Goal: Task Accomplishment & Management: Complete application form

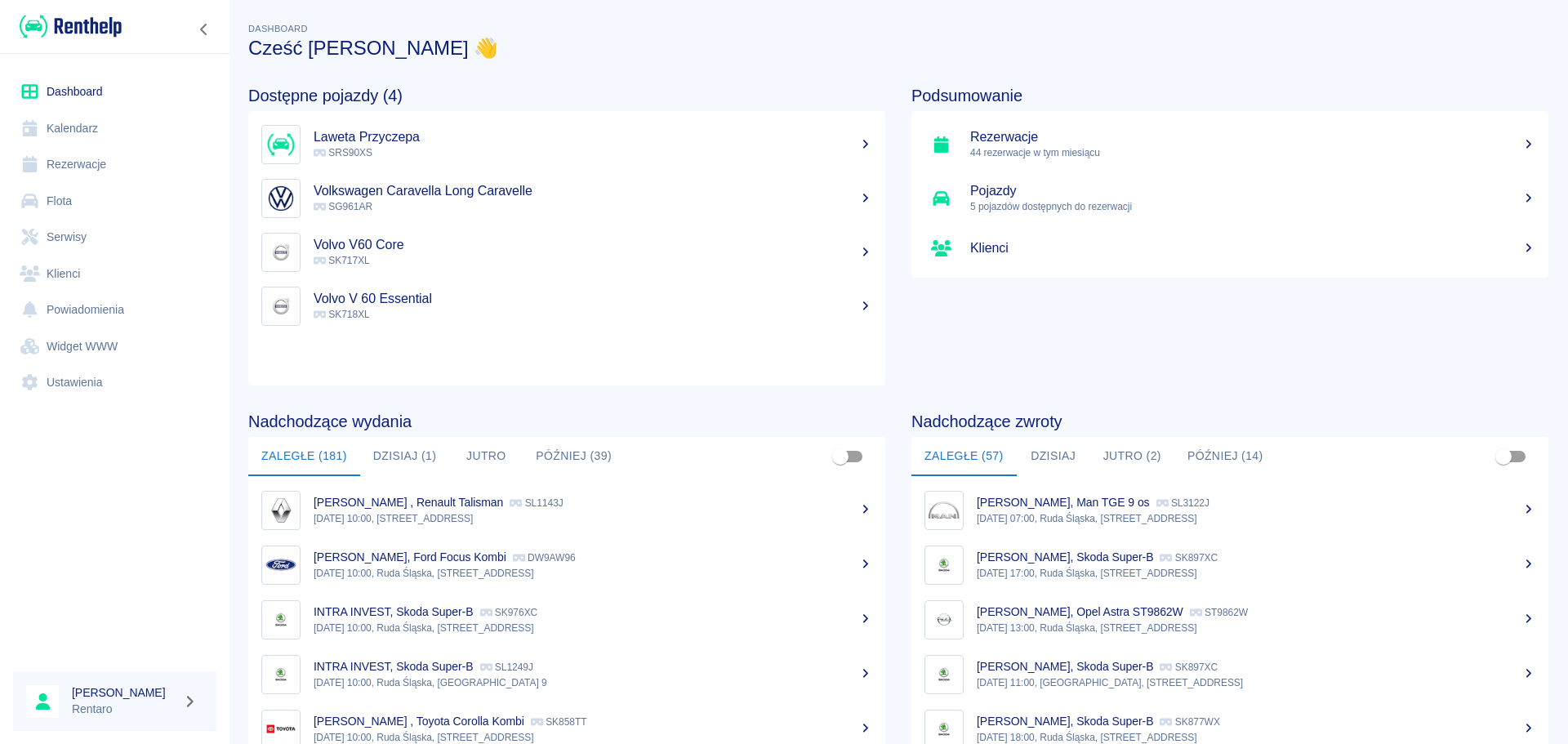
click at [129, 127] on link "Kalendarz" at bounding box center [115, 128] width 204 height 37
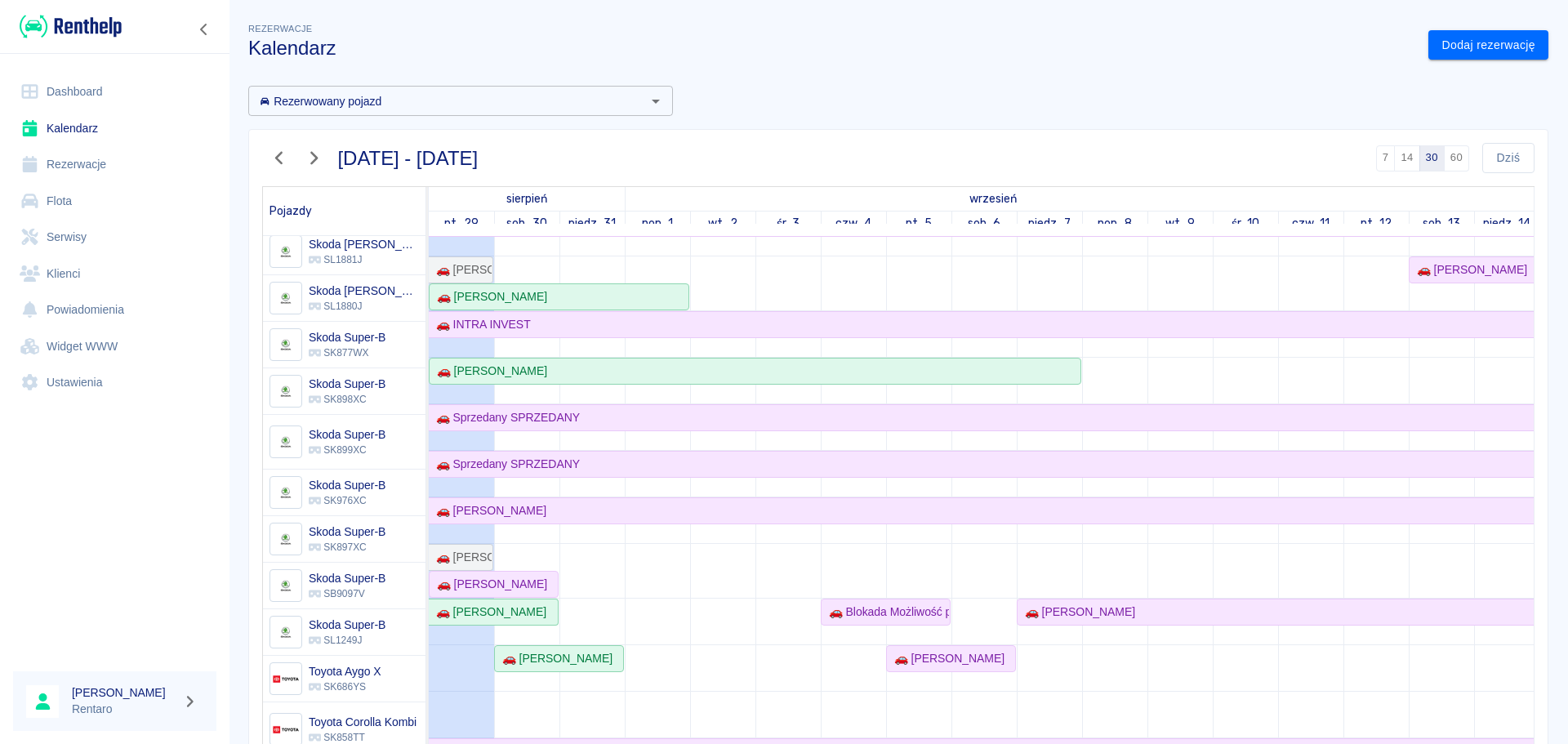
scroll to position [1143, 0]
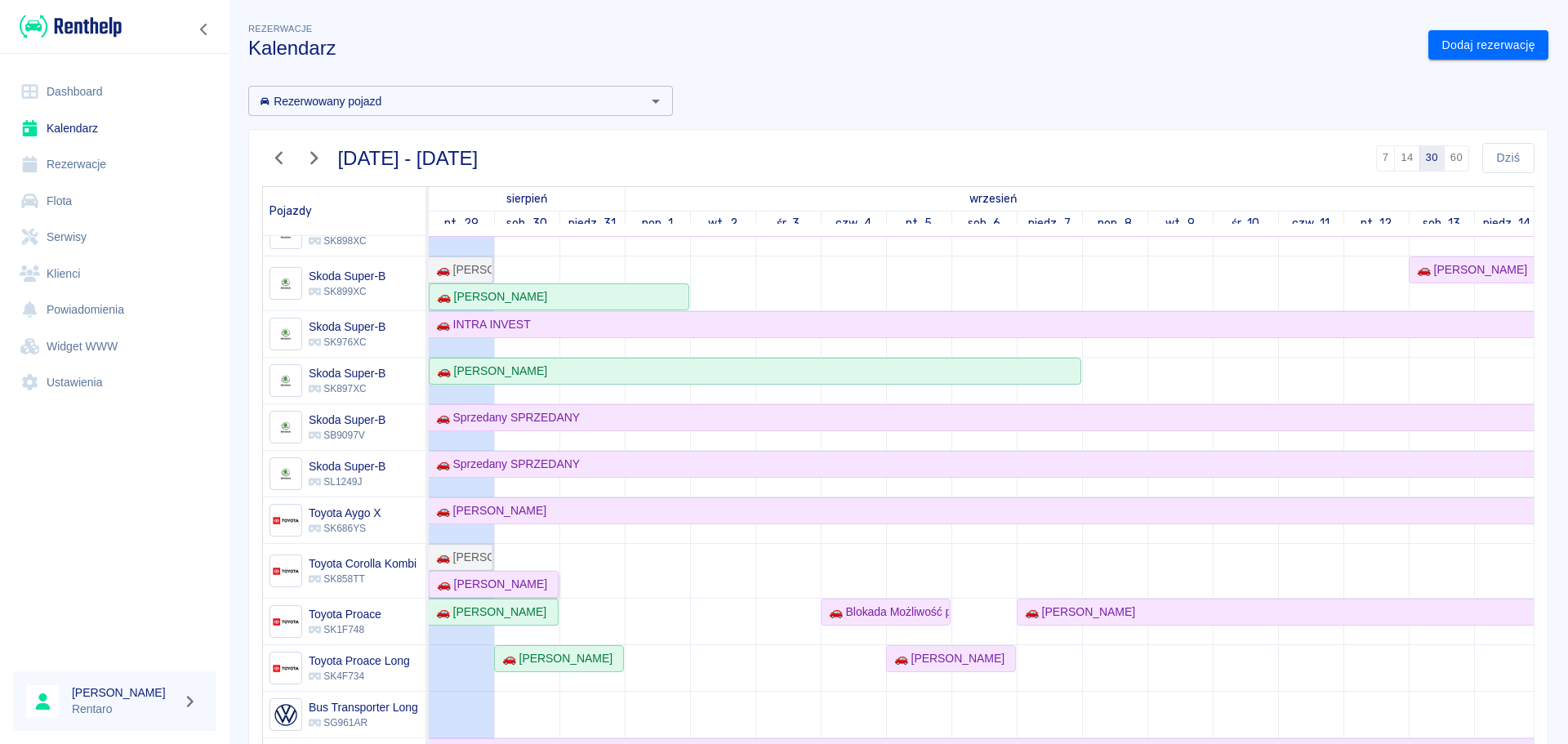
click at [479, 587] on div "🚗 [PERSON_NAME]" at bounding box center [488, 584] width 117 height 17
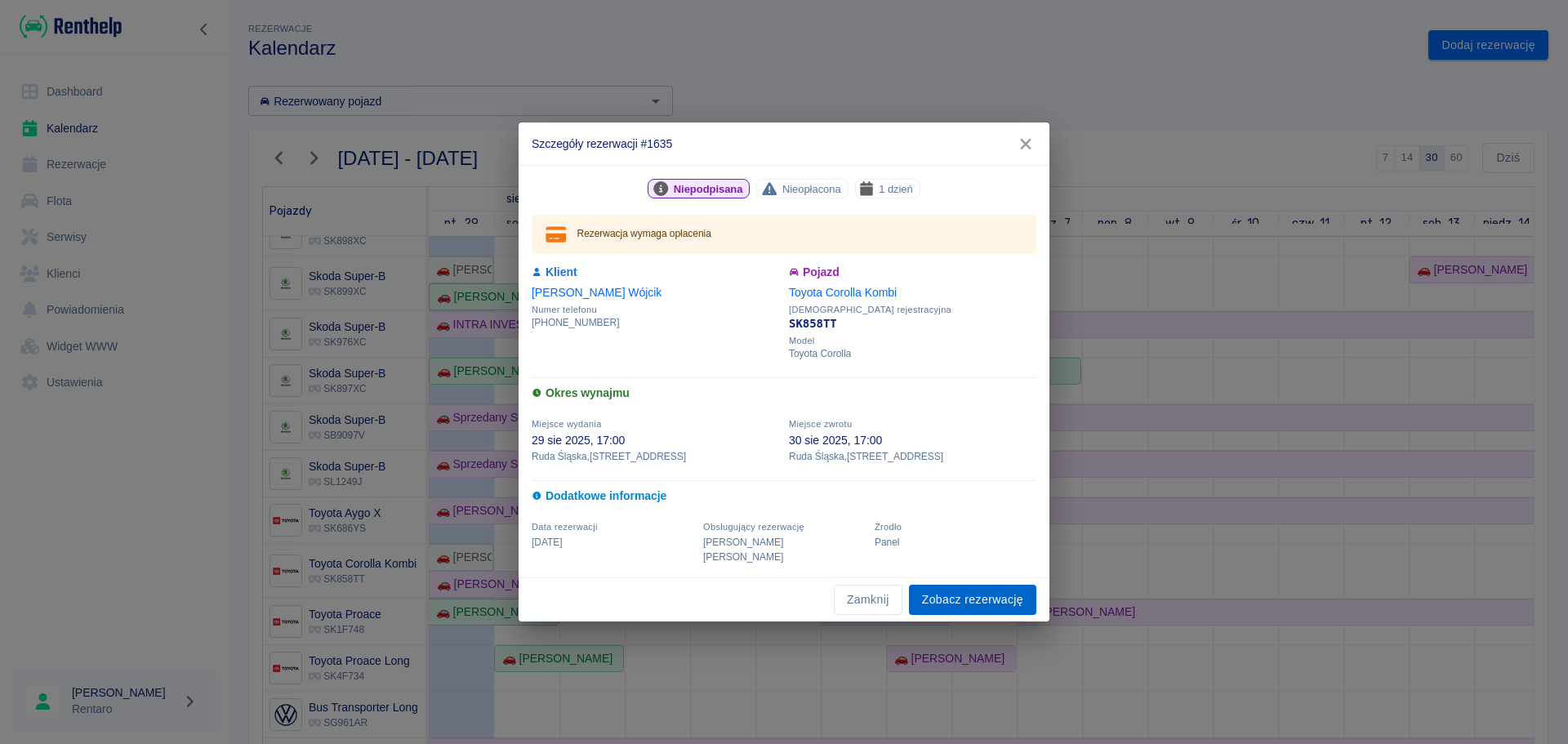
click at [972, 590] on link "Zobacz rezerwację" at bounding box center [972, 600] width 128 height 30
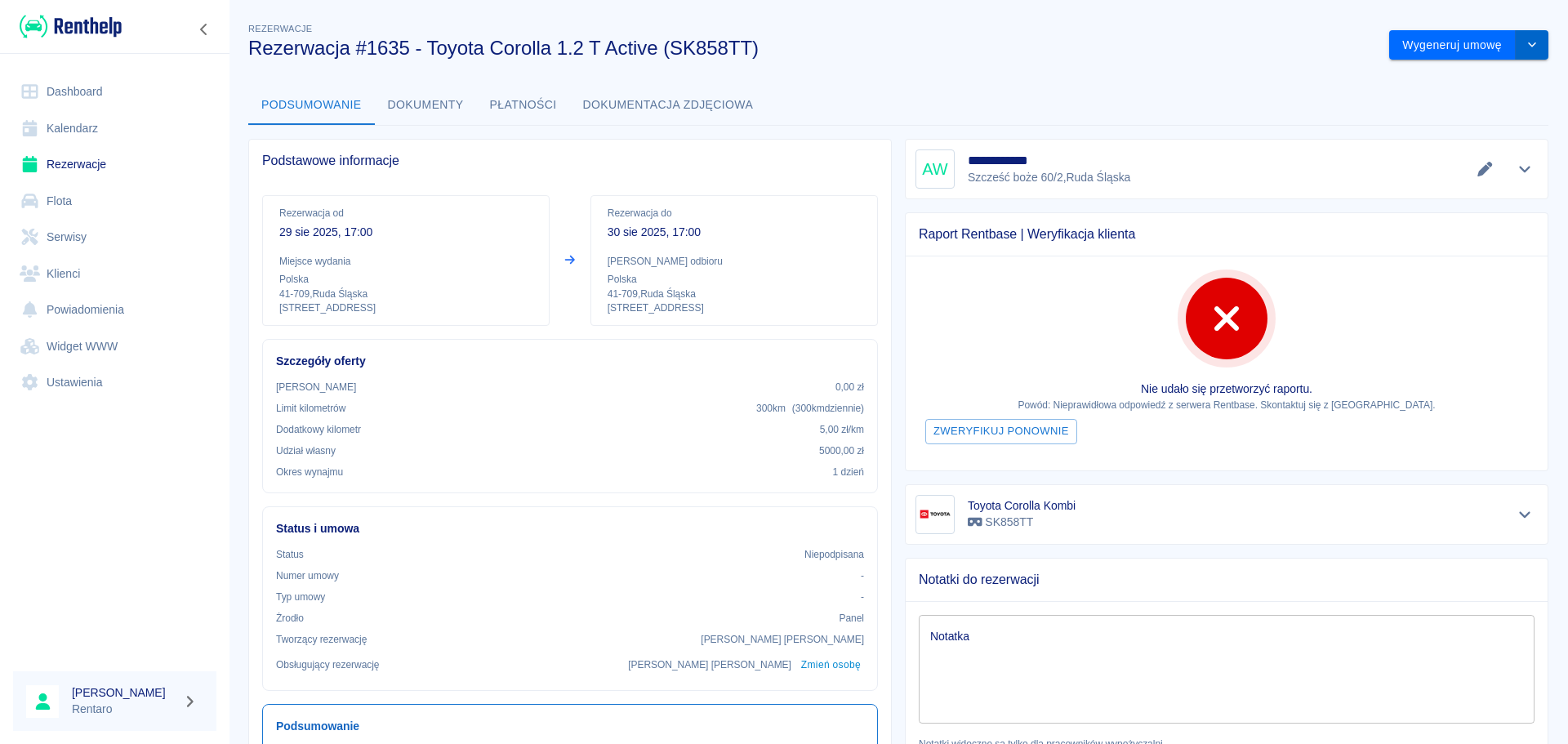
click at [1515, 35] on button "drop-down" at bounding box center [1531, 46] width 33 height 30
click at [1455, 74] on li "Modyfikuj rezerwację" at bounding box center [1456, 79] width 132 height 27
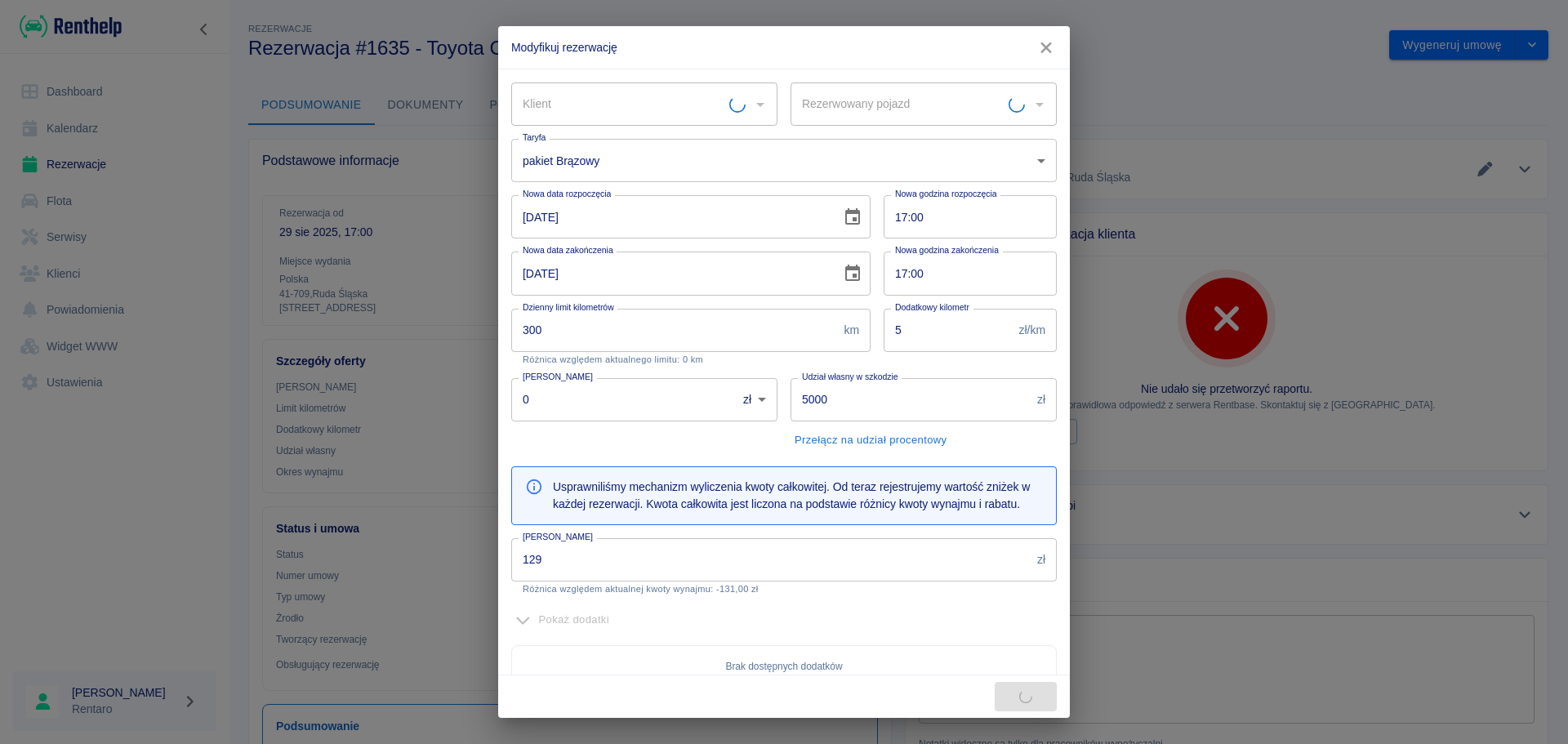
type input "300"
type input "5"
type input "5000"
type input "129"
type input "Toyota Corolla Kombi - SK858TT"
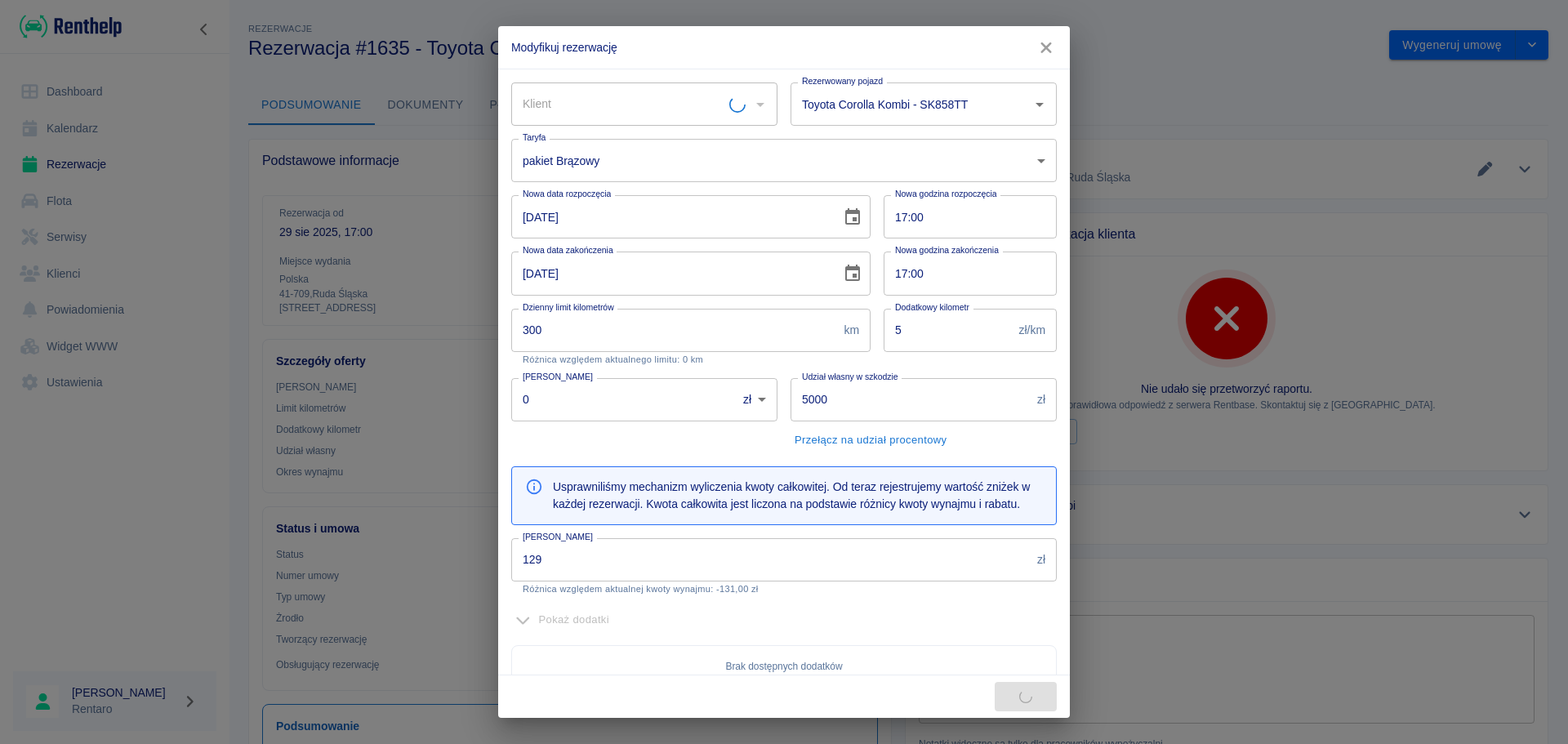
type input "[PERSON_NAME]"
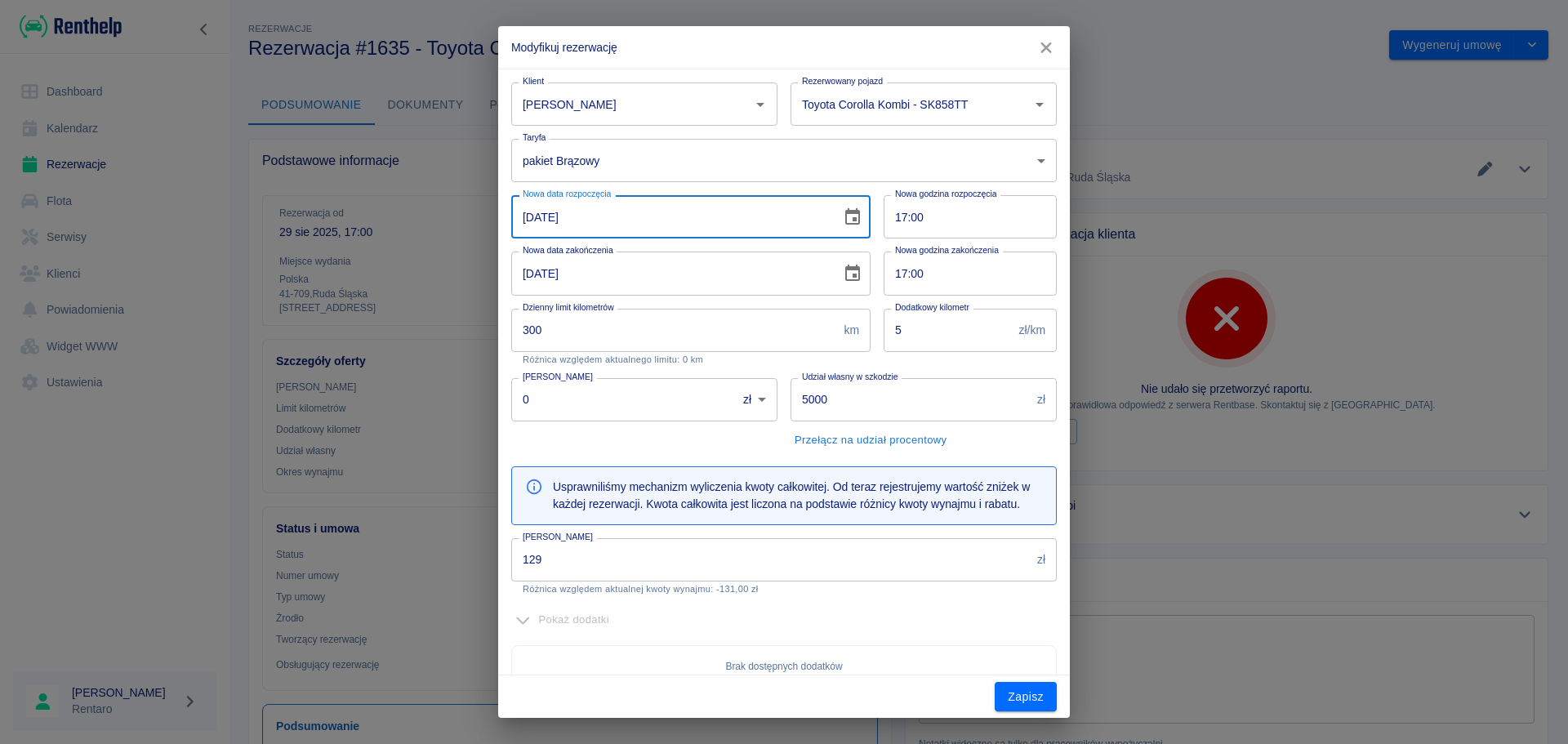
click at [652, 224] on input "[DATE]" at bounding box center [670, 217] width 319 height 43
click at [523, 265] on input "[DATE]" at bounding box center [670, 273] width 319 height 43
click at [843, 281] on icon "Choose date, selected date is 30 sie 2025" at bounding box center [853, 273] width 20 height 20
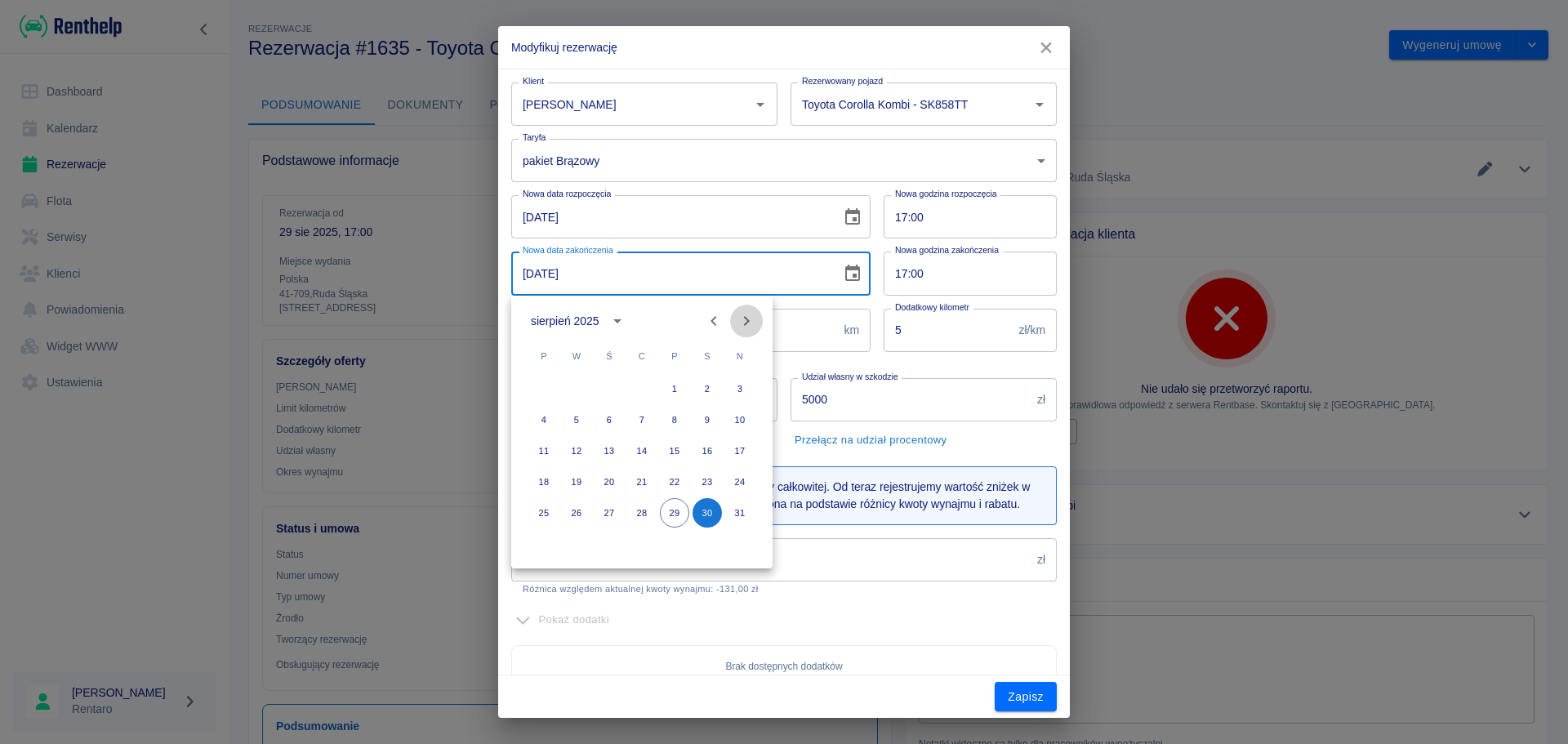
click at [747, 315] on icon "Next month" at bounding box center [746, 321] width 20 height 20
click at [608, 388] on button "3" at bounding box center [609, 389] width 29 height 29
type input "[DATE]"
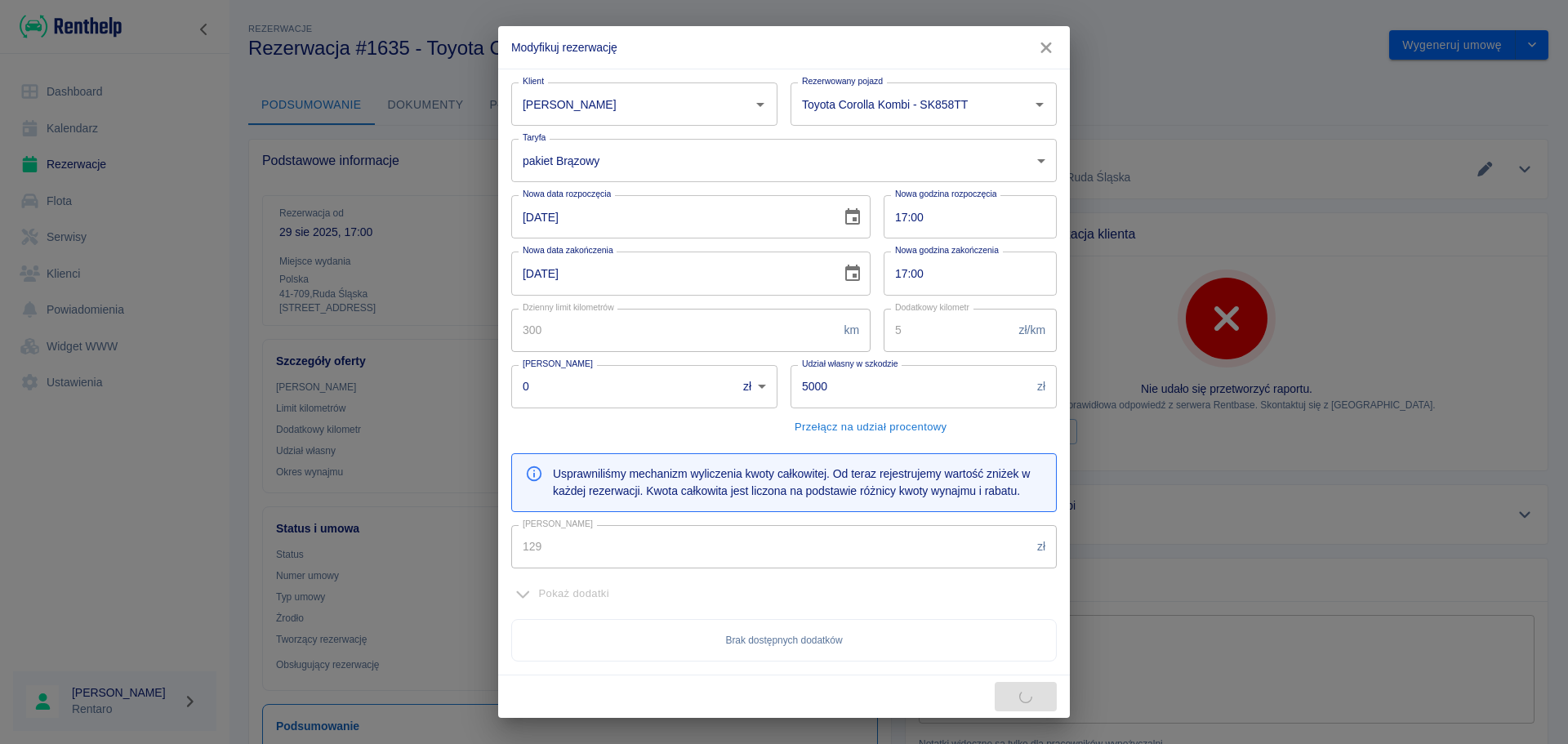
type input "645"
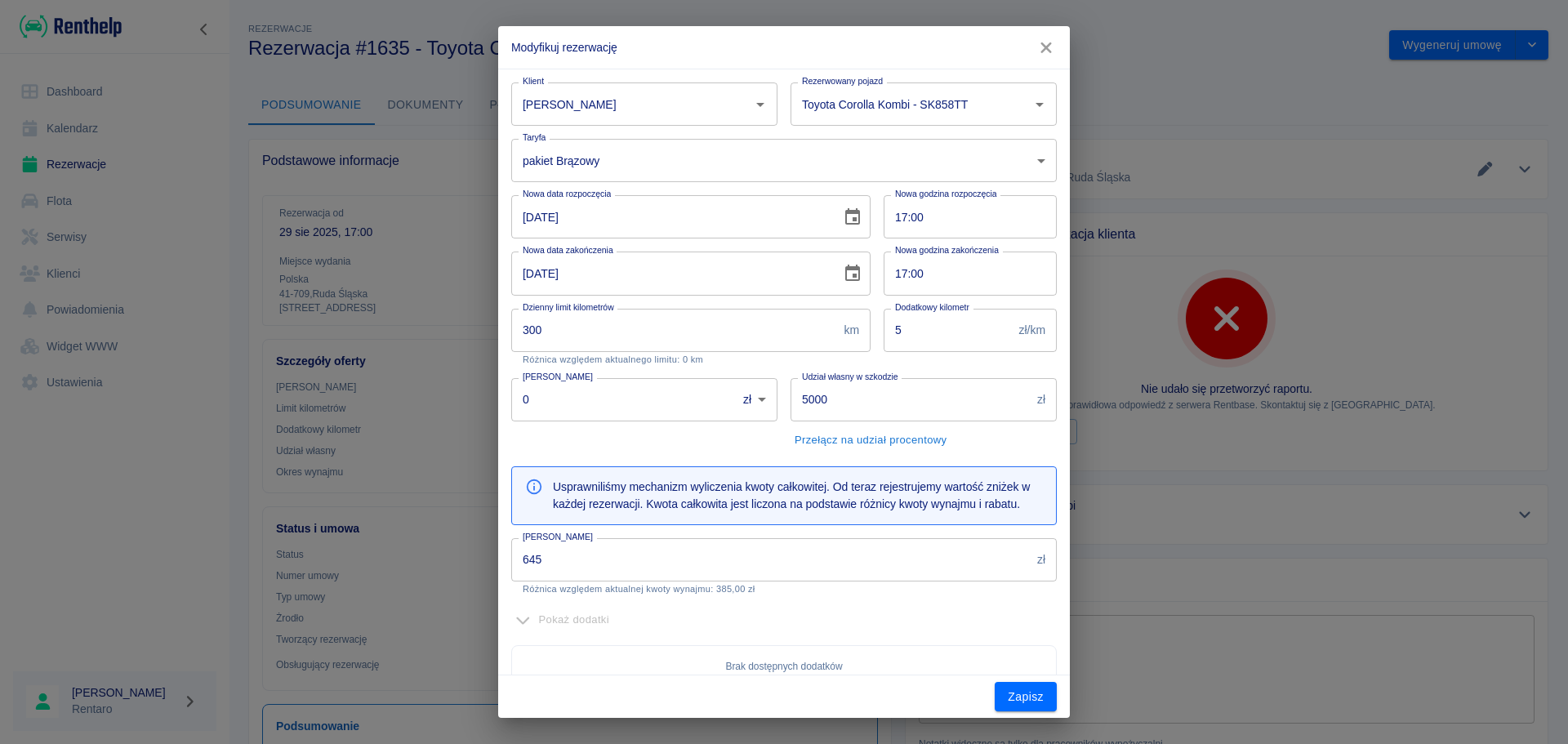
click at [887, 407] on input "5000" at bounding box center [910, 399] width 240 height 43
click at [887, 406] on input "5000" at bounding box center [910, 399] width 240 height 43
click at [886, 405] on input "5000" at bounding box center [910, 399] width 240 height 43
type input "0"
click at [997, 438] on div "Udział własny w szkodzie 0 zł Udział własny w szkodzie Przełącz na udział proce…" at bounding box center [917, 409] width 279 height 88
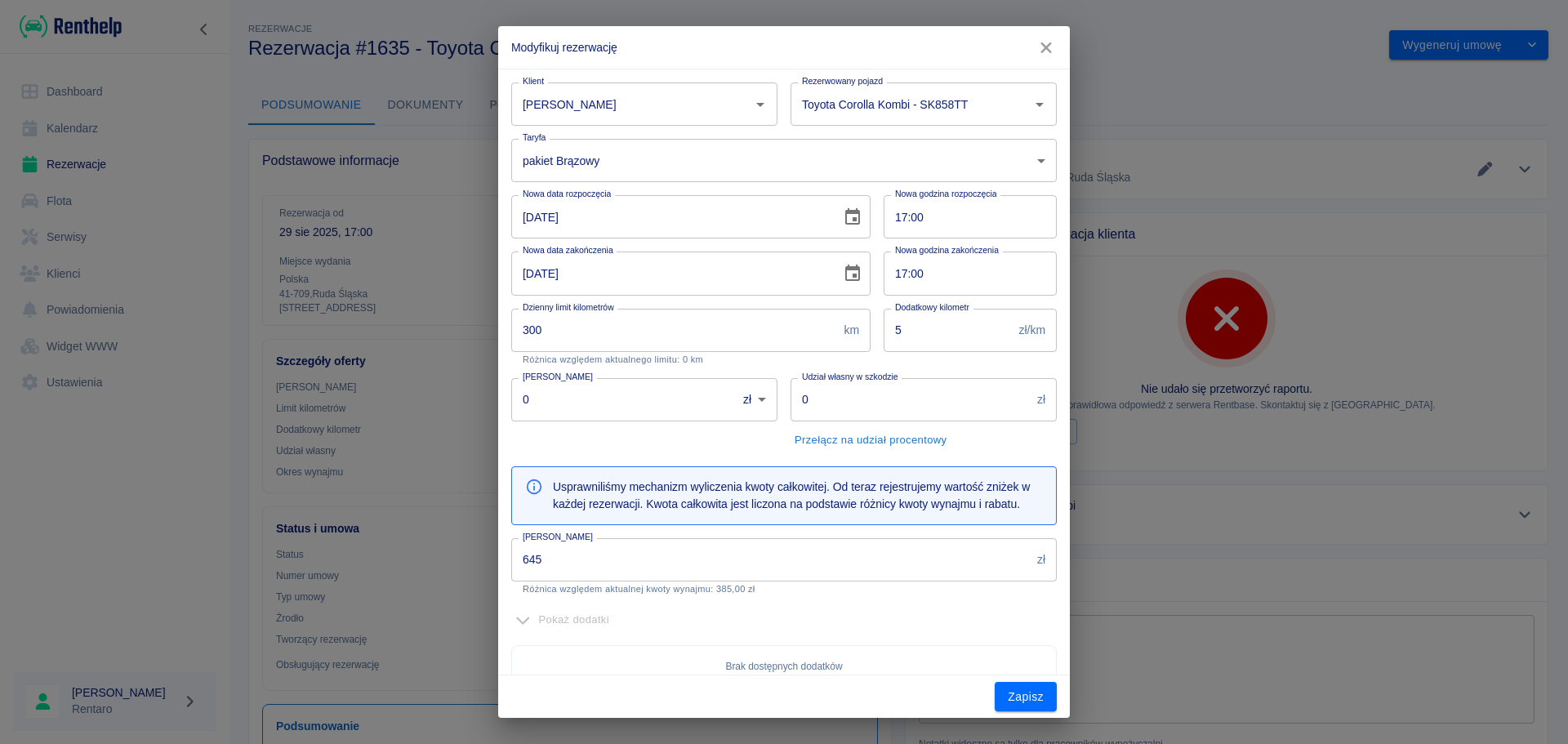
scroll to position [163, 0]
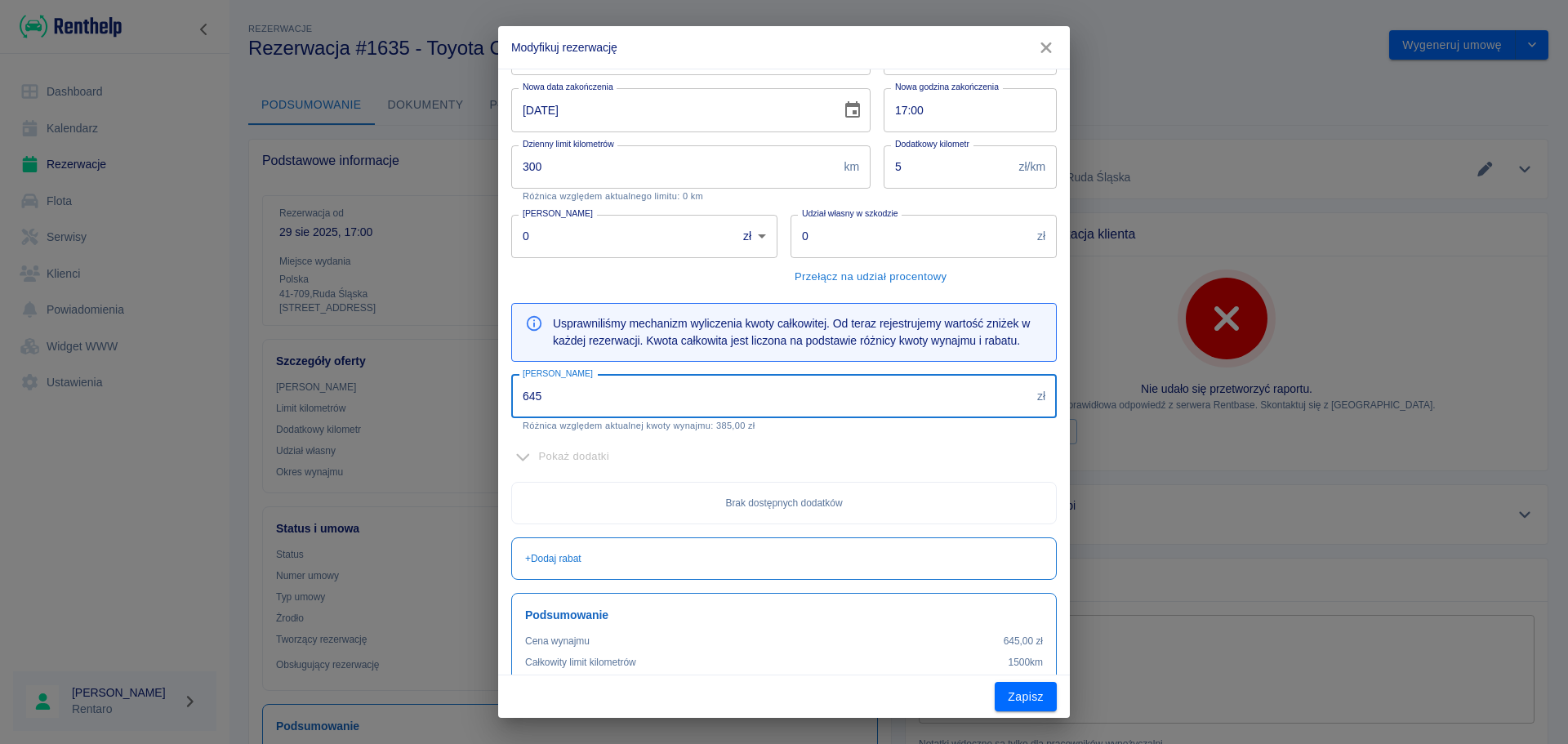
click at [713, 394] on input "645" at bounding box center [771, 397] width 520 height 43
click at [712, 394] on input "645" at bounding box center [771, 397] width 520 height 43
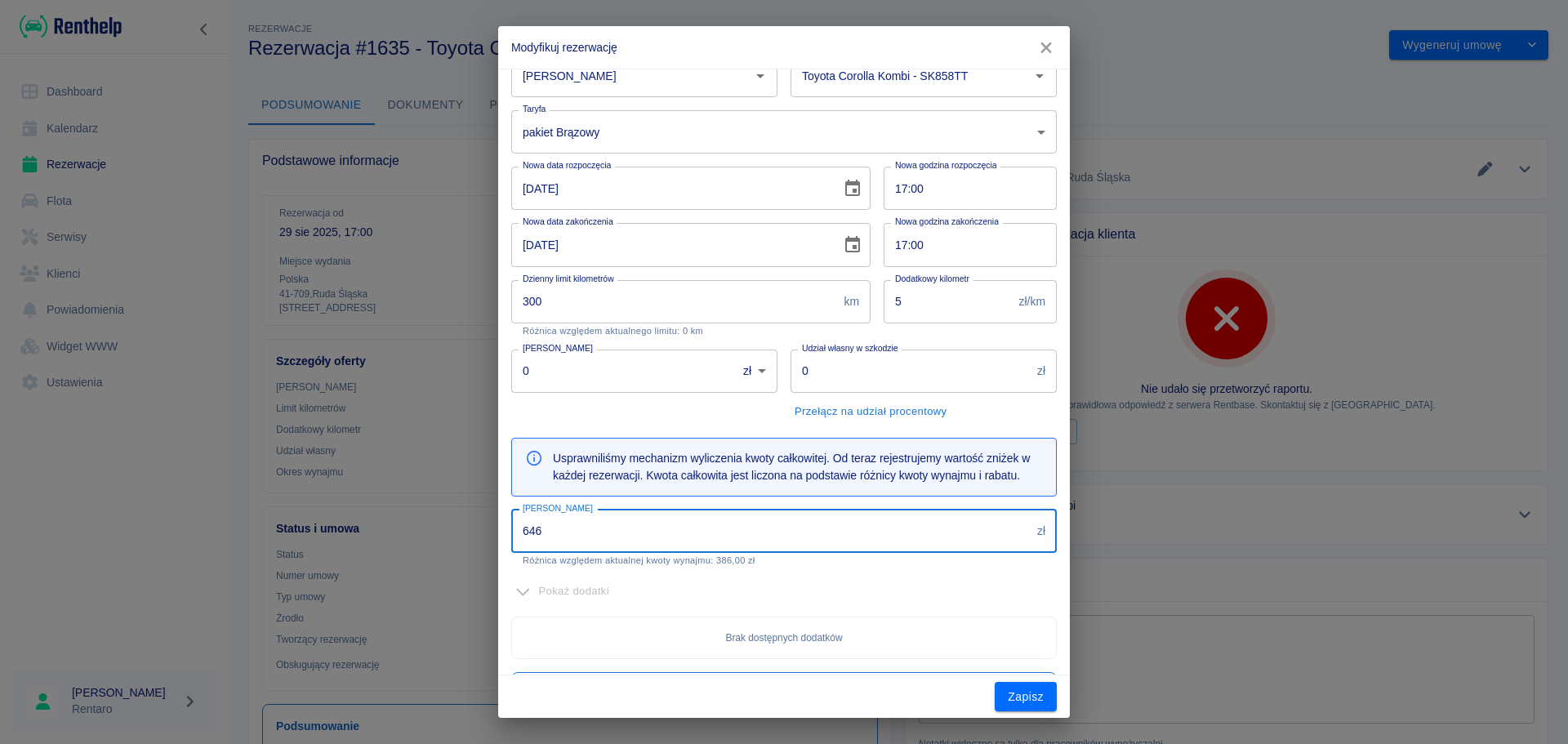
scroll to position [0, 0]
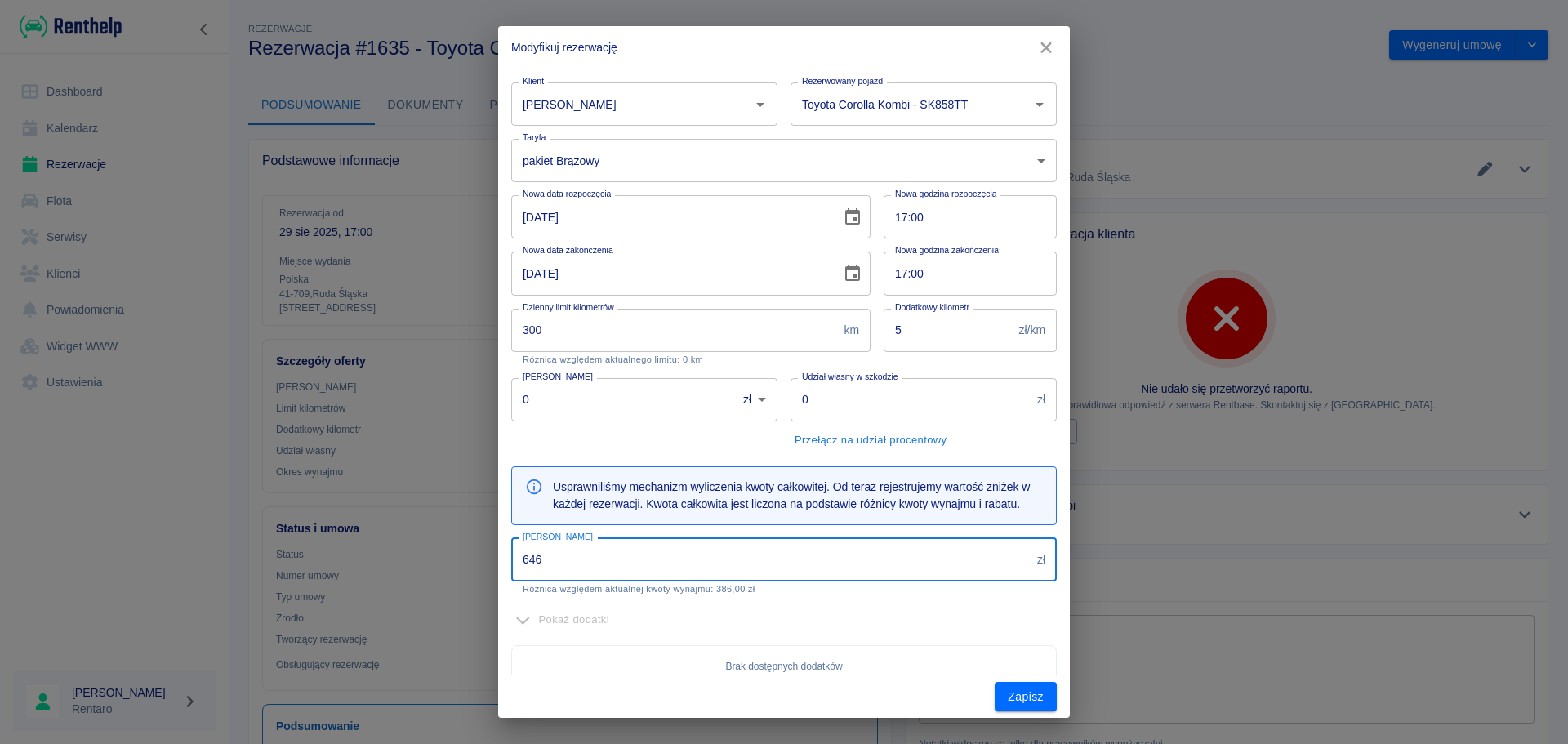
type input "646"
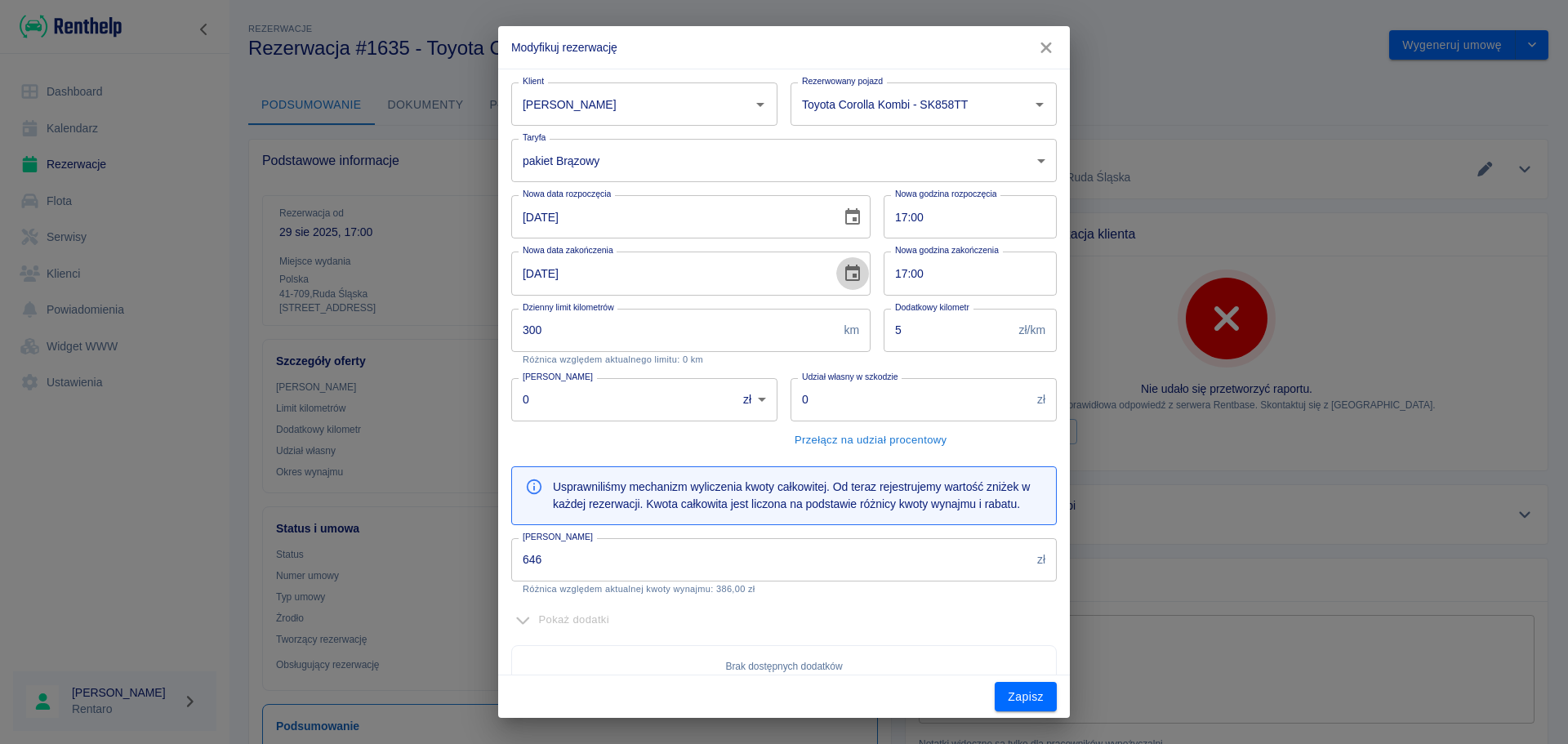
click at [845, 269] on icon "Choose date, selected date is 3 wrz 2025" at bounding box center [852, 272] width 14 height 16
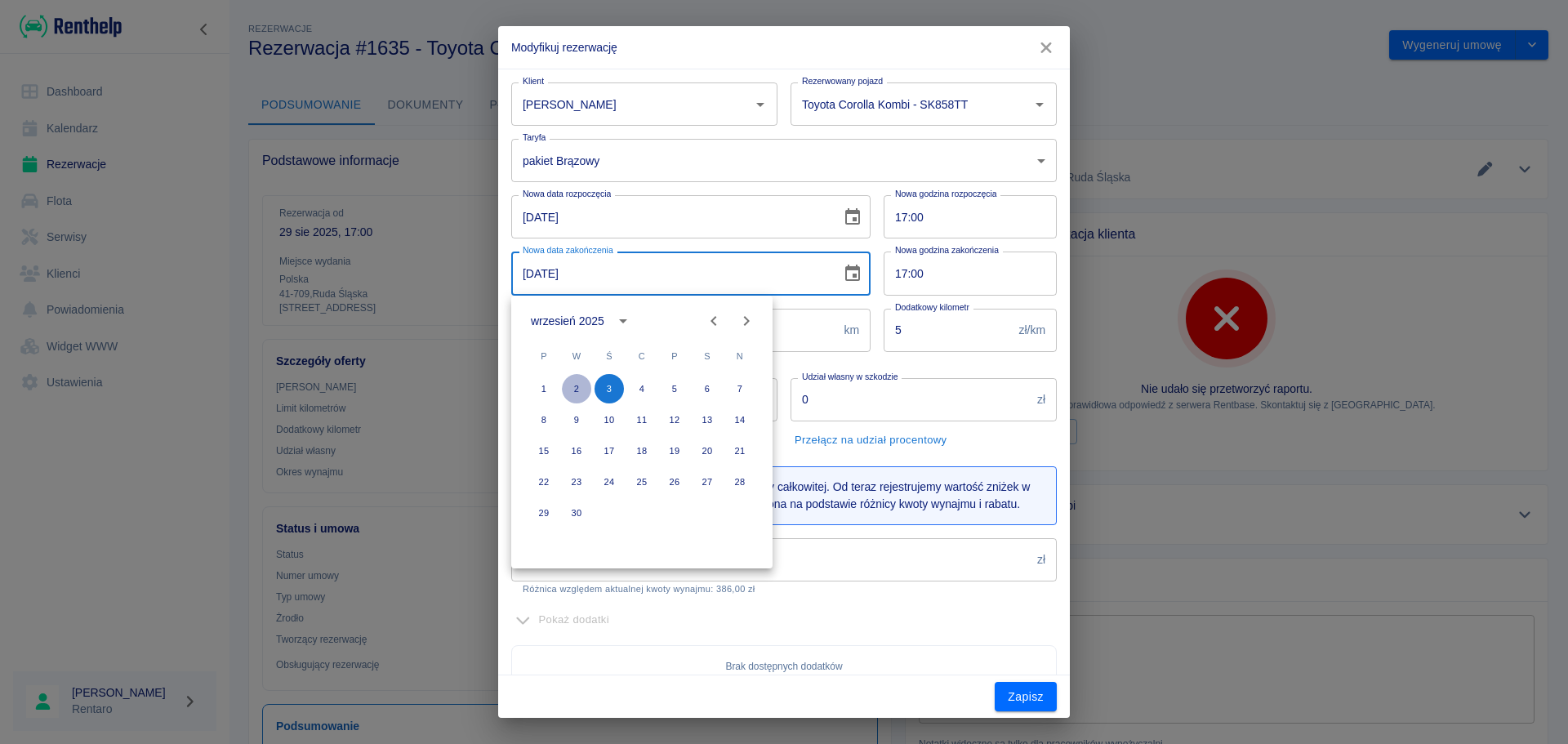
click at [573, 385] on button "2" at bounding box center [576, 389] width 29 height 29
type input "[DATE]"
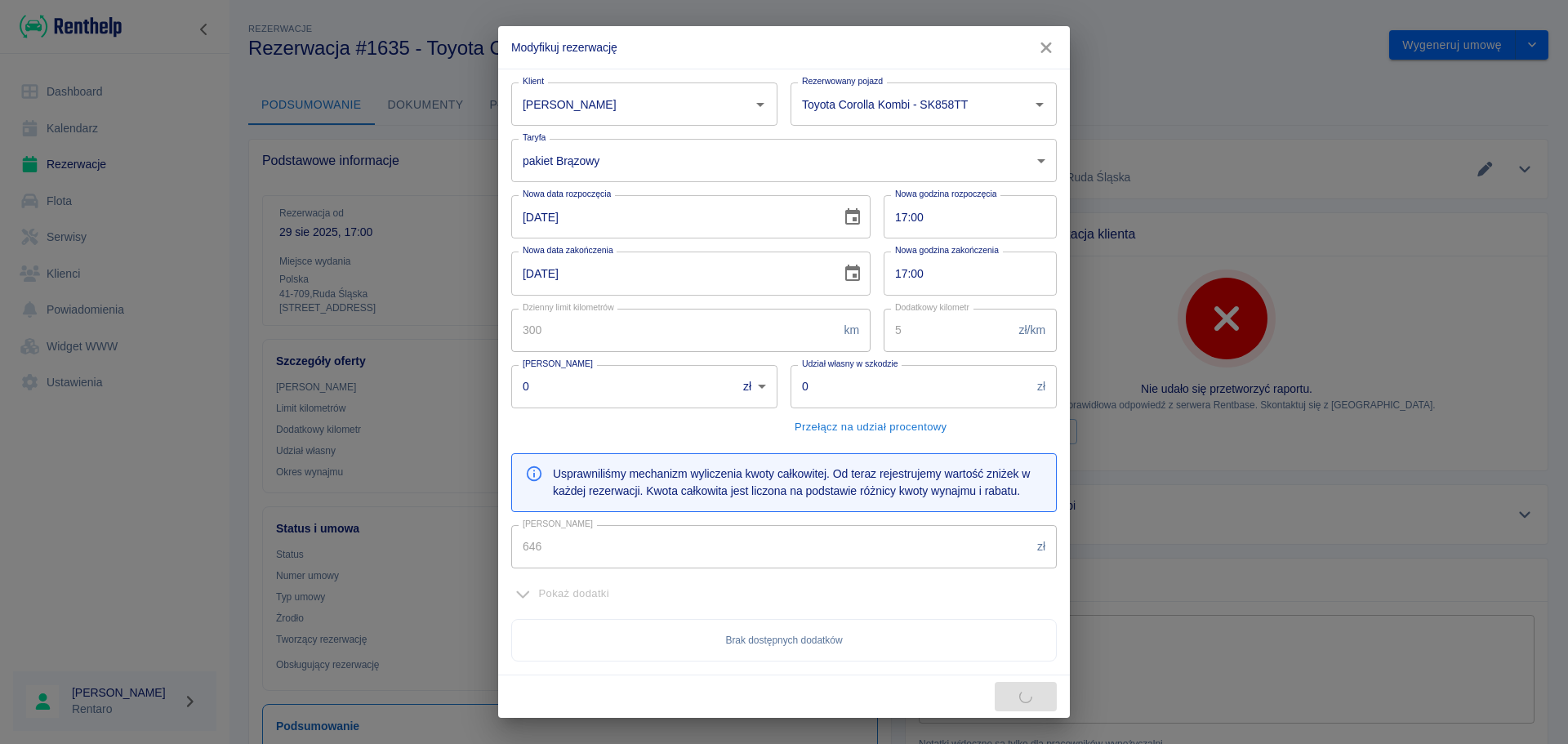
type input "5000"
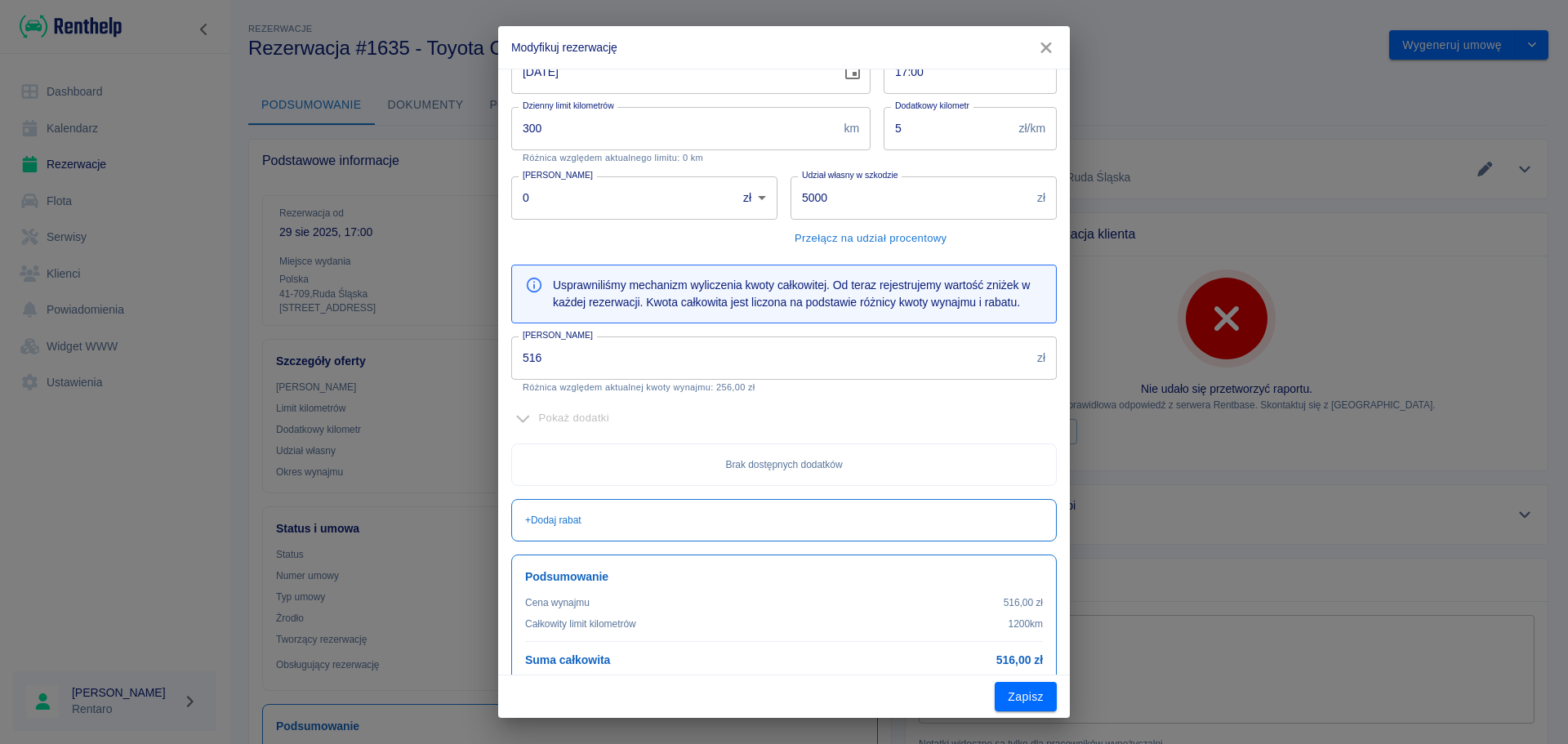
scroll to position [223, 0]
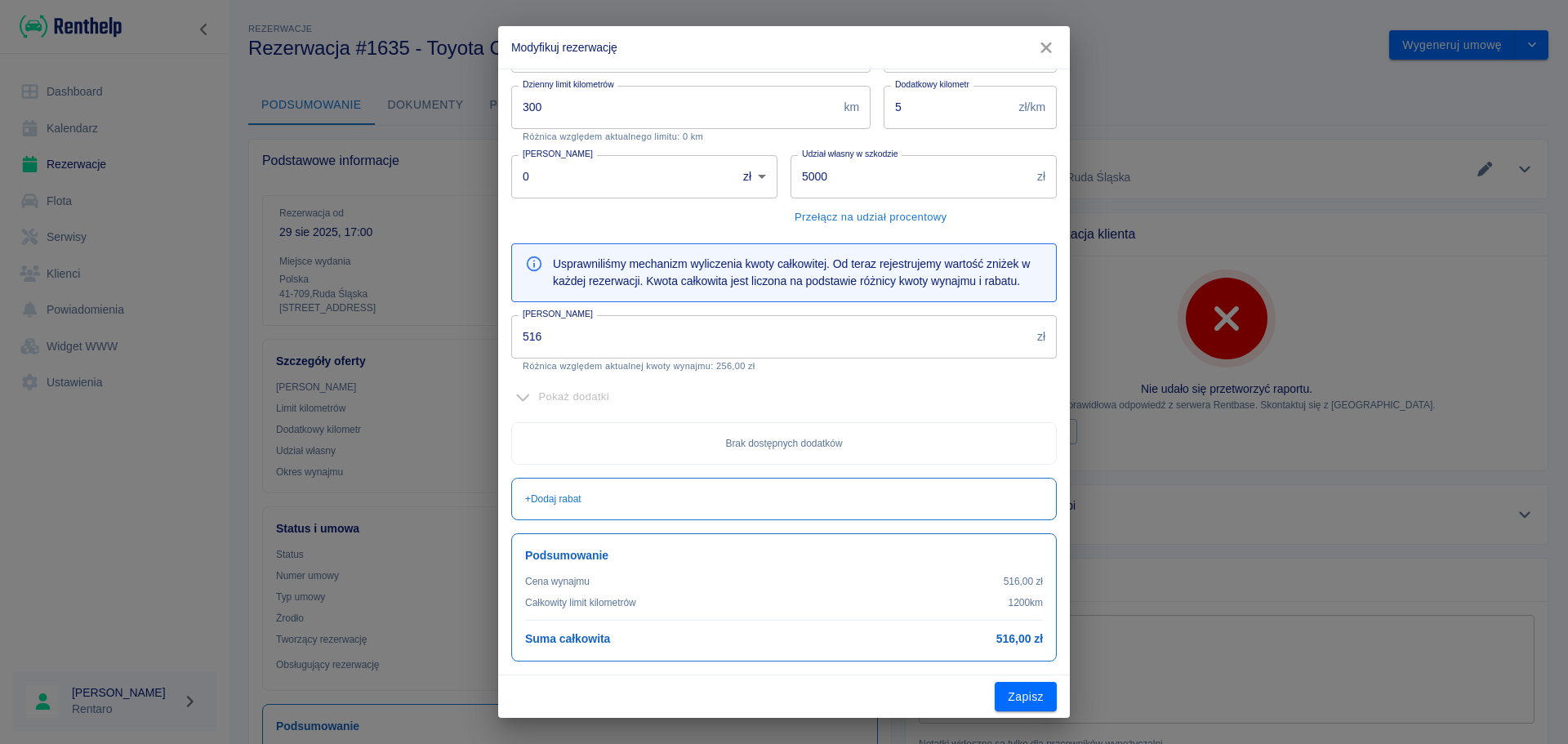
click at [788, 346] on input "516" at bounding box center [771, 337] width 520 height 43
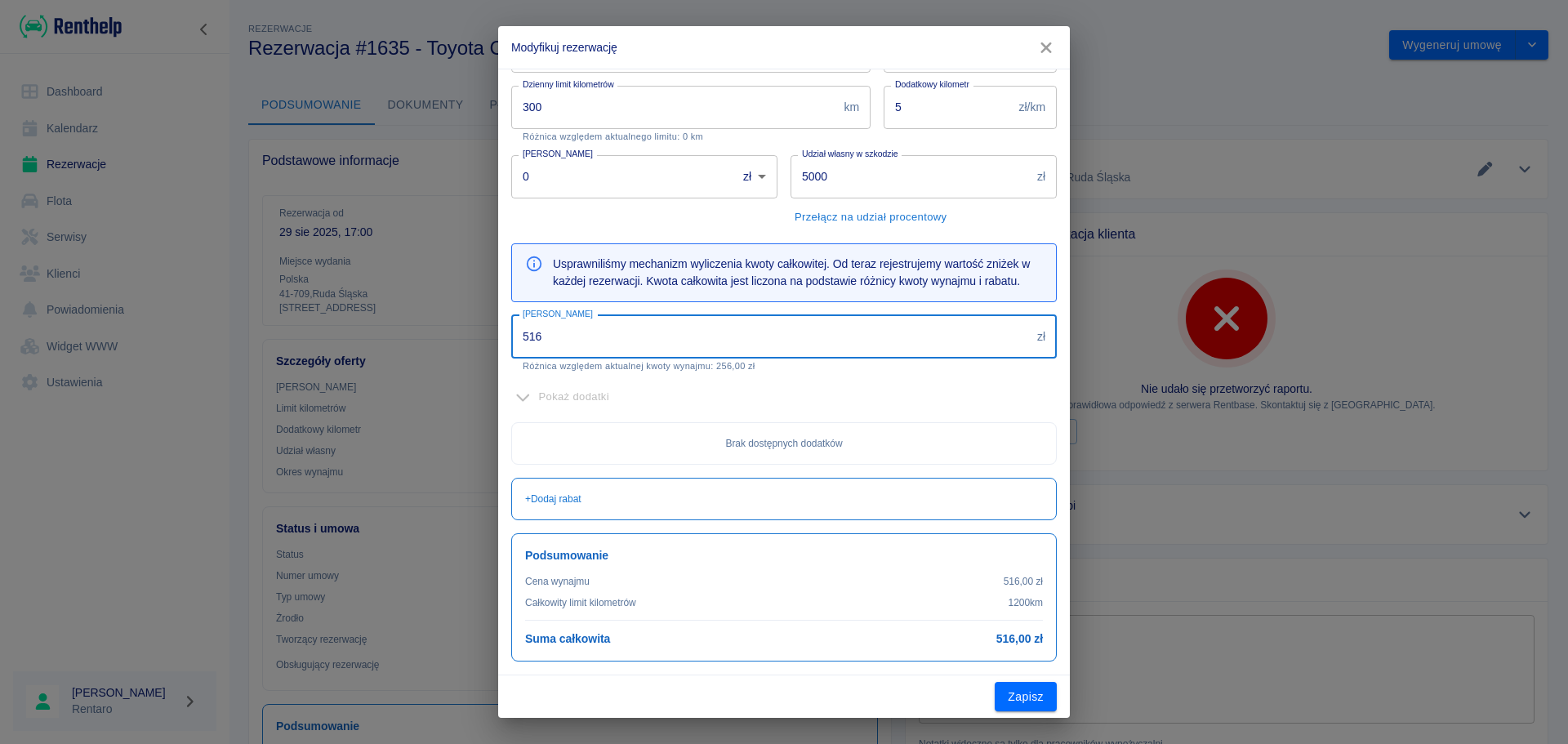
click at [788, 346] on input "516" at bounding box center [771, 337] width 520 height 43
type input "5"
click at [788, 346] on input "5" at bounding box center [771, 337] width 520 height 43
type input "500"
click at [825, 412] on div "Pokaż dodatki Brak dostępnych dodatków" at bounding box center [777, 418] width 558 height 94
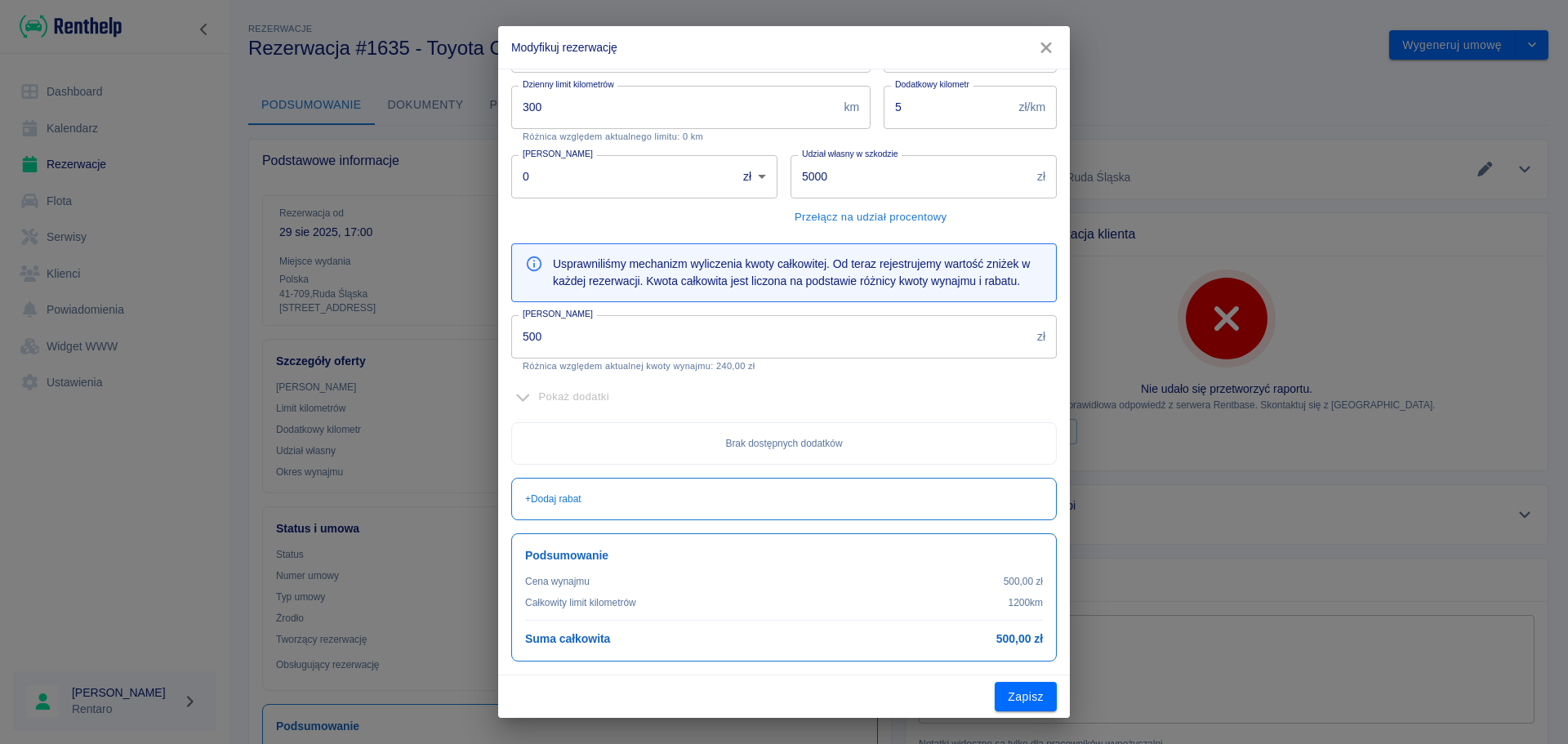
click at [1026, 721] on div "Modyfikuj rezerwację Klient [PERSON_NAME] Klient Rezerwowany pojazd Toyota Coro…" at bounding box center [784, 372] width 1568 height 744
click at [1027, 713] on div "Zapisz" at bounding box center [784, 697] width 571 height 43
click at [1030, 698] on button "Zapisz" at bounding box center [1025, 698] width 62 height 30
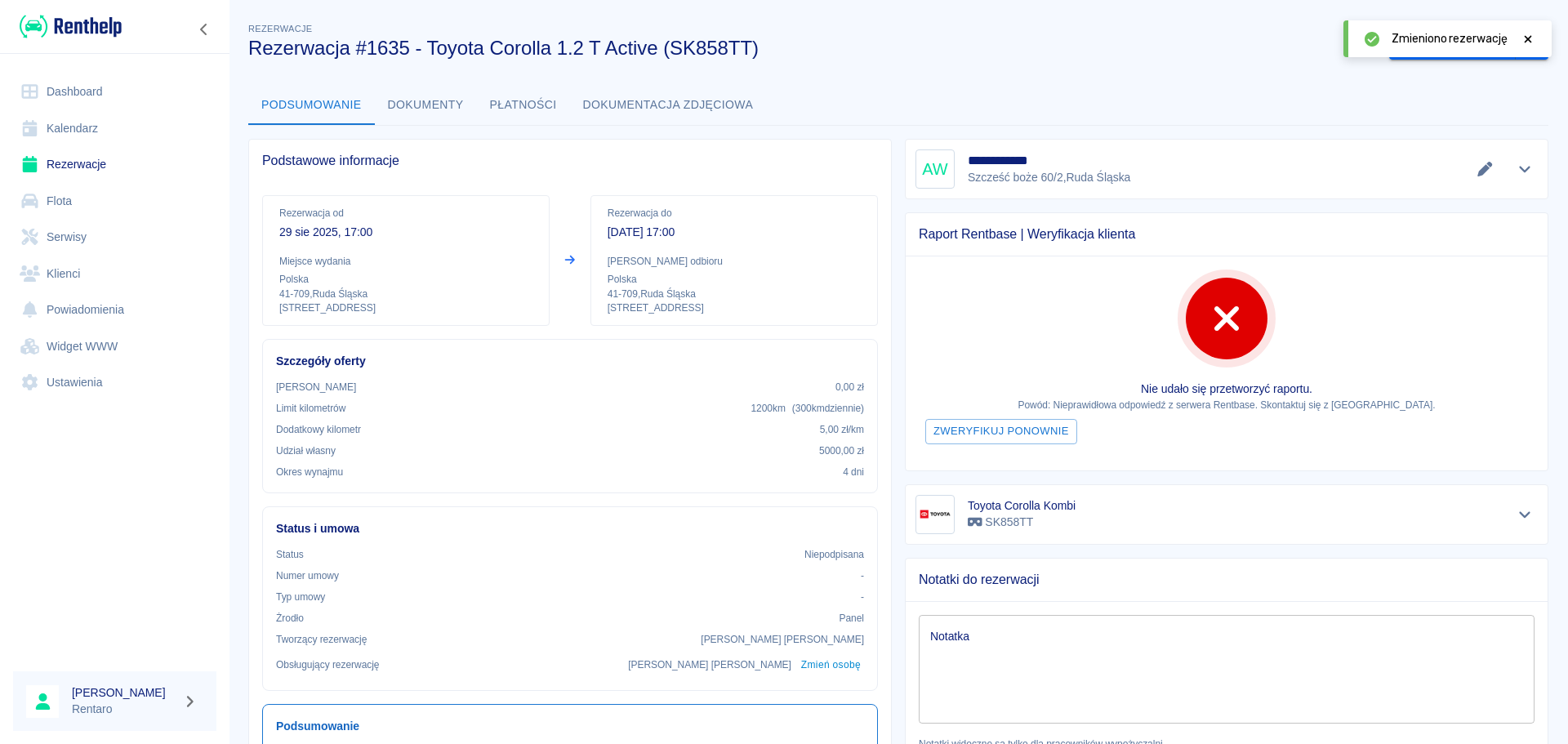
click at [1523, 34] on icon at bounding box center [1528, 38] width 14 height 12
click at [1515, 164] on icon "Pokaż szczegóły" at bounding box center [1524, 169] width 19 height 14
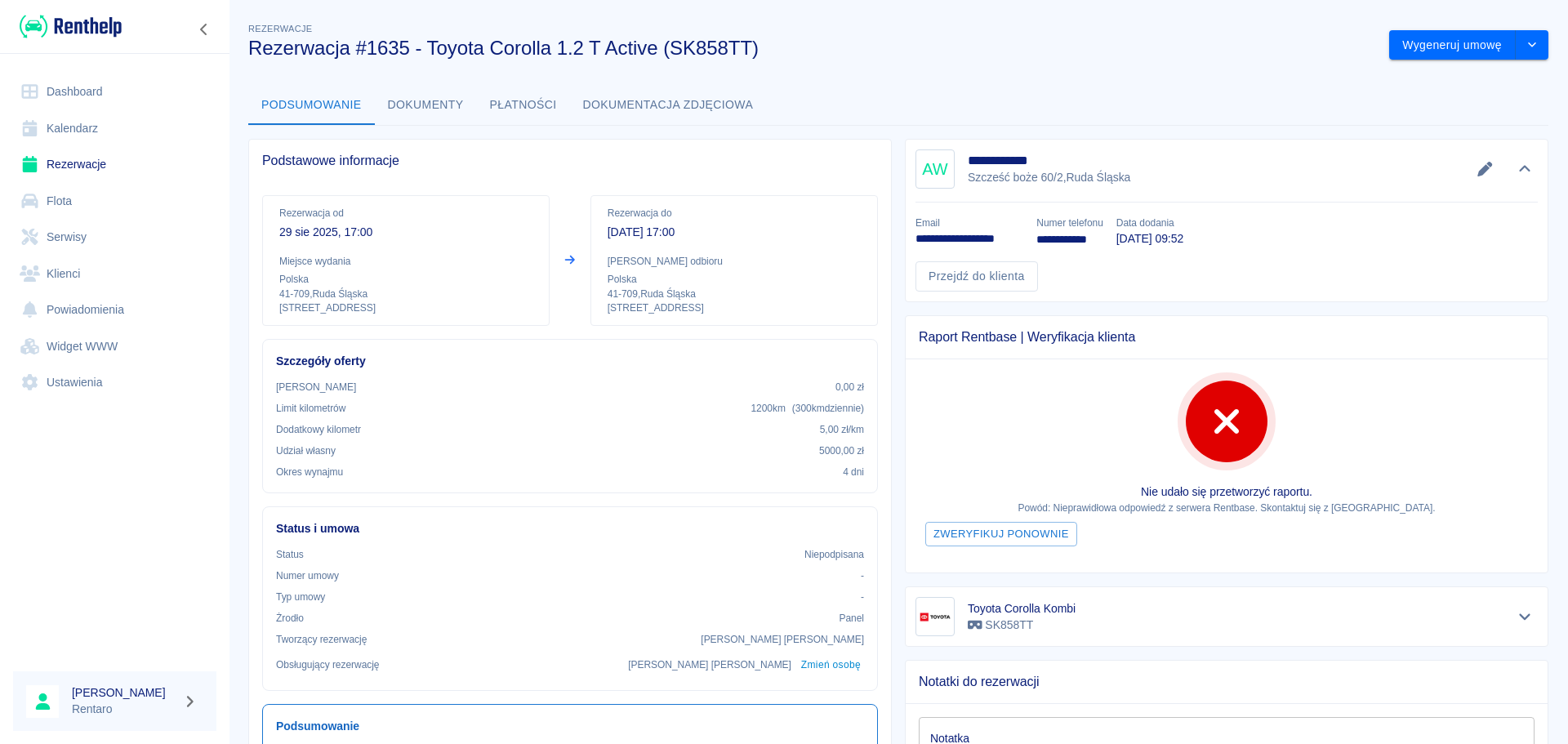
click at [82, 130] on link "Kalendarz" at bounding box center [115, 128] width 204 height 37
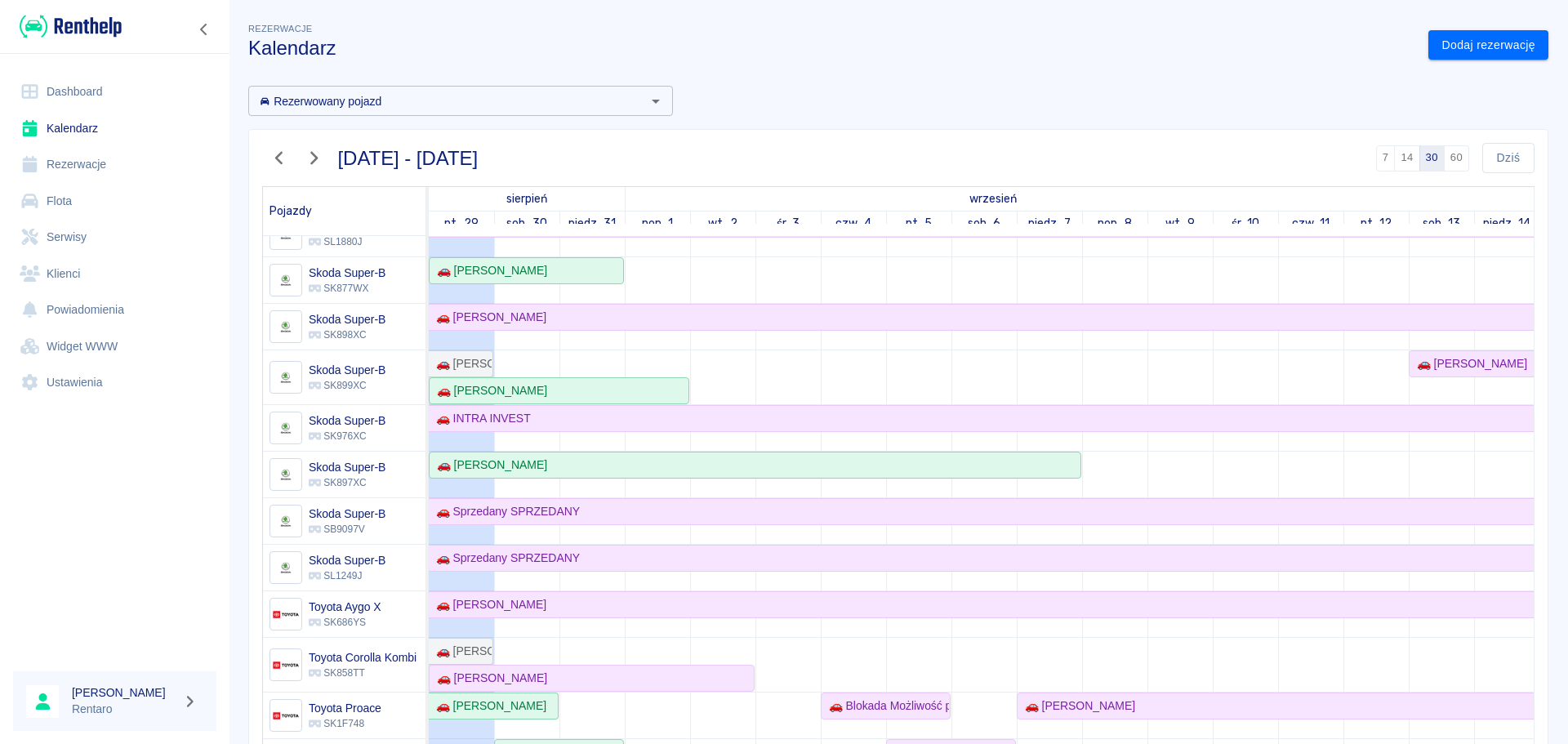
scroll to position [1062, 0]
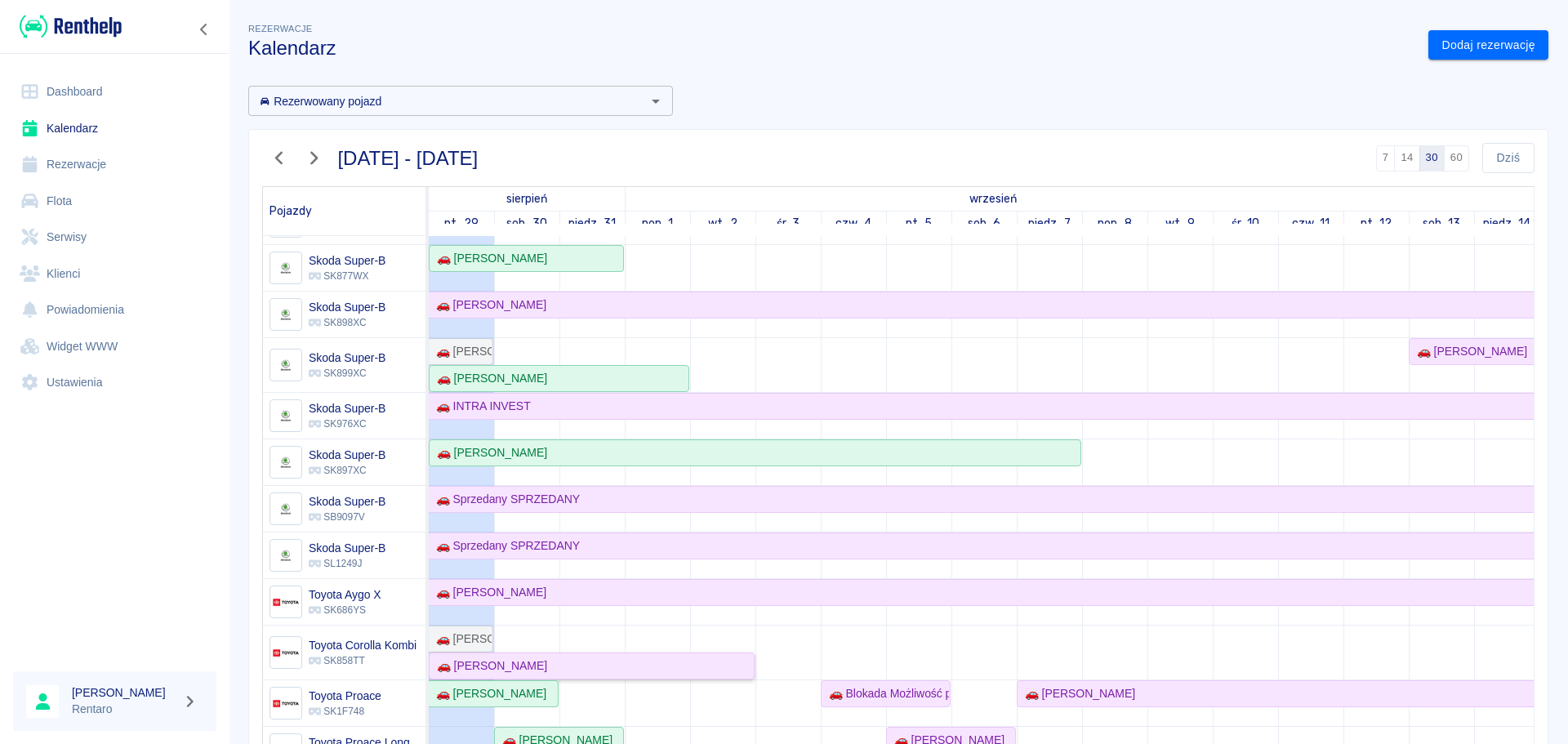
click at [482, 666] on div "🚗 [PERSON_NAME]" at bounding box center [488, 665] width 117 height 17
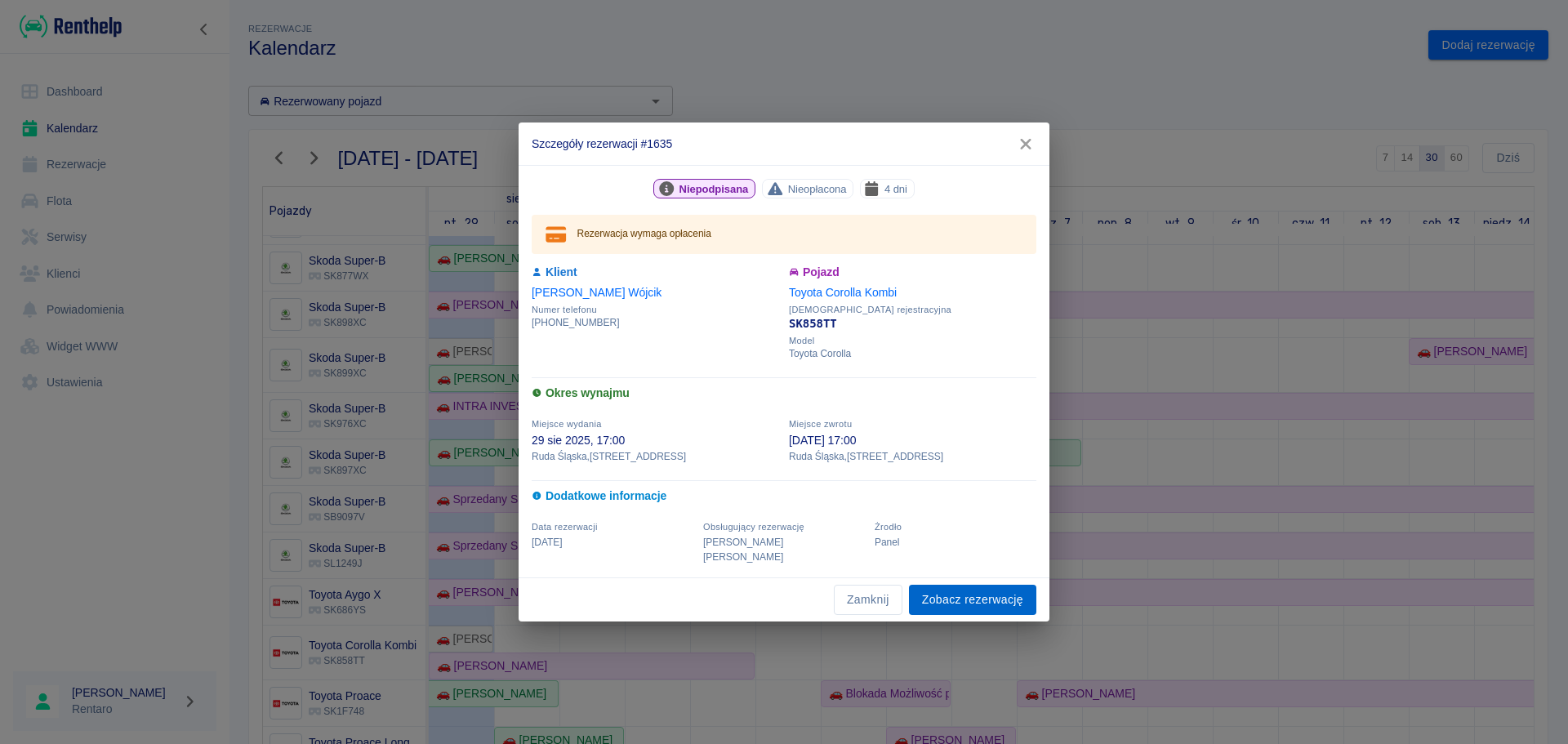
click at [960, 596] on link "Zobacz rezerwację" at bounding box center [972, 600] width 128 height 30
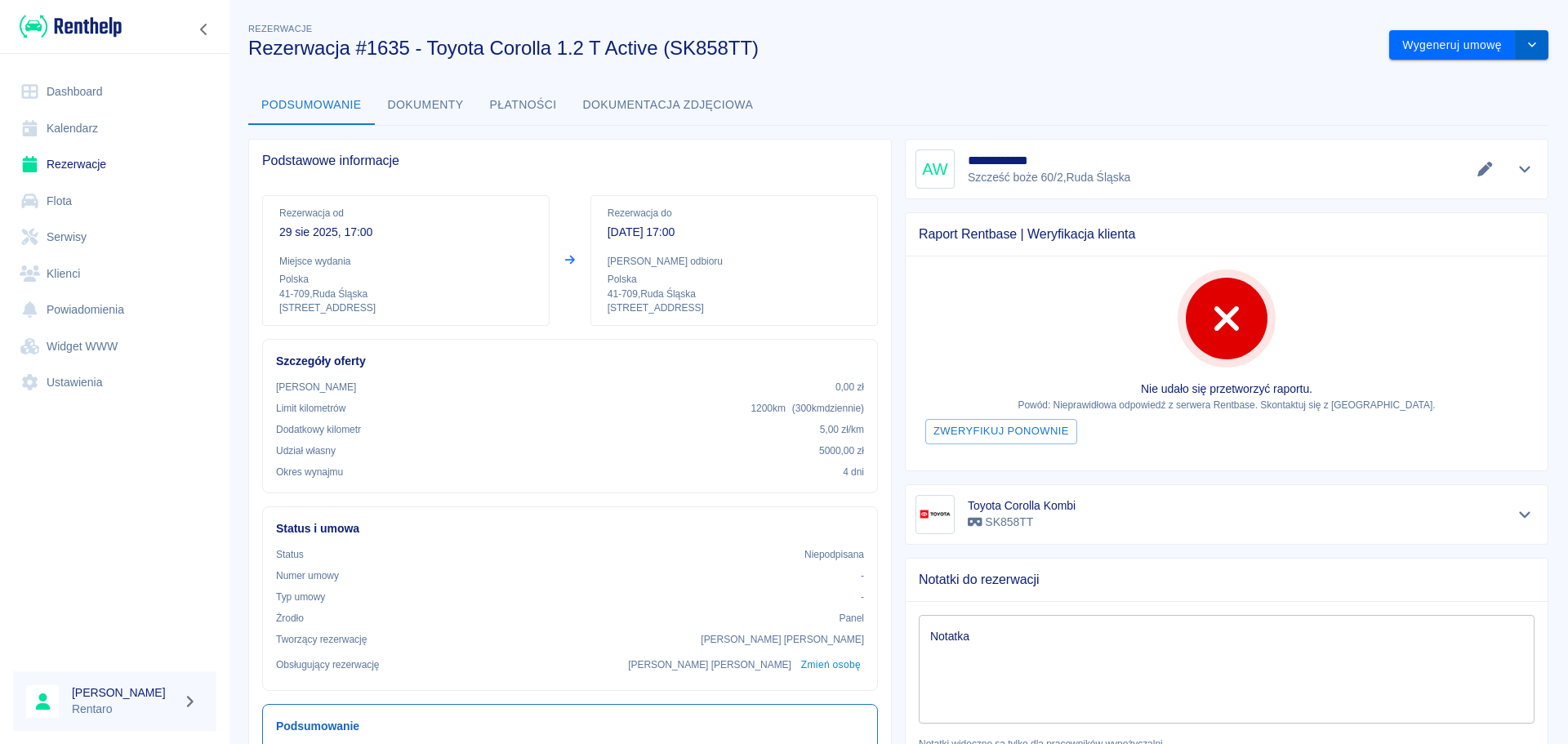
click at [1515, 52] on button "drop-down" at bounding box center [1531, 46] width 33 height 30
click at [1462, 138] on li "Anuluj rezerwację" at bounding box center [1456, 133] width 132 height 27
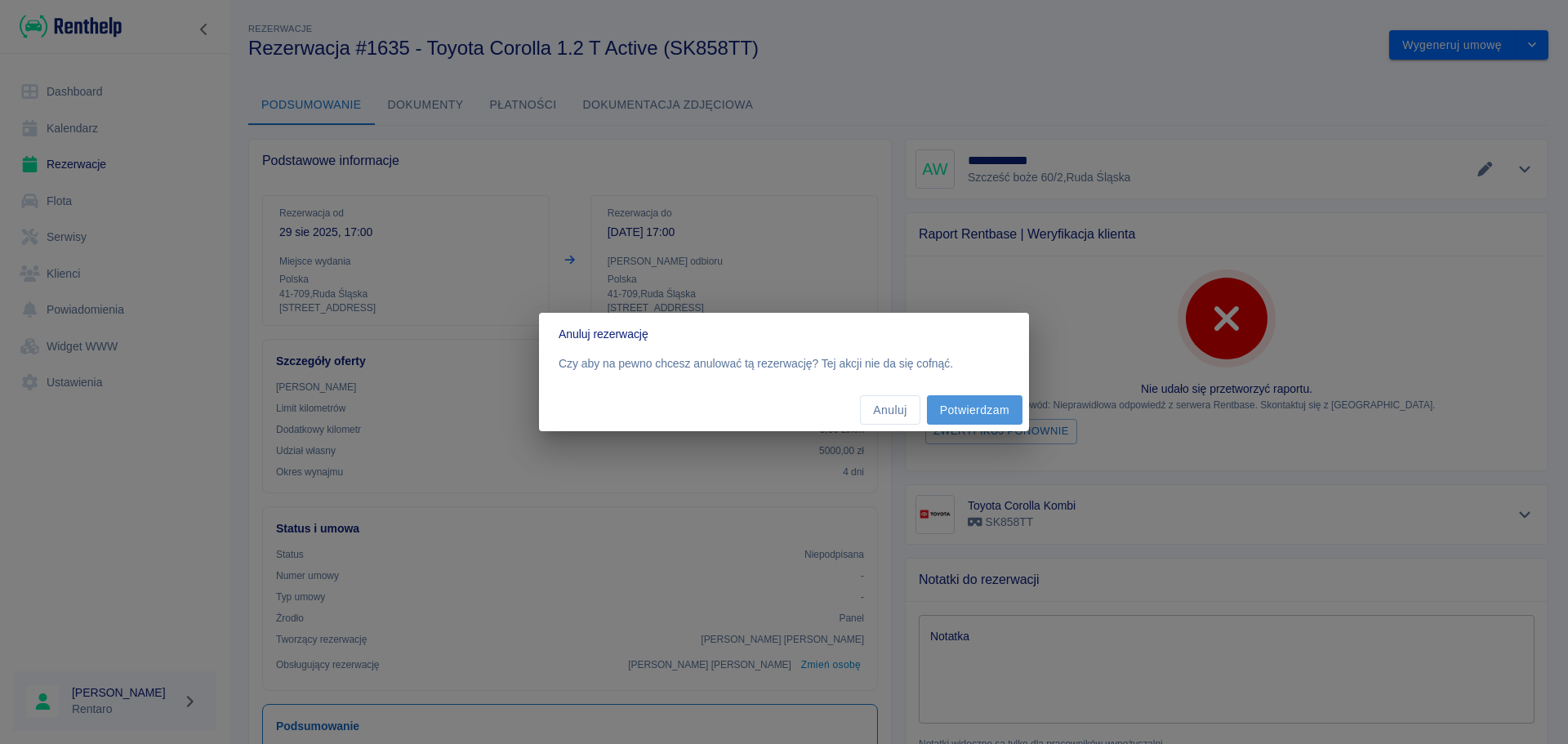
click at [956, 423] on button "Potwierdzam" at bounding box center [974, 411] width 96 height 30
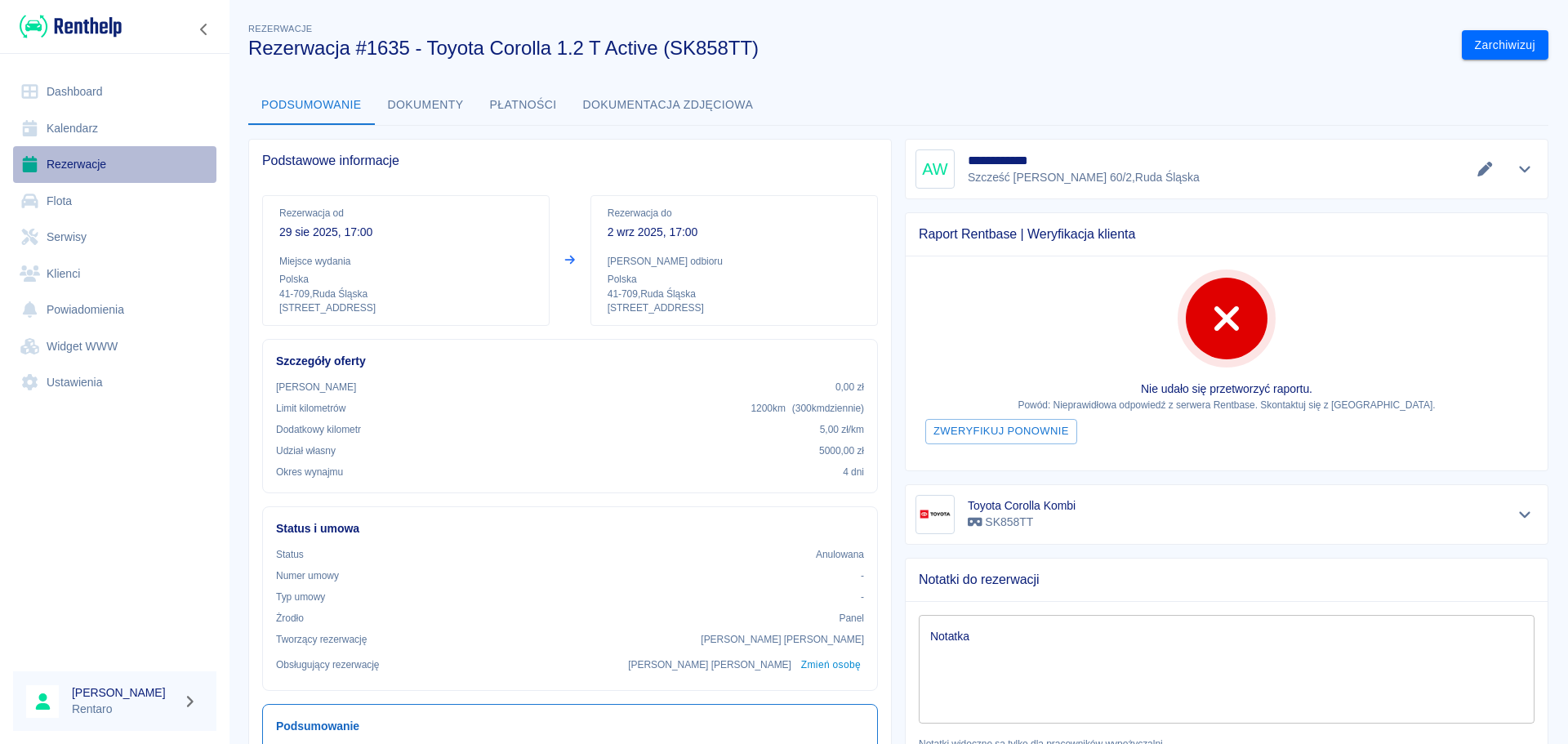
click at [88, 154] on link "Rezerwacje" at bounding box center [115, 164] width 204 height 37
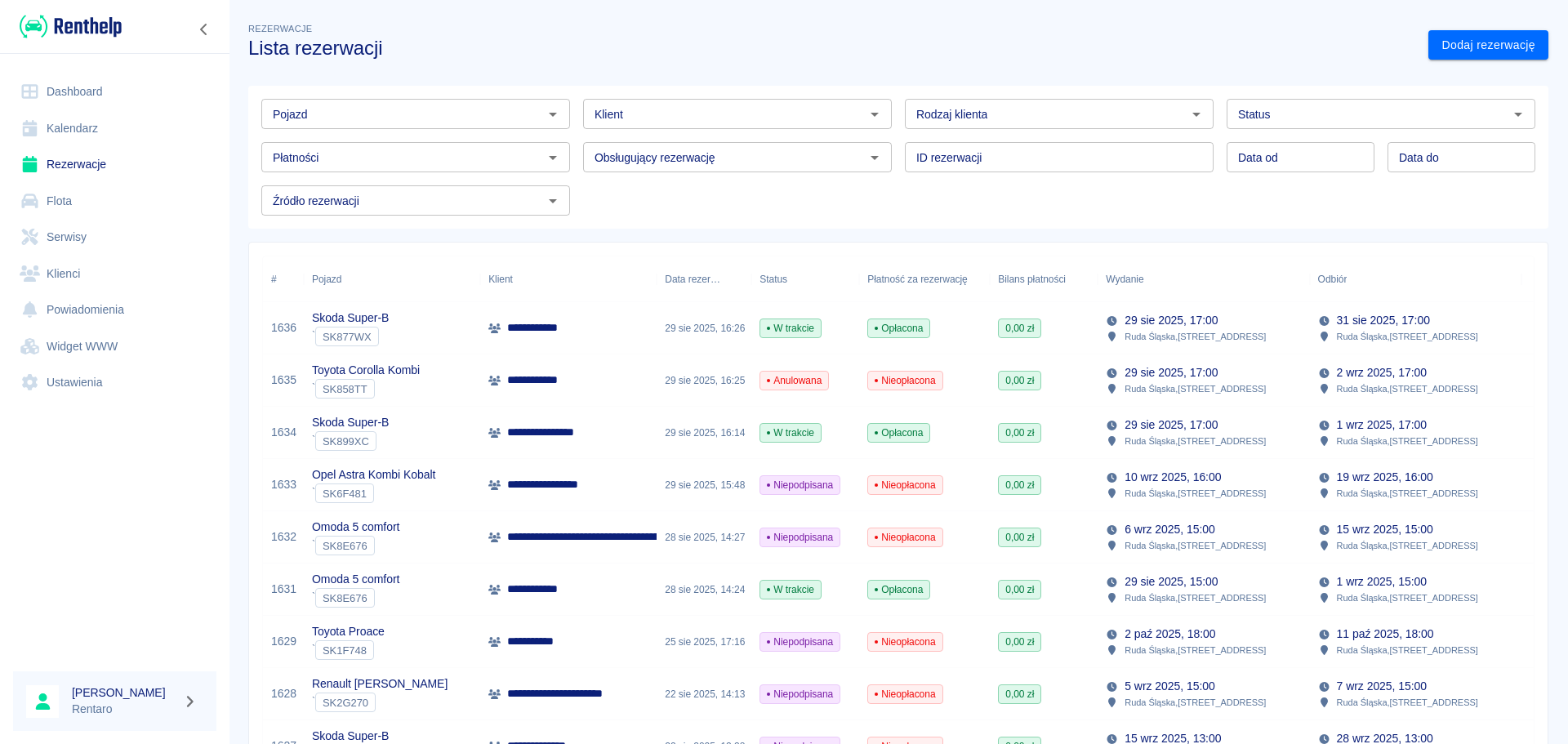
click at [88, 134] on link "Kalendarz" at bounding box center [115, 128] width 204 height 37
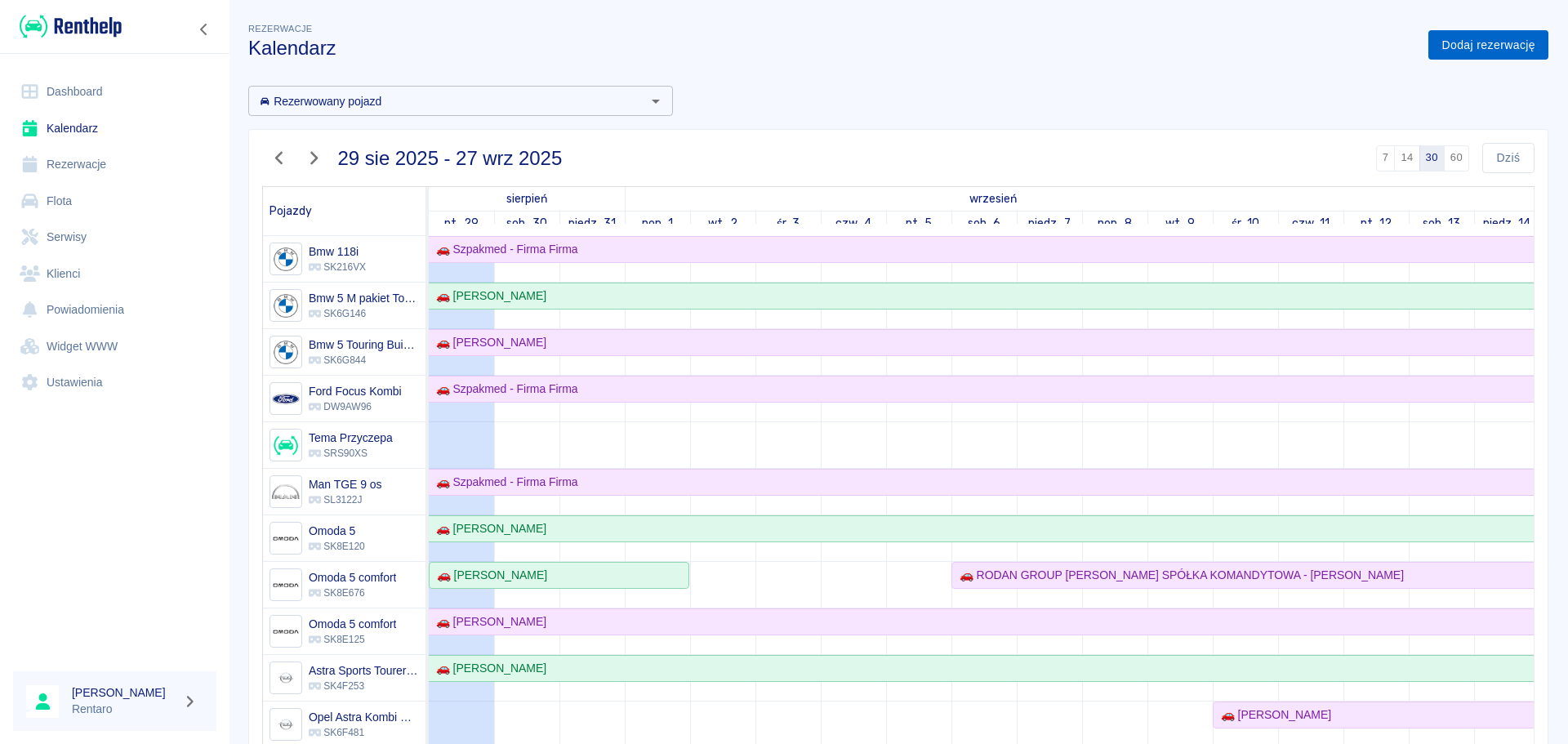
click at [1472, 41] on link "Dodaj rezerwację" at bounding box center [1488, 46] width 120 height 30
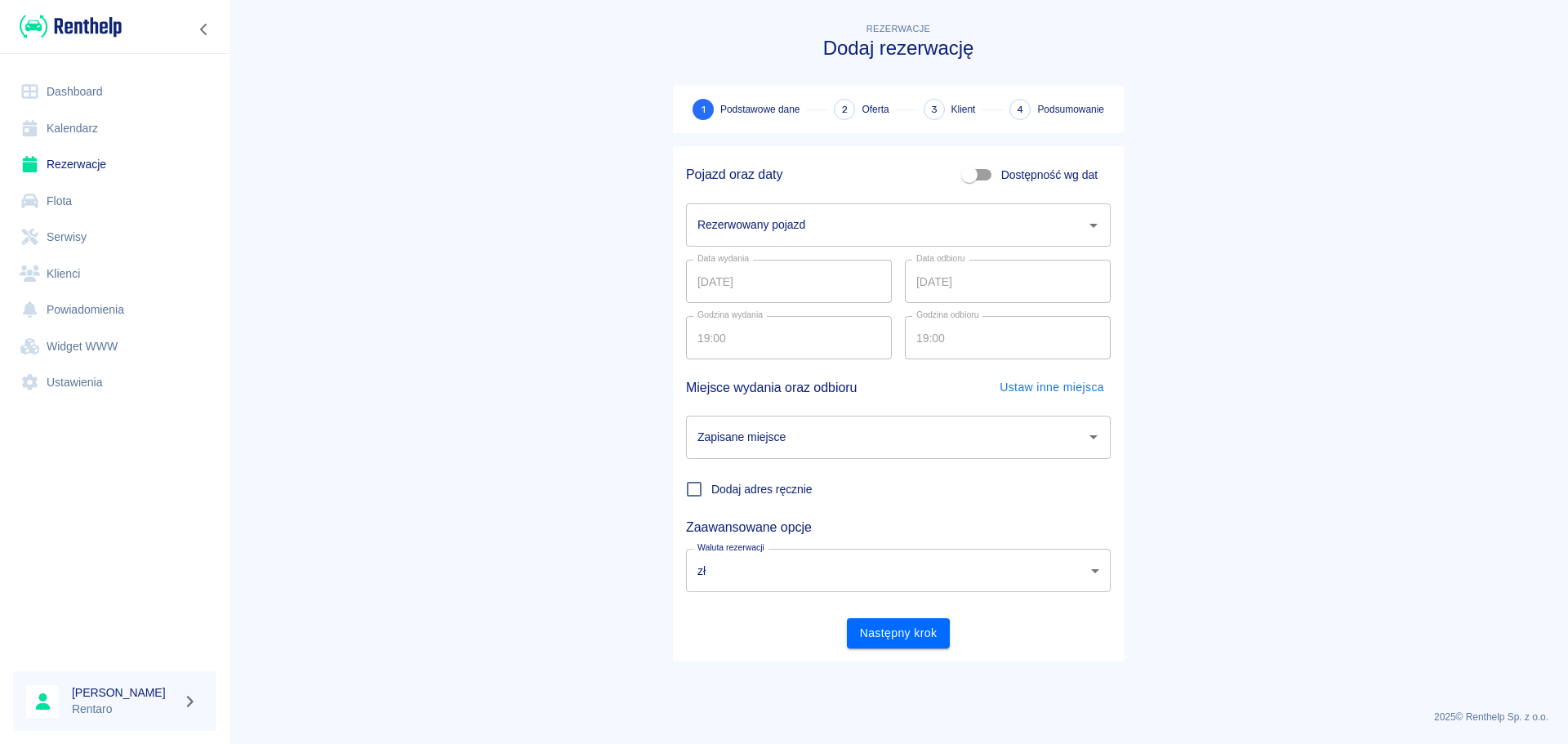
click at [777, 231] on input "Rezerwowany pojazd" at bounding box center [886, 225] width 386 height 29
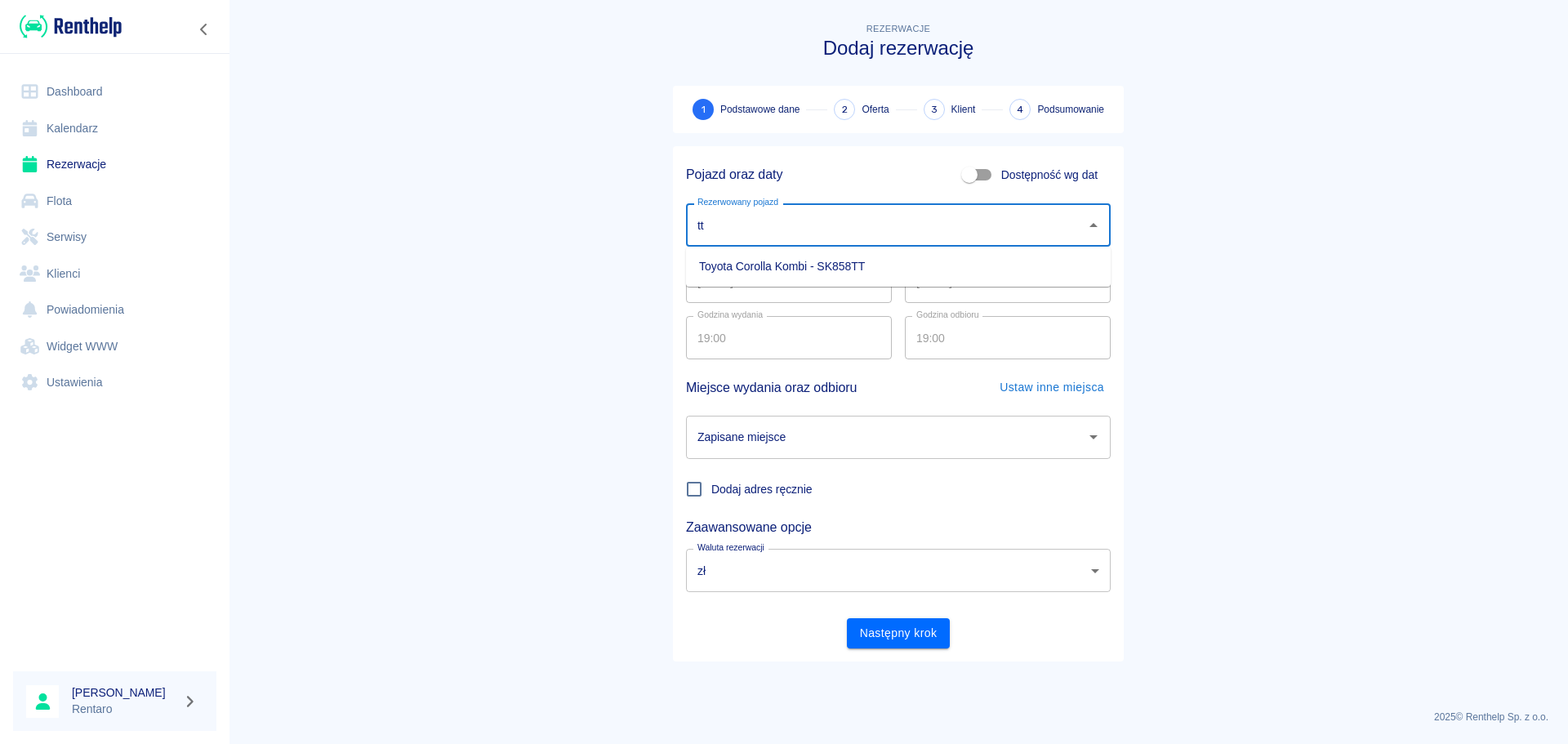
click at [819, 265] on li "Toyota Corolla Kombi - SK858TT" at bounding box center [898, 266] width 425 height 27
type input "Toyota Corolla Kombi - SK858TT"
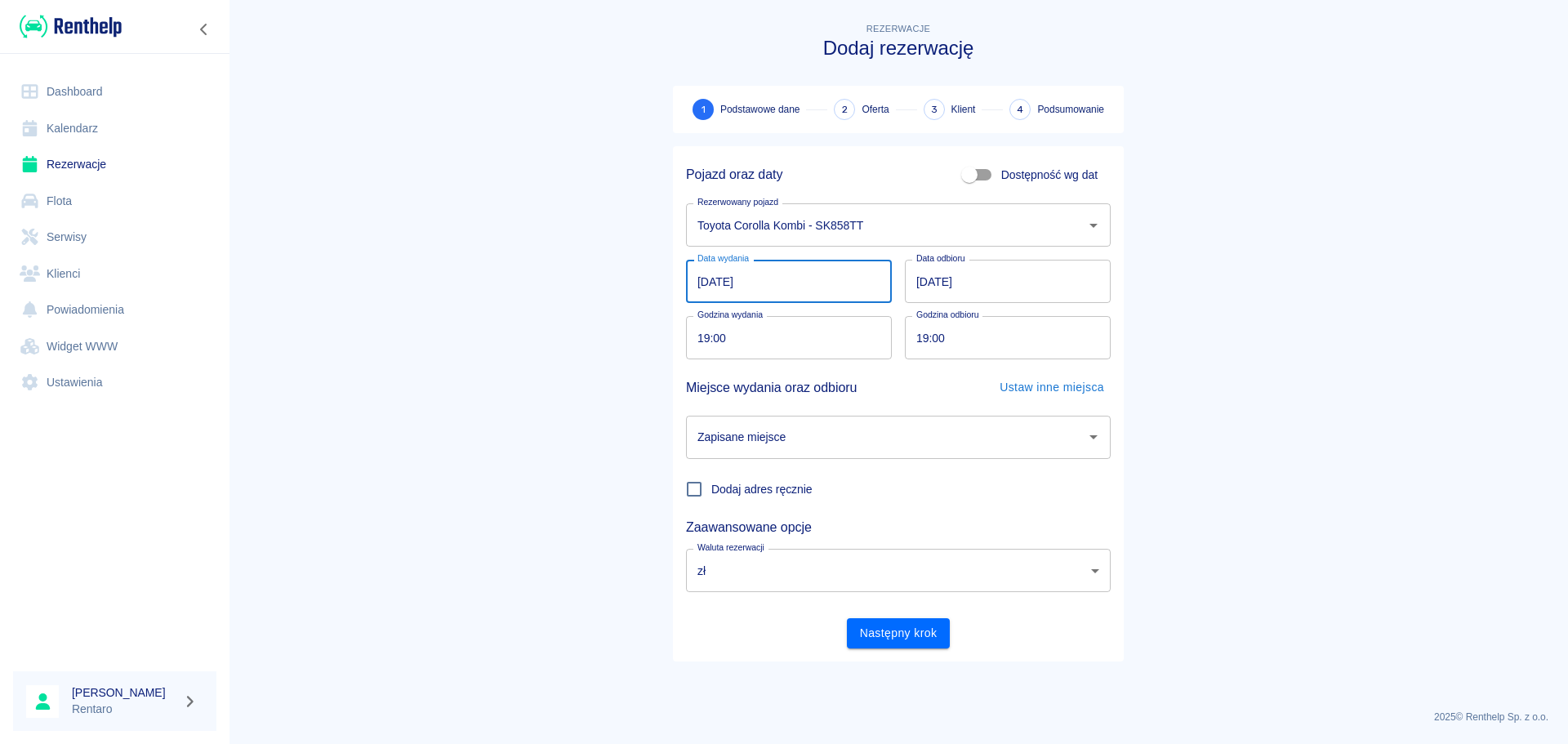
click at [745, 280] on input "29.08.2025" at bounding box center [788, 281] width 205 height 43
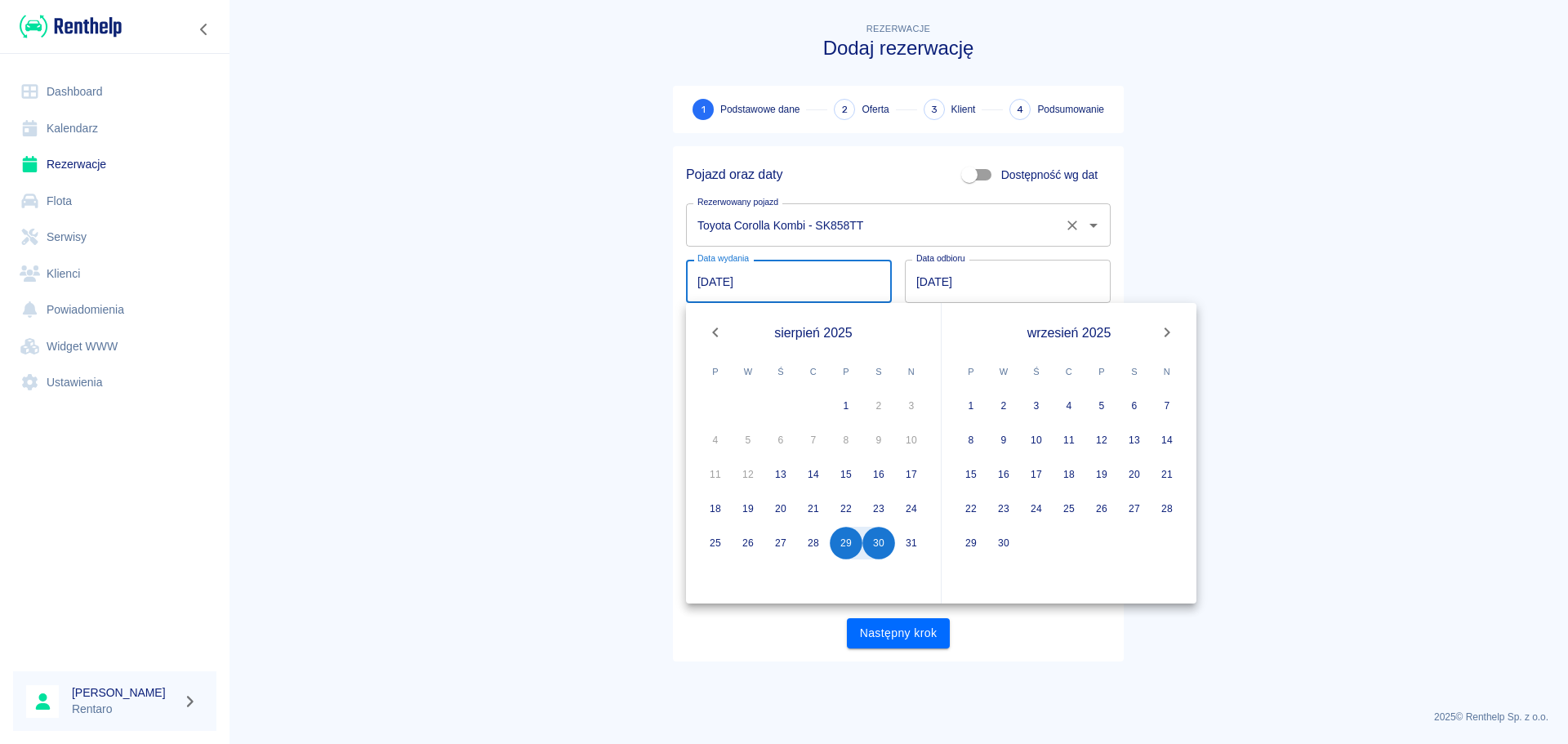
click at [1066, 247] on div "Toyota Corolla Kombi - SK858TT Rezerwowany pojazd" at bounding box center [898, 225] width 425 height 43
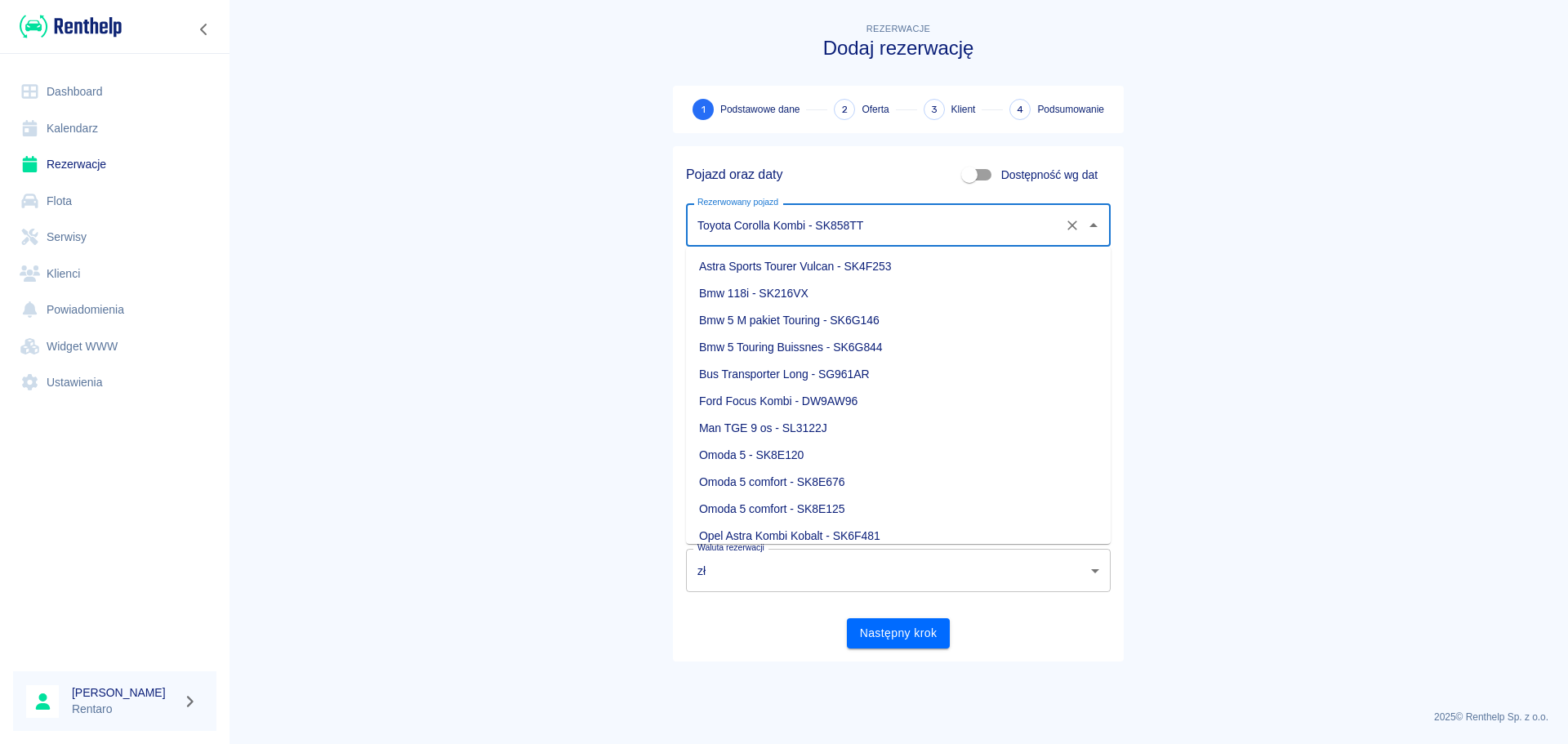
scroll to position [598, 0]
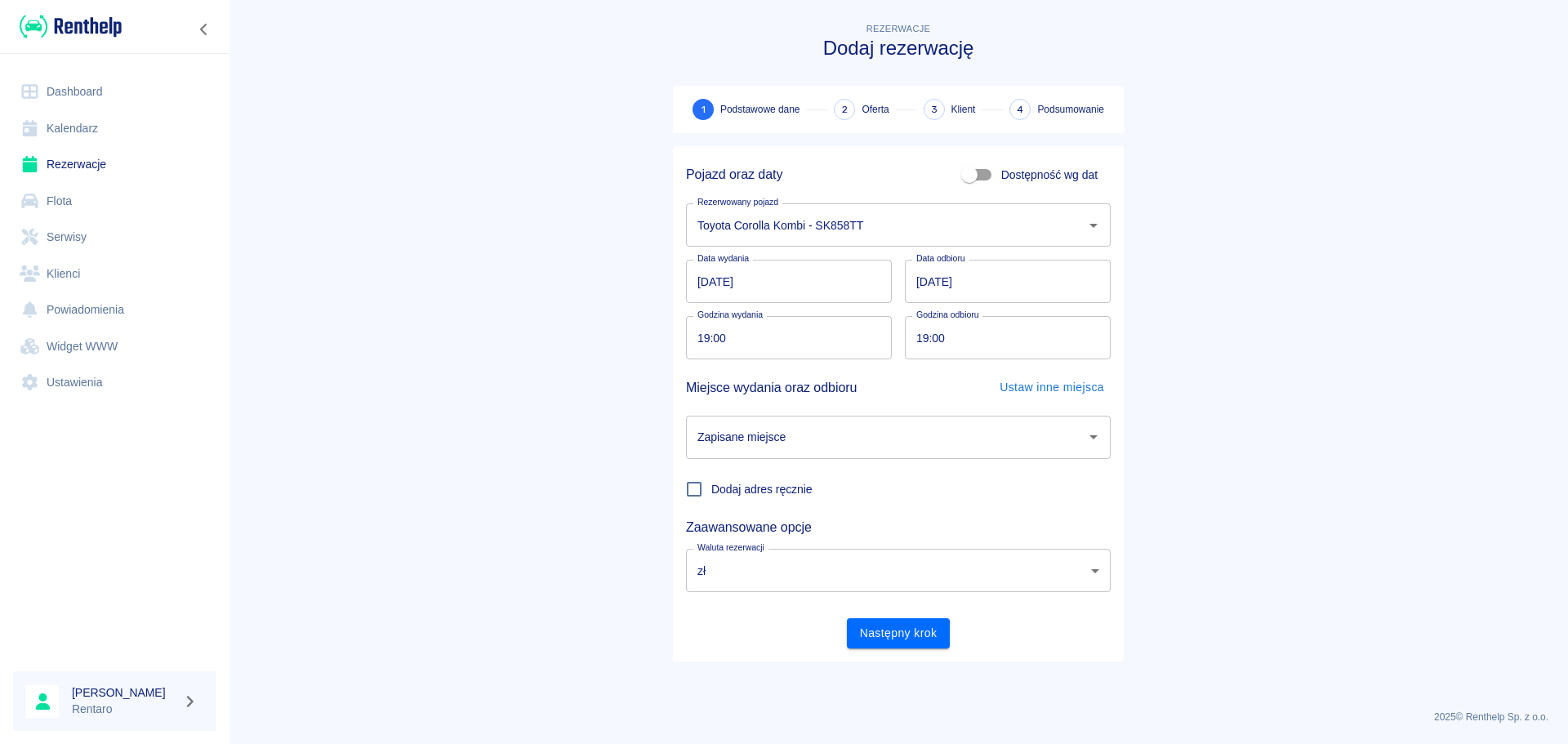
click at [1152, 264] on main "Rezerwacje Dodaj rezerwację 1 Podstawowe dane 2 Oferta 3 Klient 4 Podsumowanie …" at bounding box center [898, 358] width 1339 height 677
click at [983, 282] on input "30.08.2025" at bounding box center [1007, 281] width 205 height 43
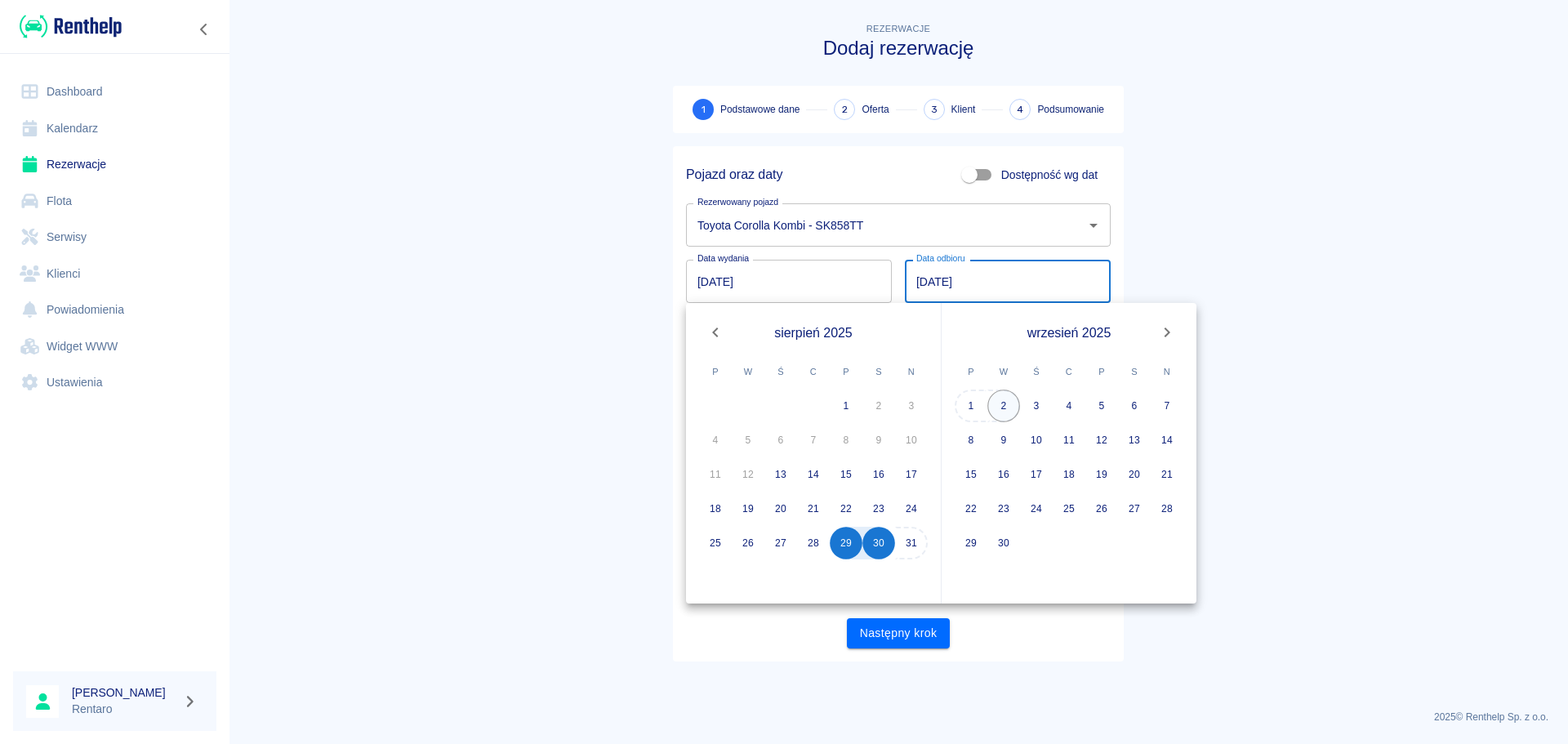
click at [1008, 401] on button "2" at bounding box center [1004, 405] width 33 height 33
type input "02.09.2025"
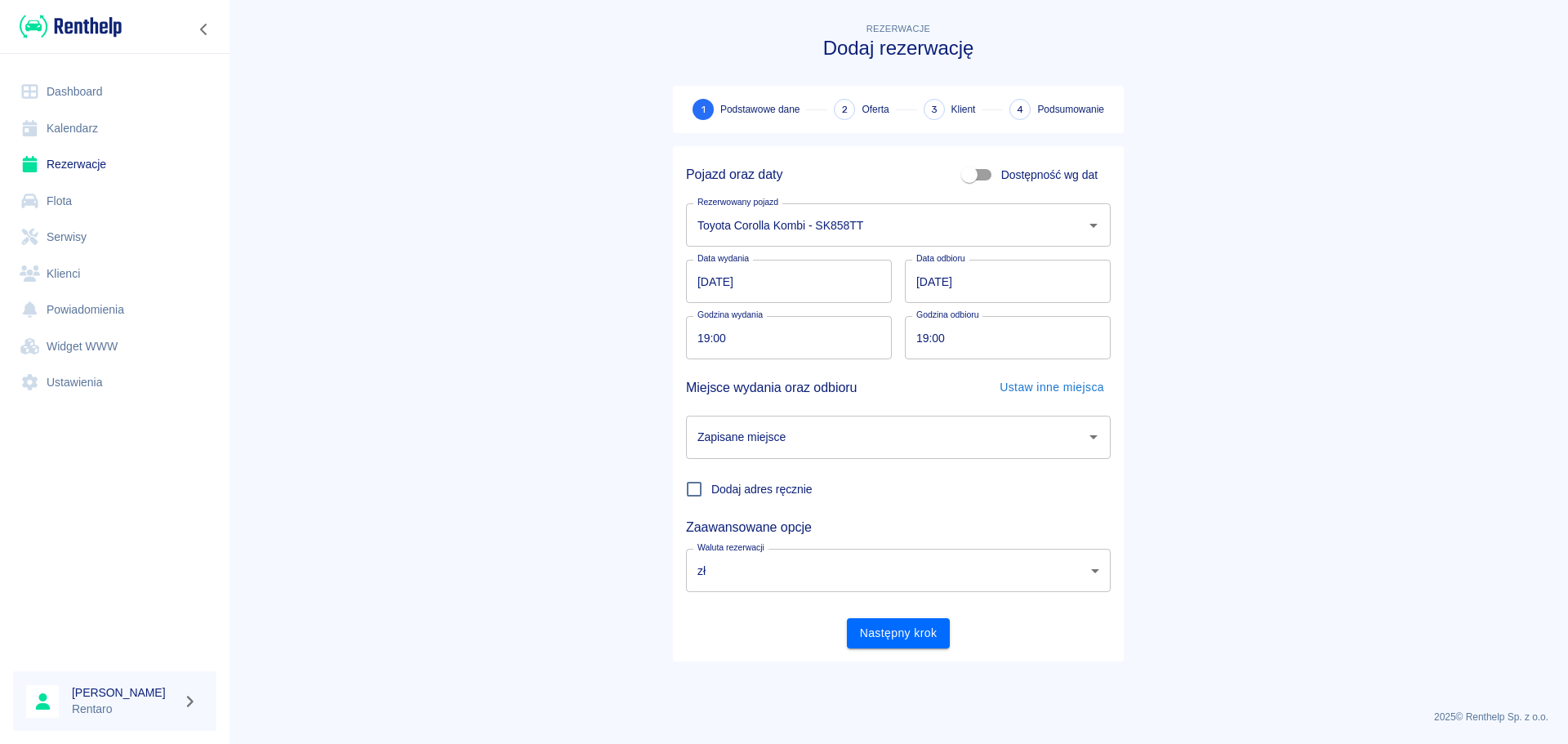
click at [819, 448] on input "Zapisane miejsce" at bounding box center [886, 438] width 386 height 29
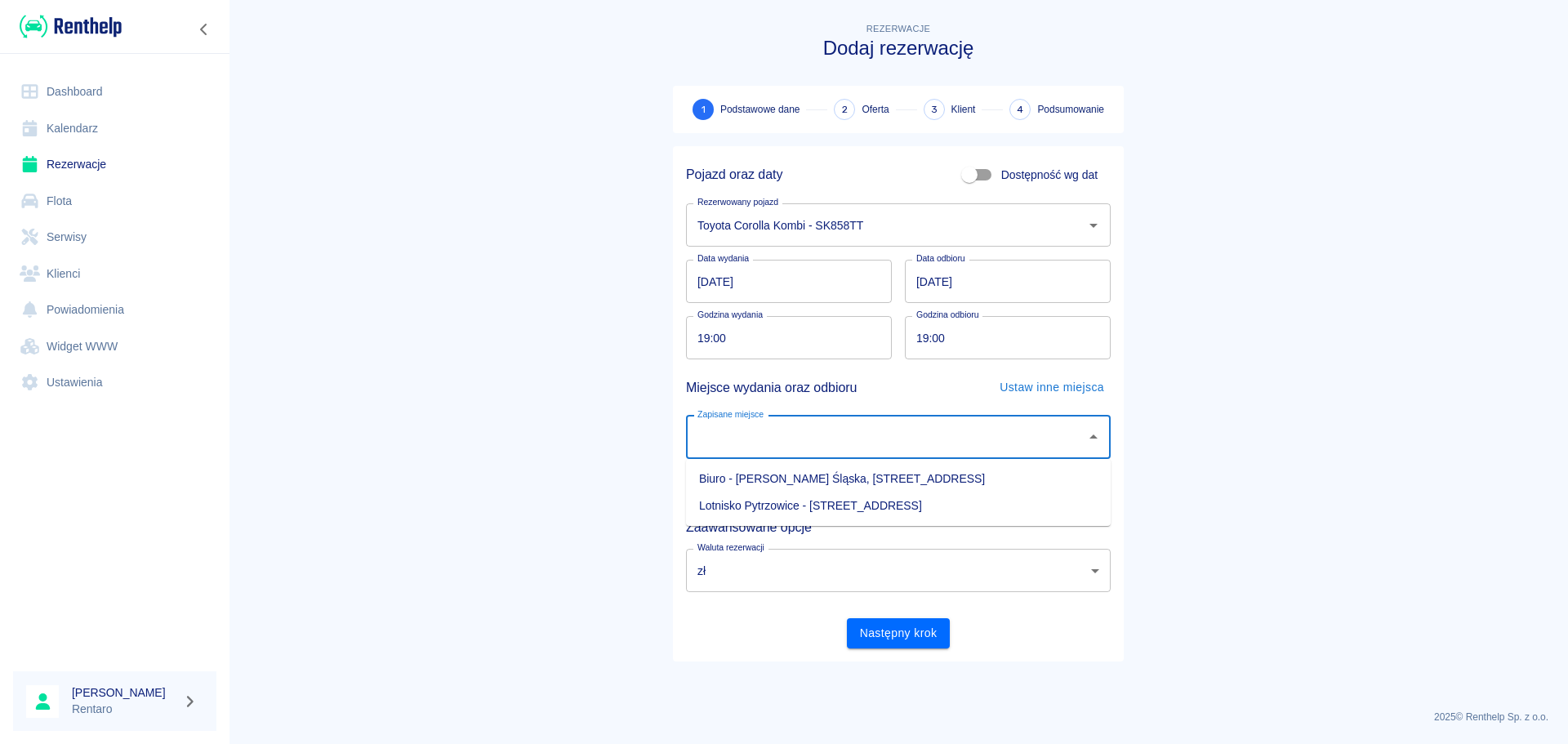
click at [817, 472] on li "Biuro - Hala - Ruda Śląska, Zabrzańska 9" at bounding box center [898, 479] width 425 height 27
type input "Biuro - Hala - Ruda Śląska, Zabrzańska 9"
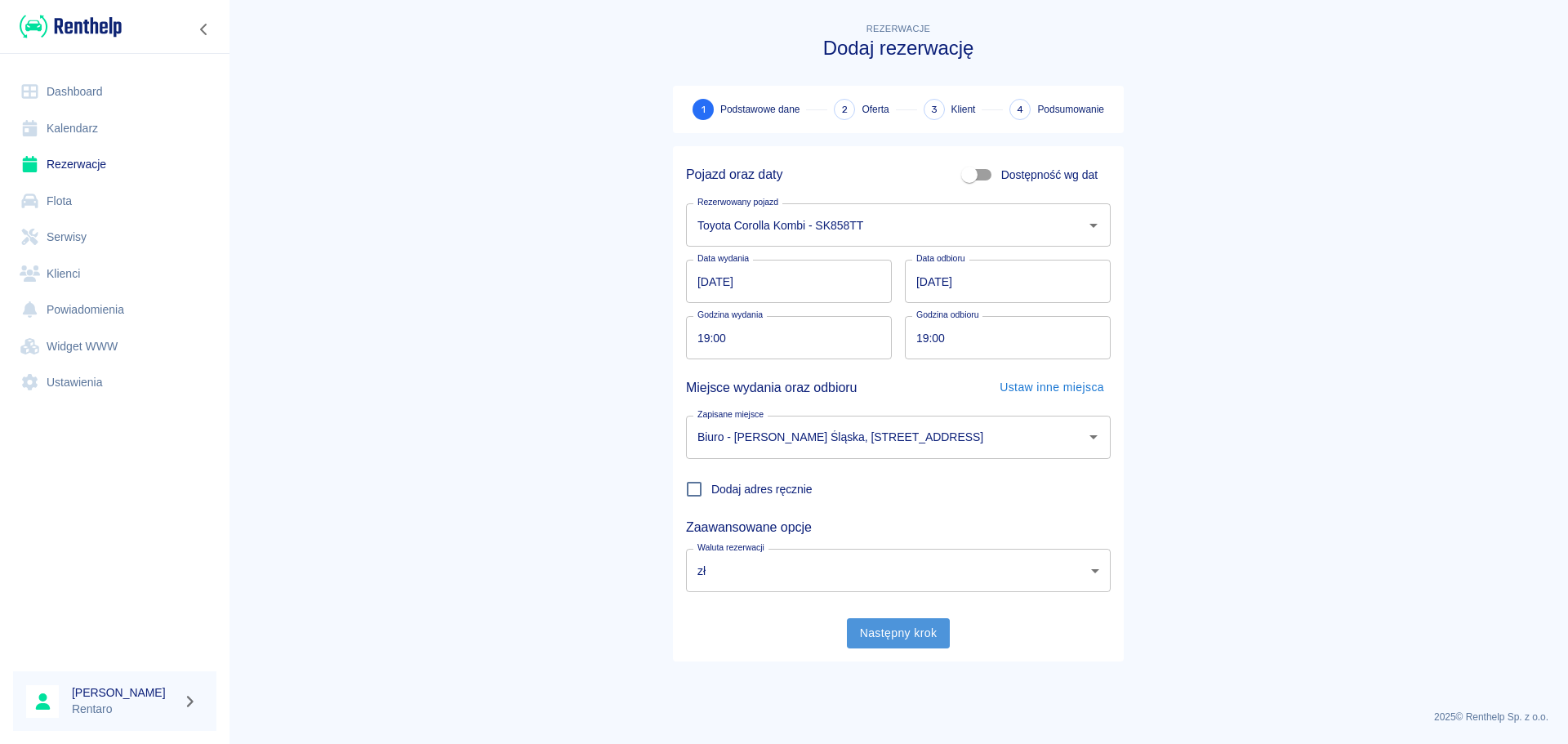
click at [893, 625] on button "Następny krok" at bounding box center [898, 633] width 104 height 30
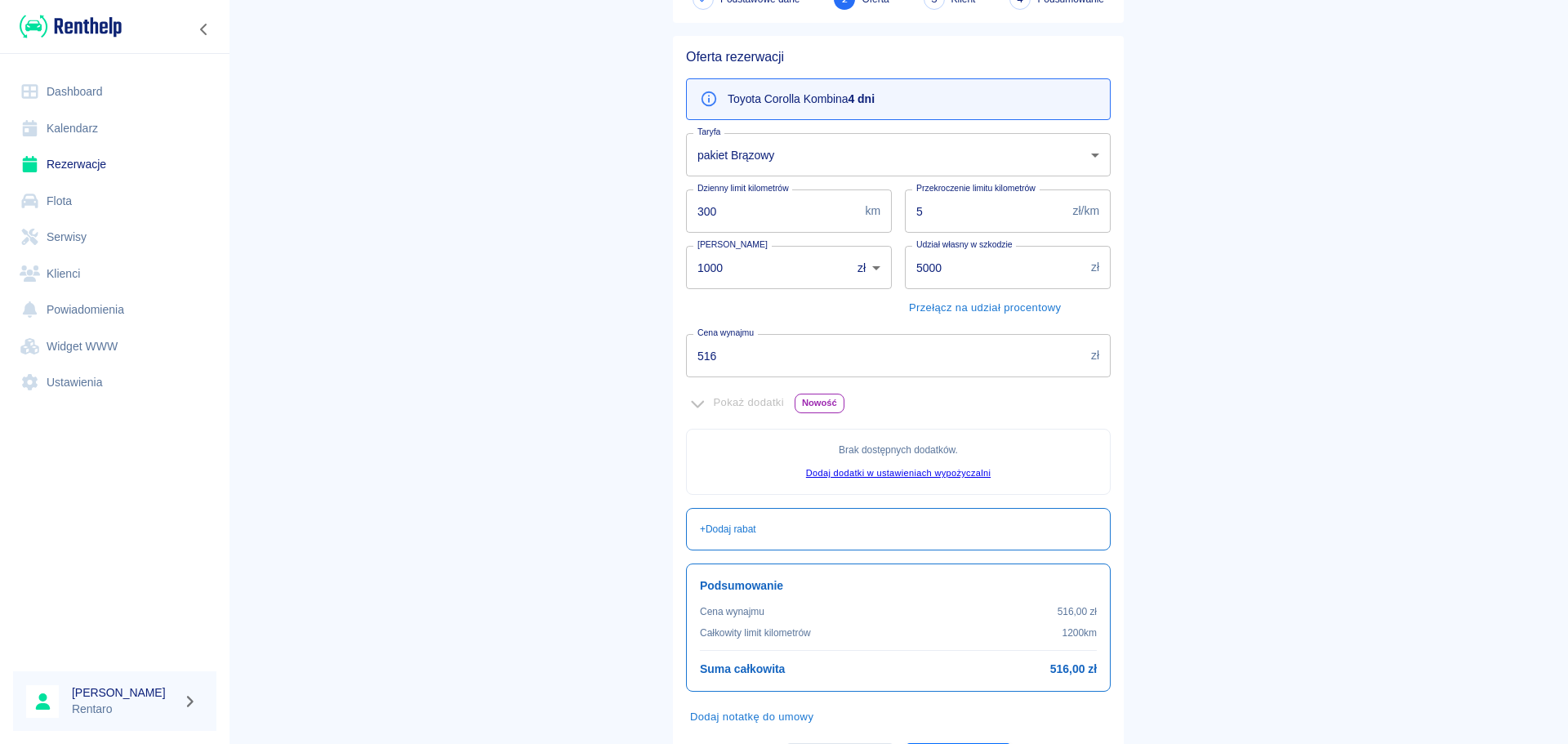
scroll to position [81, 0]
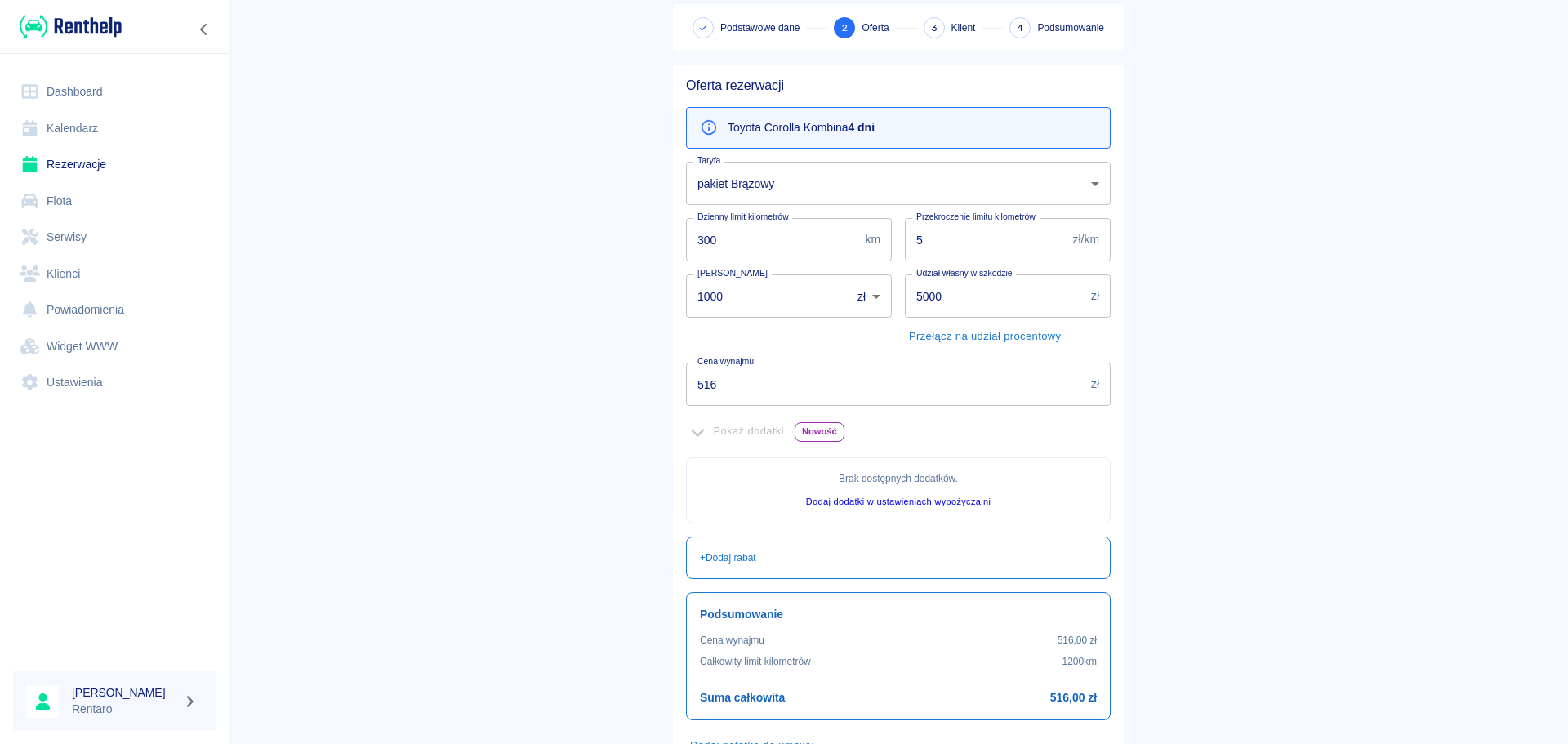
click at [971, 254] on input "5" at bounding box center [985, 239] width 162 height 43
click at [970, 250] on input "5" at bounding box center [985, 239] width 162 height 43
click at [814, 370] on input "516" at bounding box center [885, 384] width 398 height 43
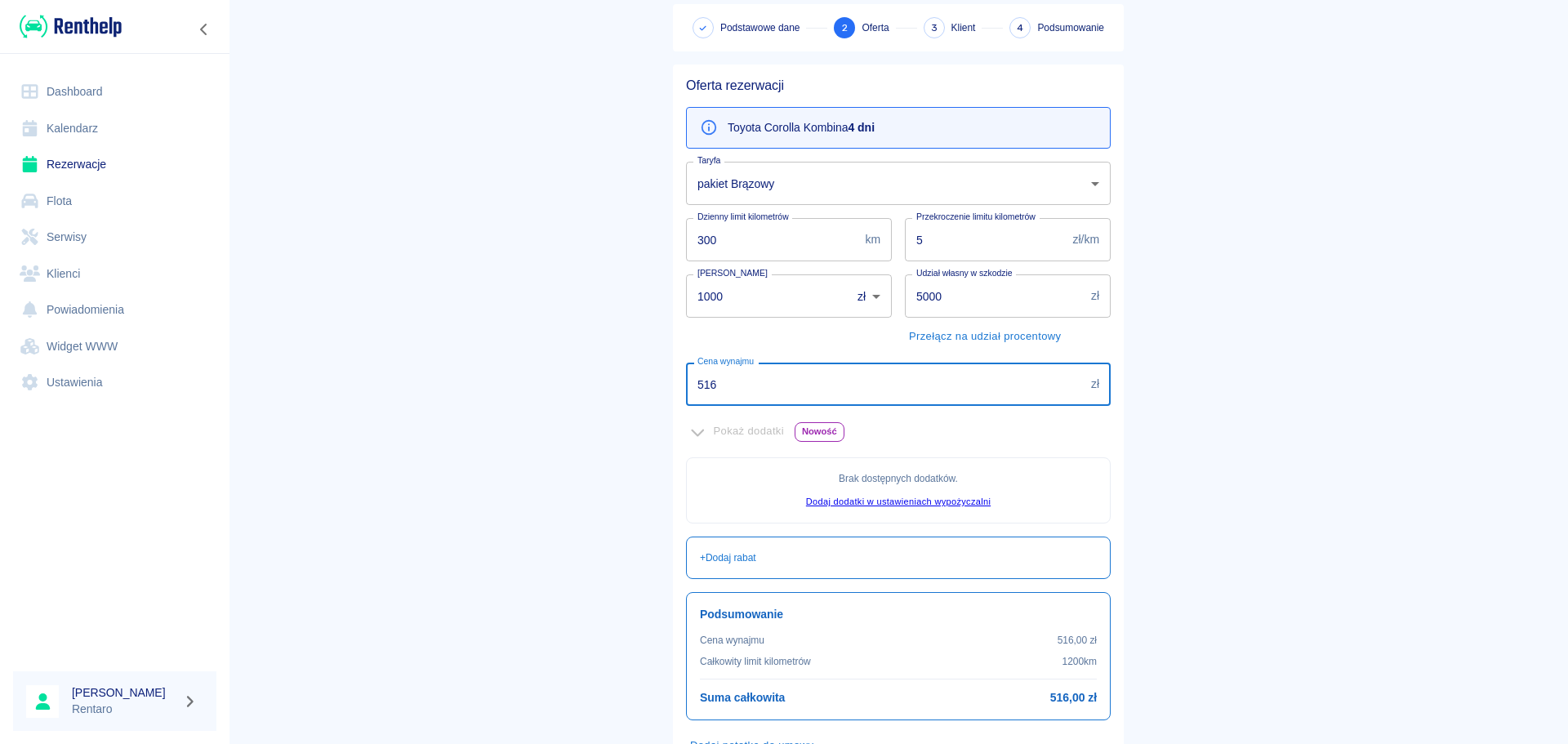
click at [810, 370] on input "516" at bounding box center [885, 384] width 398 height 43
click at [810, 371] on input "516" at bounding box center [885, 384] width 398 height 43
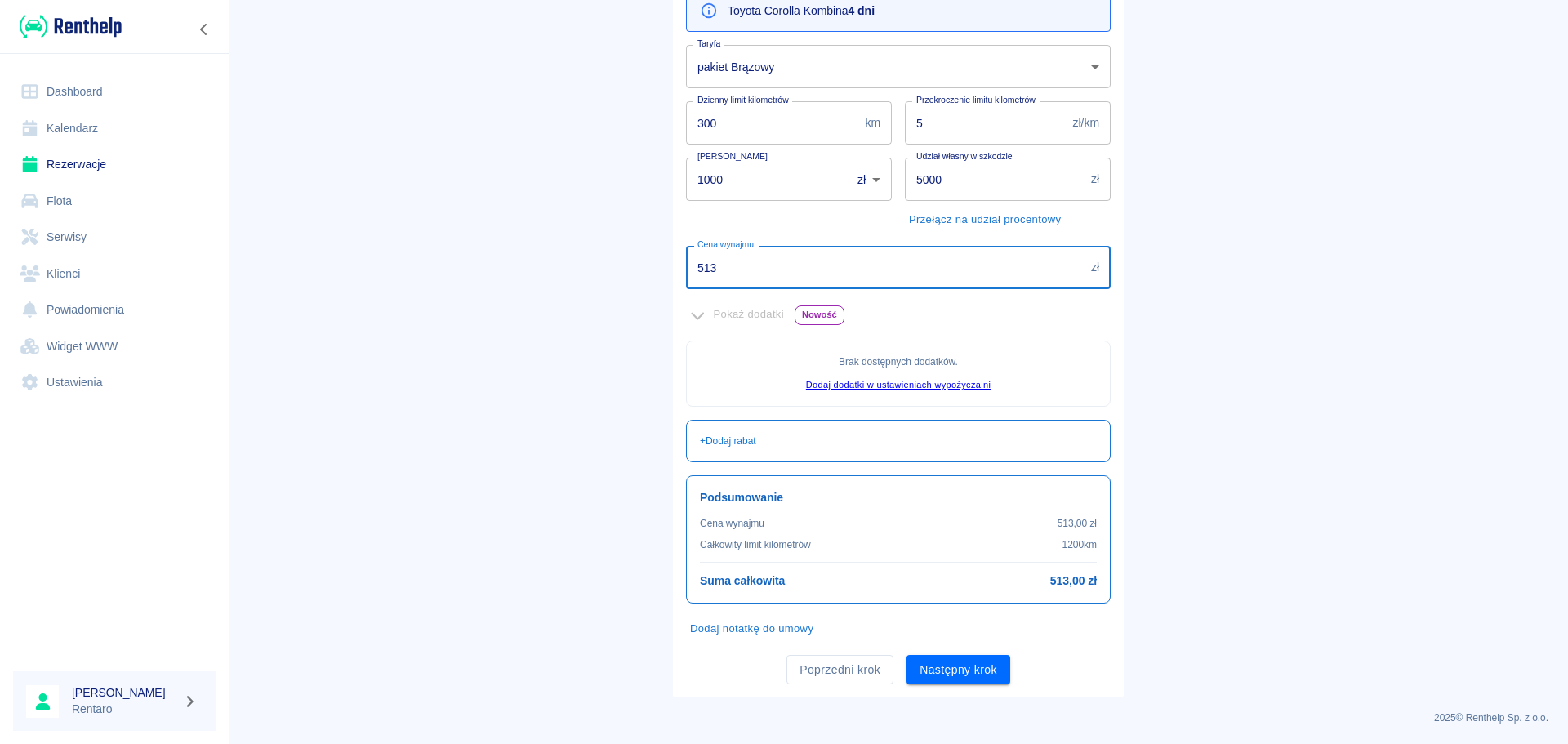
scroll to position [199, 0]
type input "520"
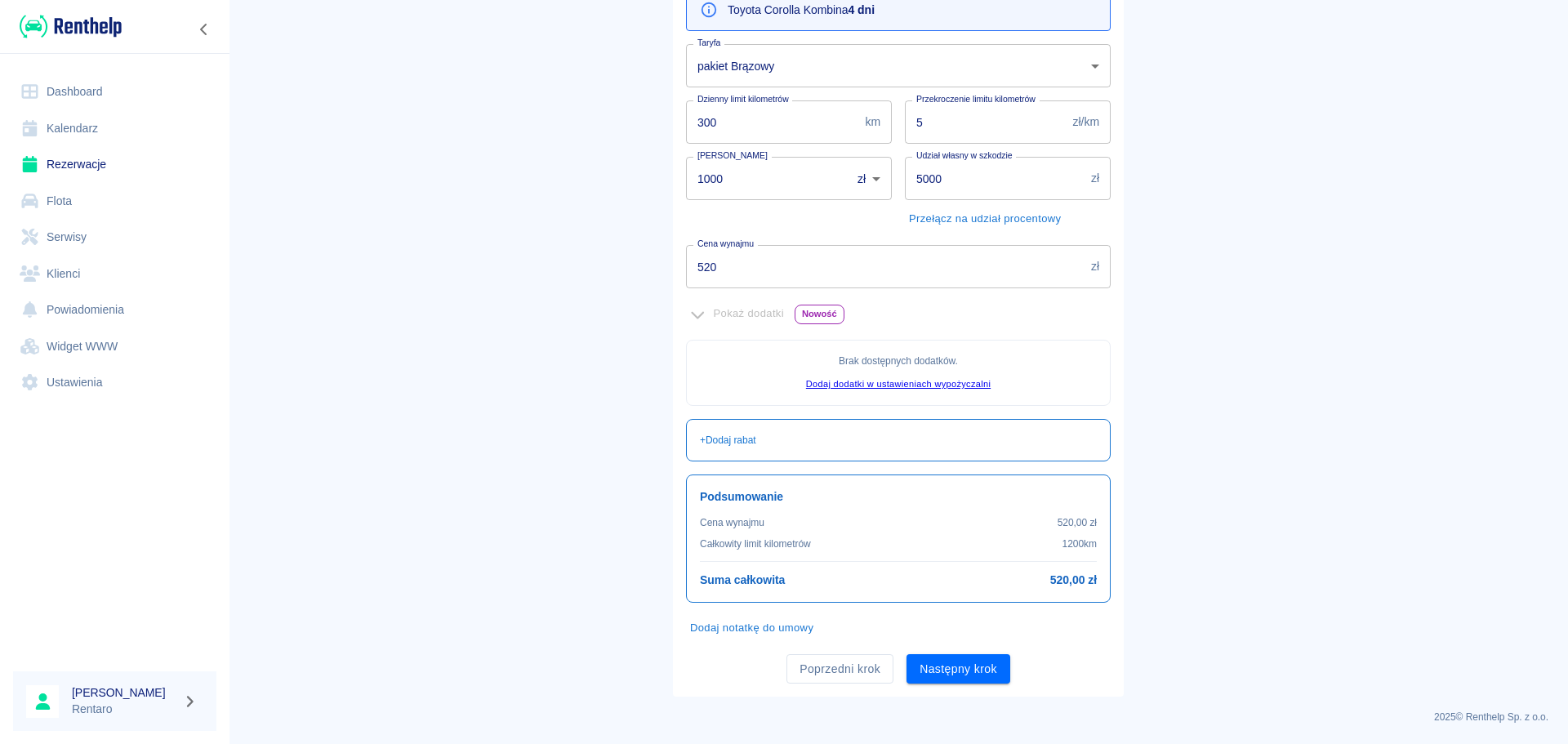
click at [1348, 320] on main "Rezerwacje Dodaj rezerwację Podstawowe dane 2 Oferta 3 Klient 4 Podsumowanie Of…" at bounding box center [898, 258] width 1339 height 876
click at [972, 668] on button "Następny krok" at bounding box center [958, 669] width 104 height 30
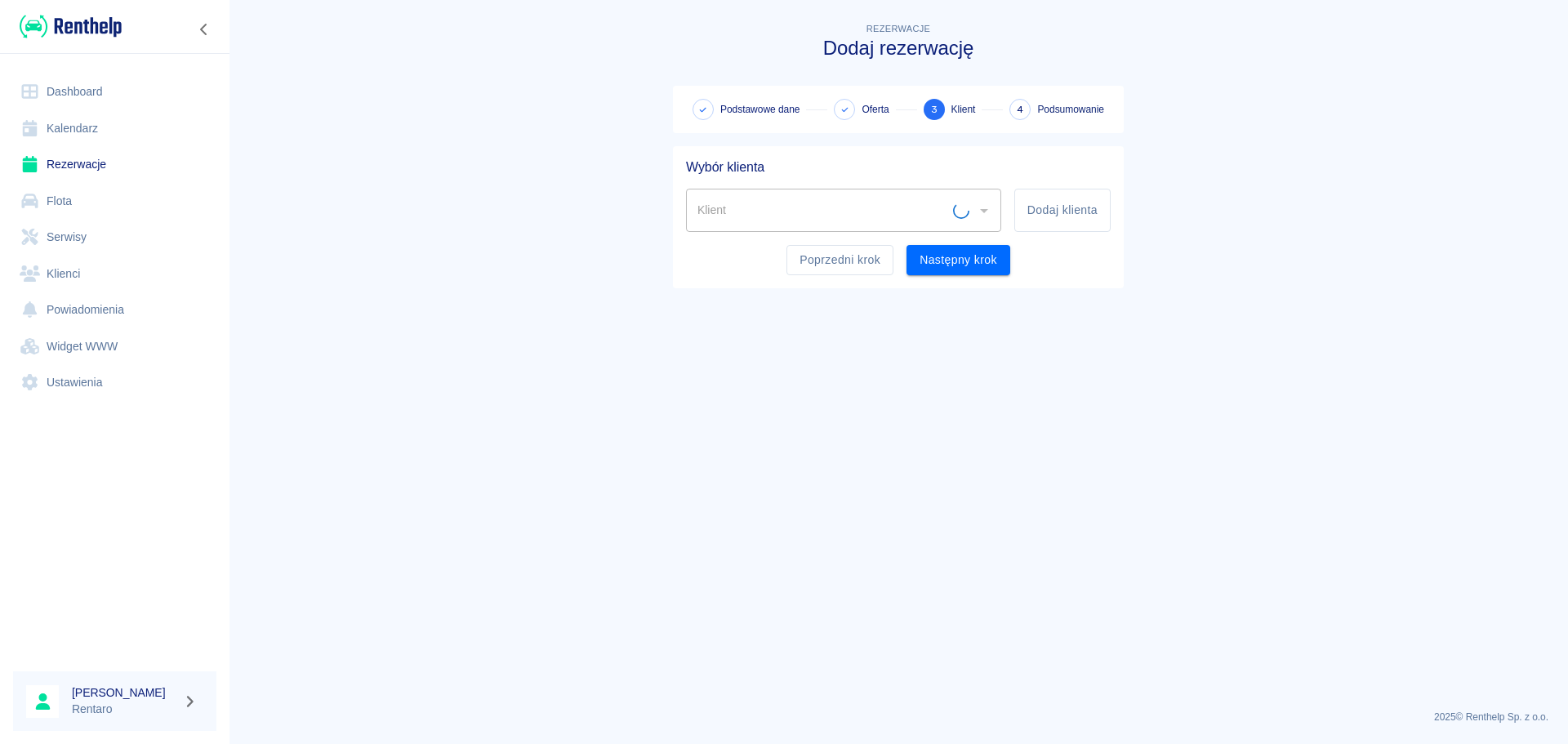
scroll to position [0, 0]
click at [1057, 216] on button "Dodaj klienta" at bounding box center [1063, 210] width 96 height 43
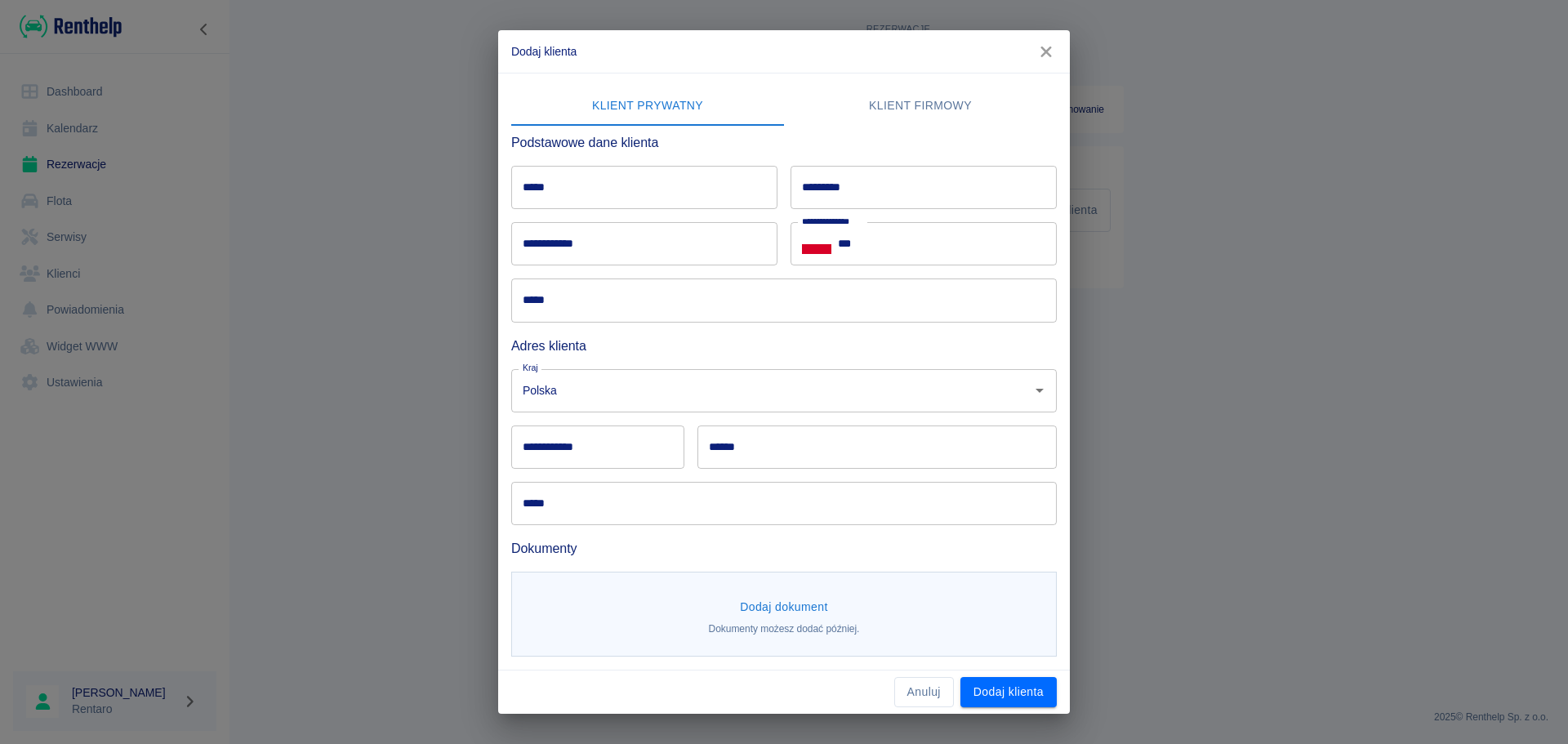
click at [644, 189] on input "*****" at bounding box center [644, 188] width 266 height 43
type input "***"
drag, startPoint x: 861, startPoint y: 161, endPoint x: 854, endPoint y: 174, distance: 14.8
click at [860, 163] on div "********* *********" at bounding box center [917, 180] width 279 height 56
click at [845, 186] on input "*********" at bounding box center [923, 188] width 266 height 43
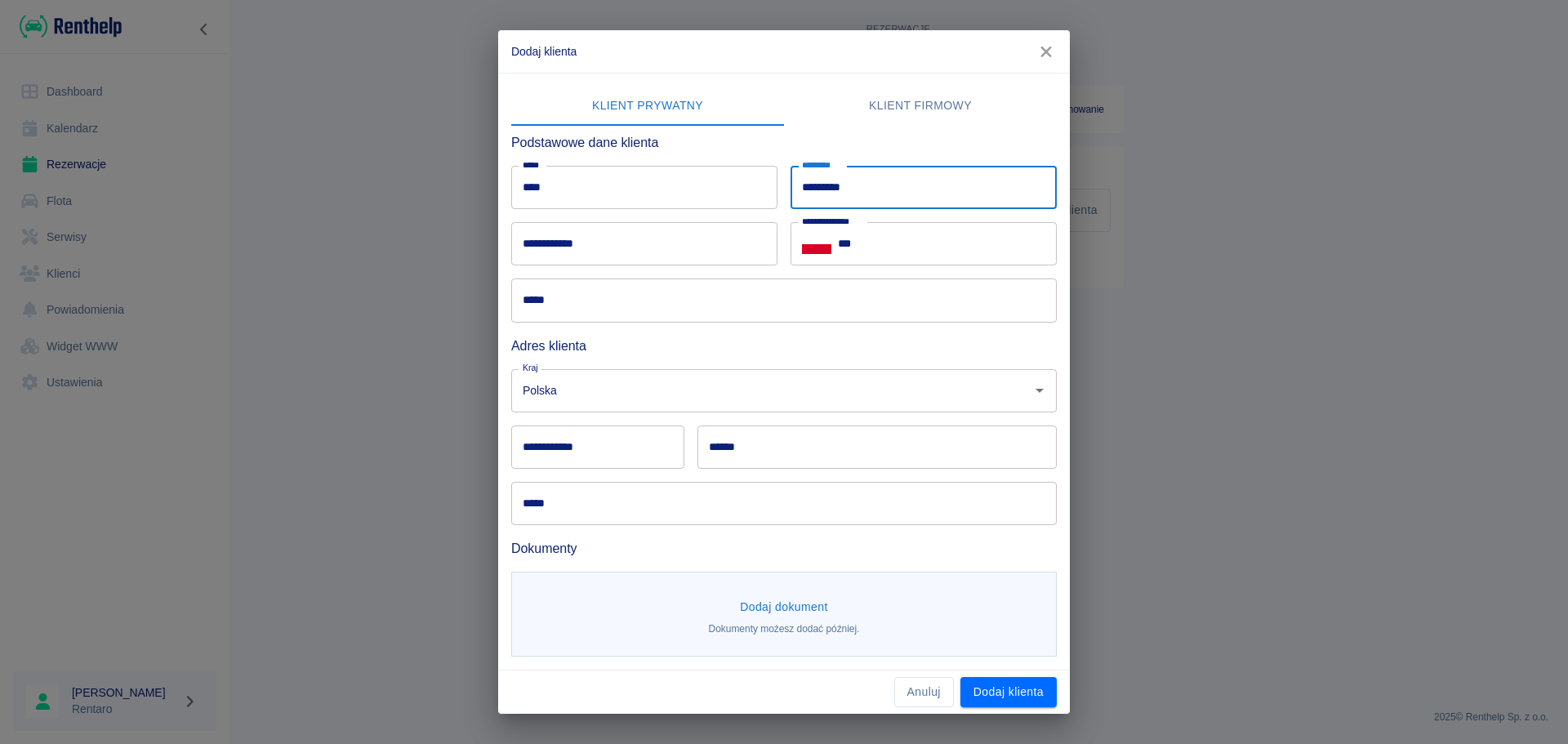
type input "*********"
click at [628, 248] on input "**********" at bounding box center [644, 244] width 266 height 43
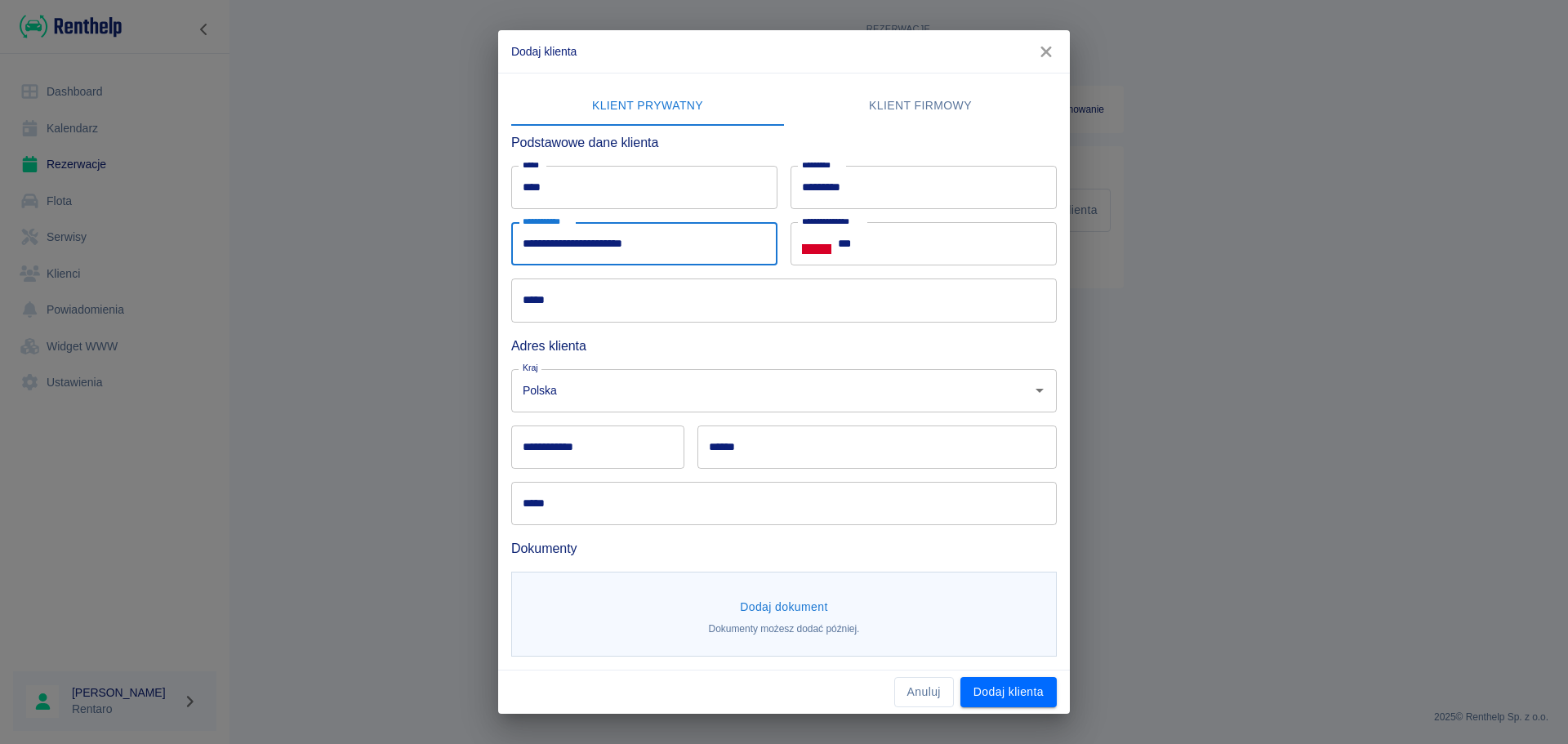
type input "**********"
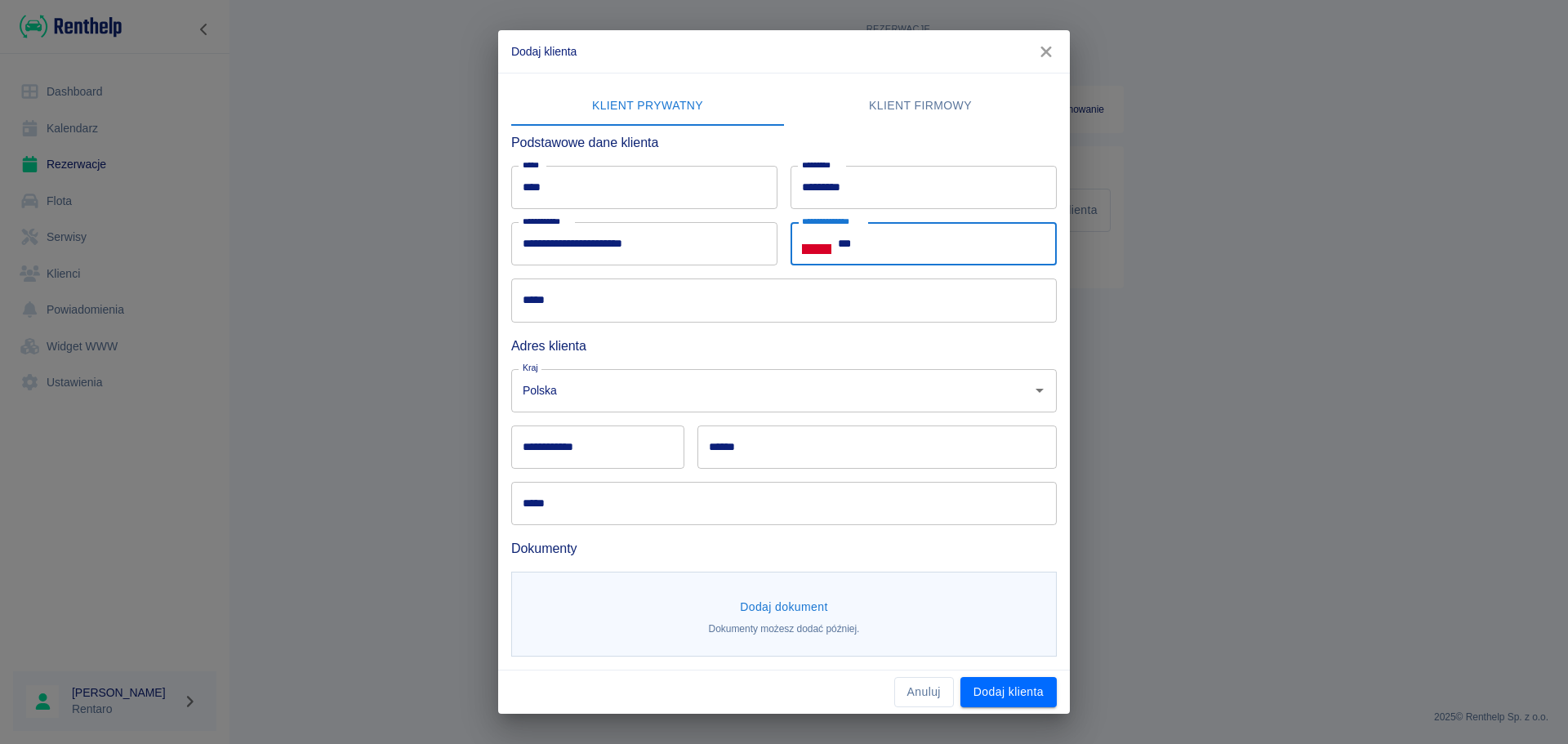
click at [968, 251] on input "***" at bounding box center [947, 244] width 219 height 43
type input "**********"
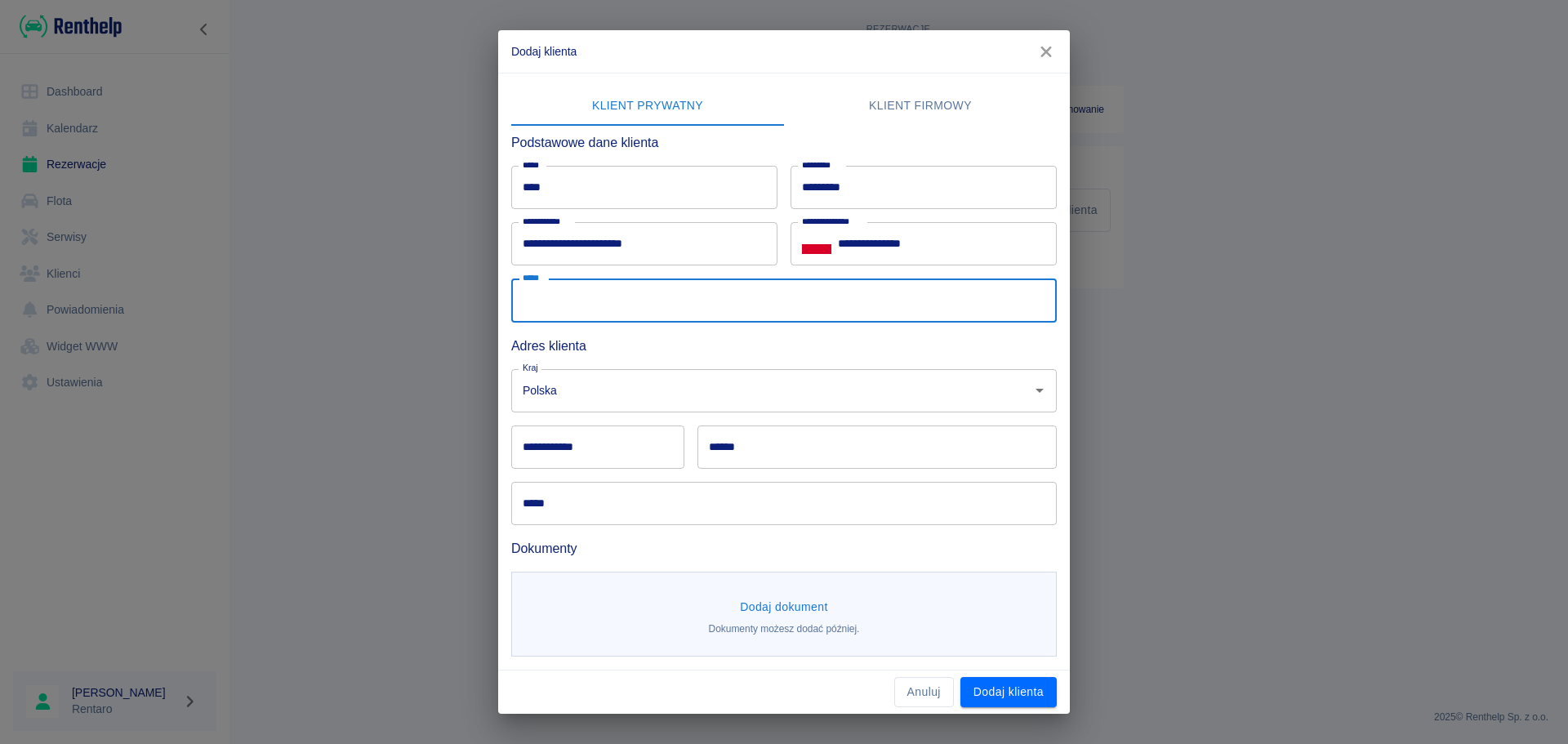
click at [584, 313] on input "*****" at bounding box center [783, 300] width 546 height 43
type input "**********"
click at [661, 447] on input "**********" at bounding box center [597, 447] width 173 height 43
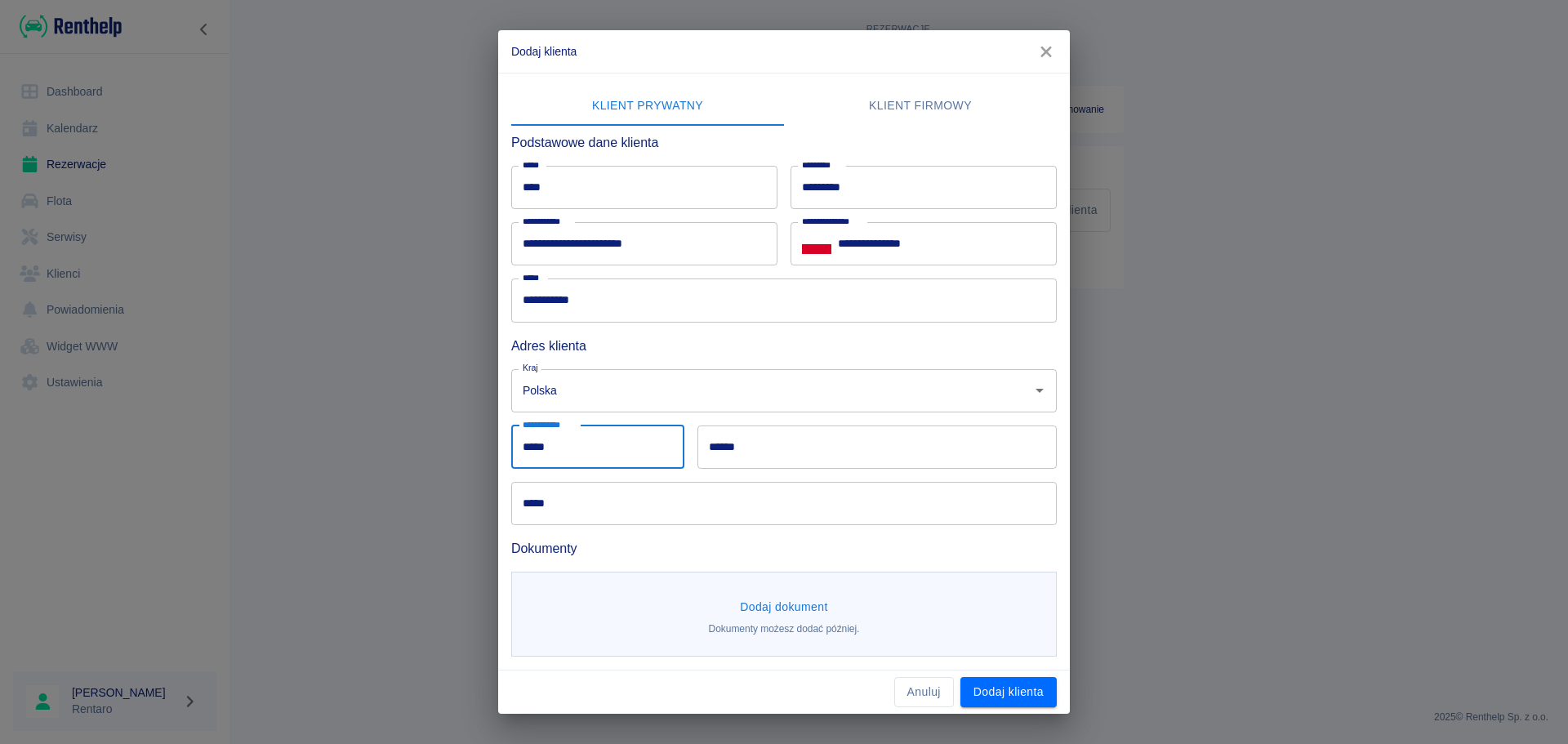
type input "*****"
click at [838, 454] on input "******" at bounding box center [877, 447] width 359 height 43
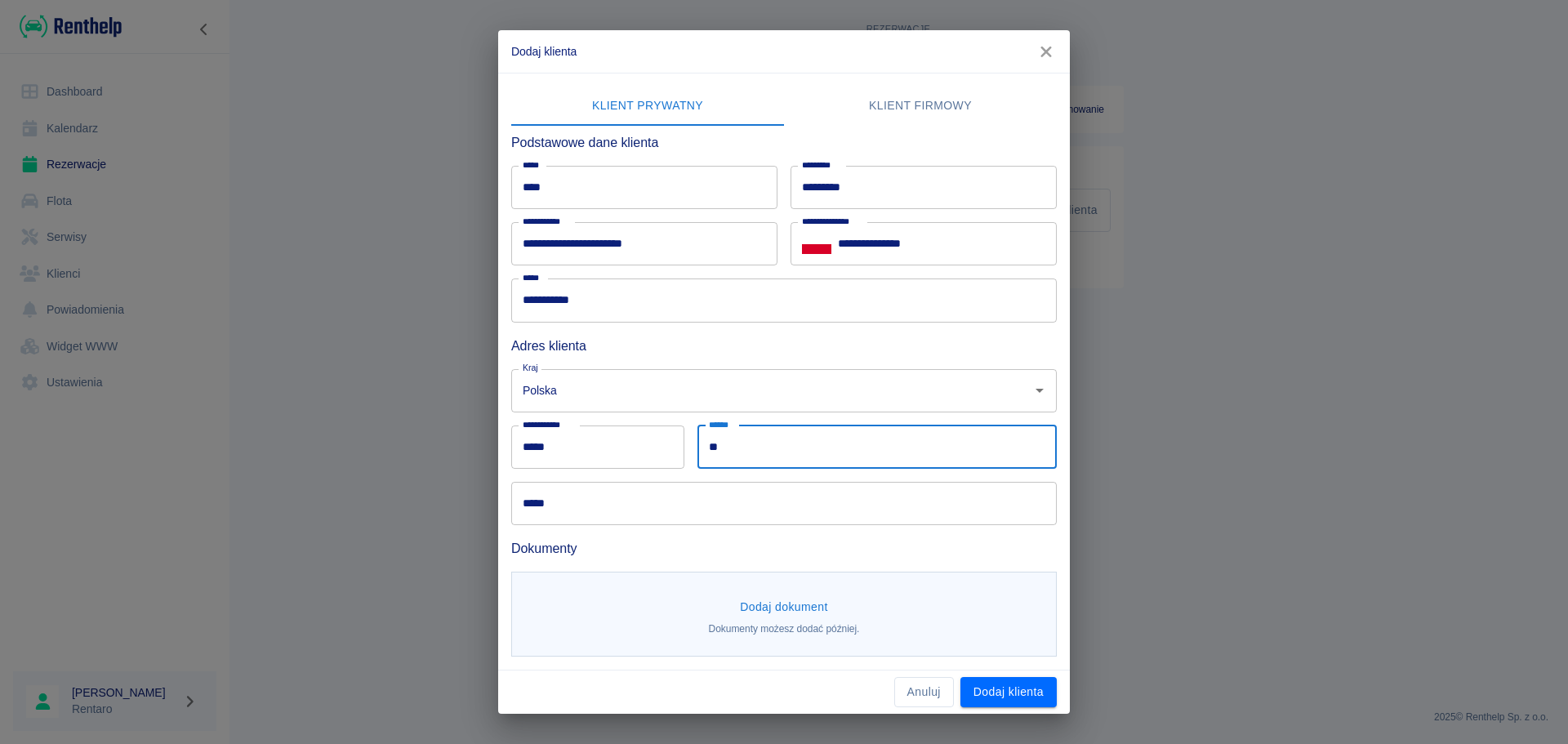
type input "*"
type input "********"
click at [630, 497] on input "*****" at bounding box center [783, 504] width 546 height 43
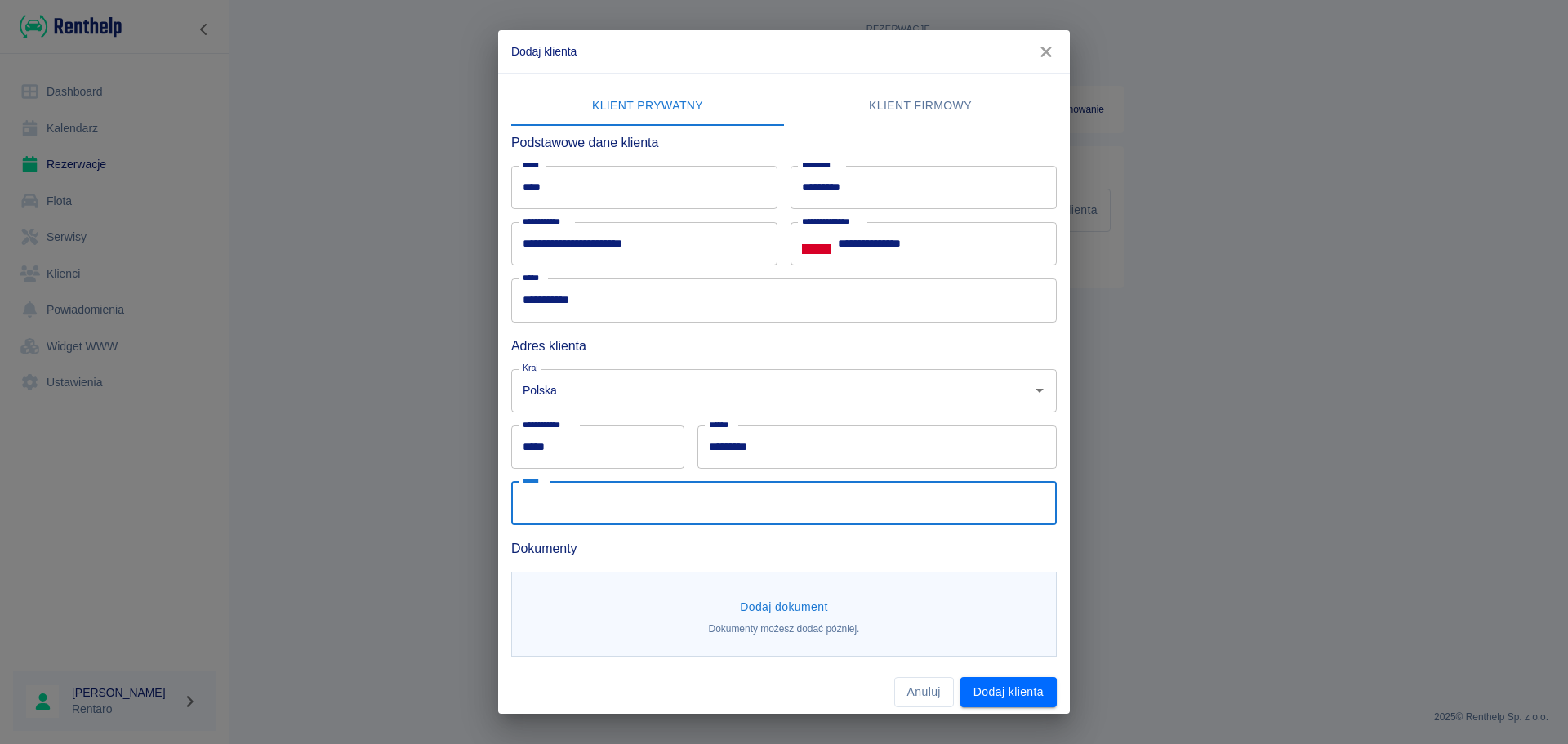
click at [631, 550] on h6 "Dokumenty" at bounding box center [783, 548] width 546 height 21
click at [645, 513] on input "*****" at bounding box center [783, 504] width 546 height 43
click at [627, 511] on input "*****" at bounding box center [783, 504] width 546 height 43
type input "*"
type input "**********"
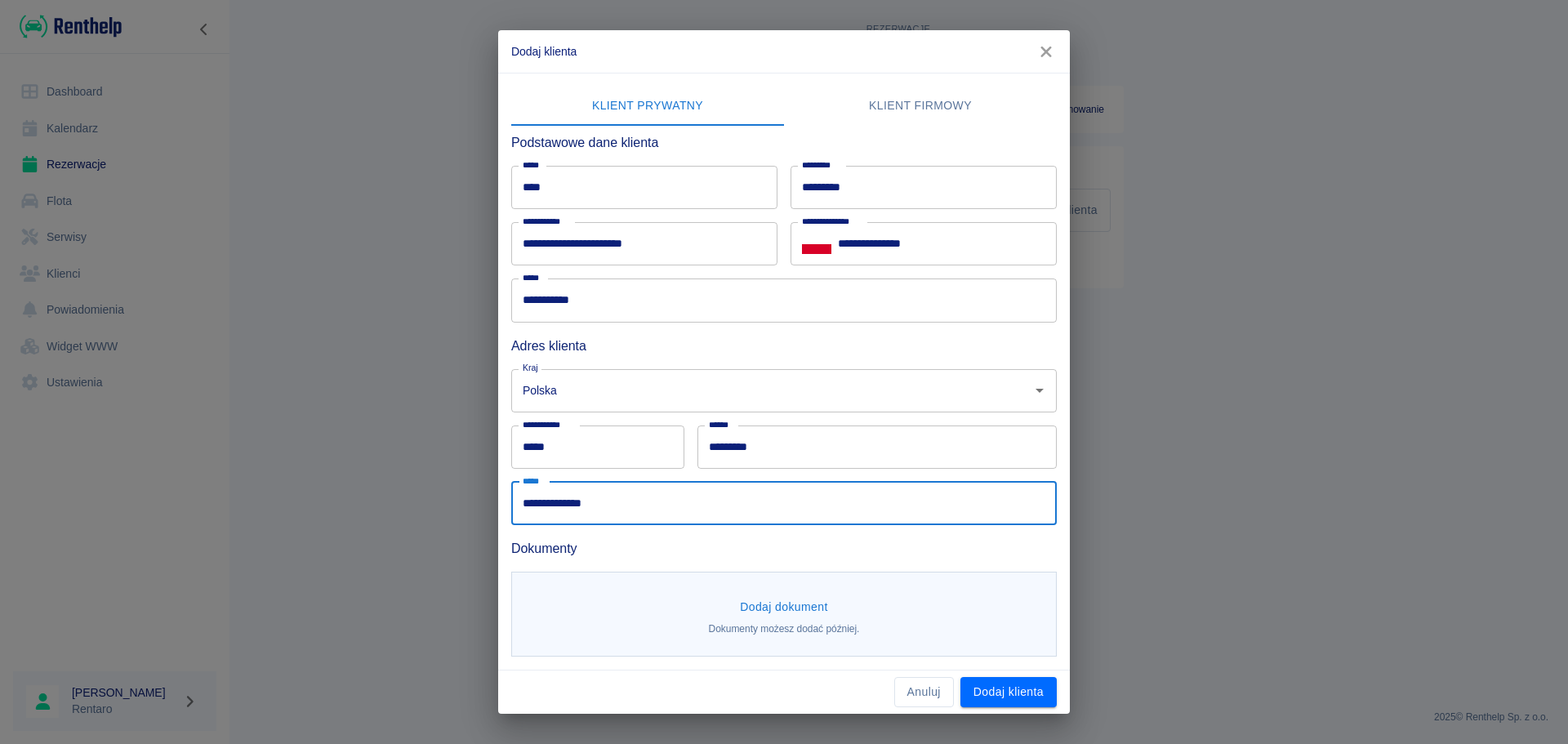
click at [788, 614] on button "Dodaj dokument" at bounding box center [783, 607] width 101 height 30
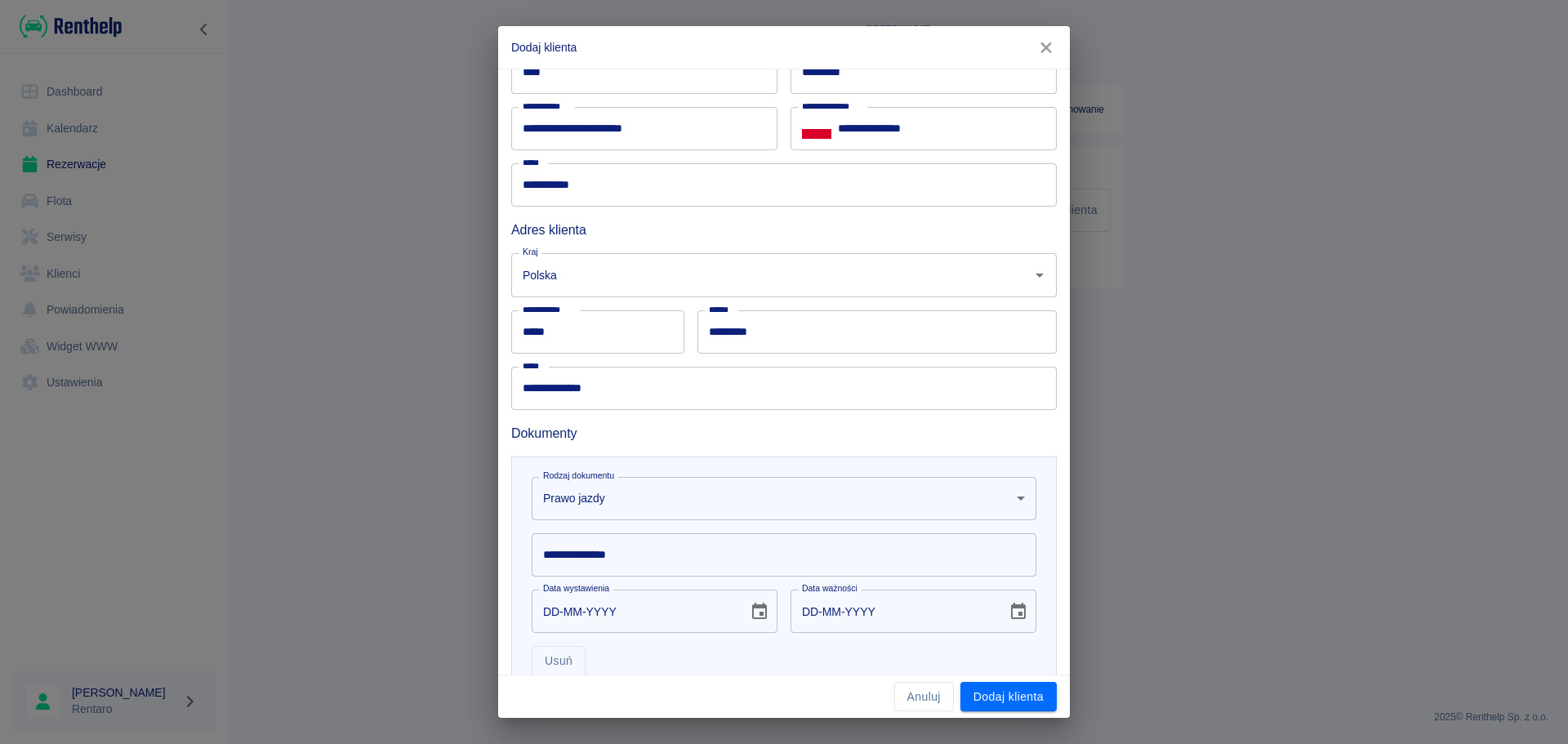
scroll to position [230, 0]
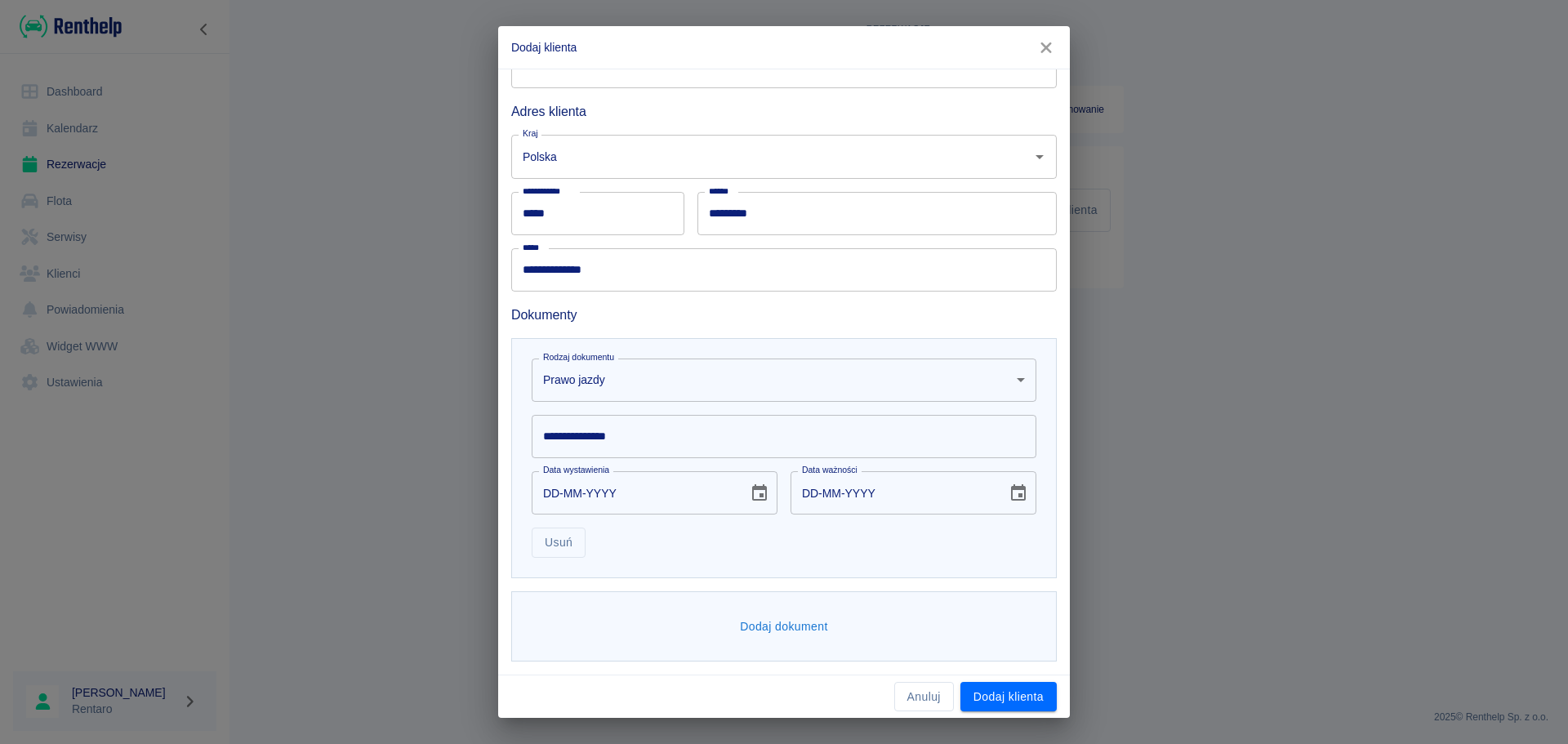
click at [649, 449] on input "**********" at bounding box center [783, 437] width 505 height 43
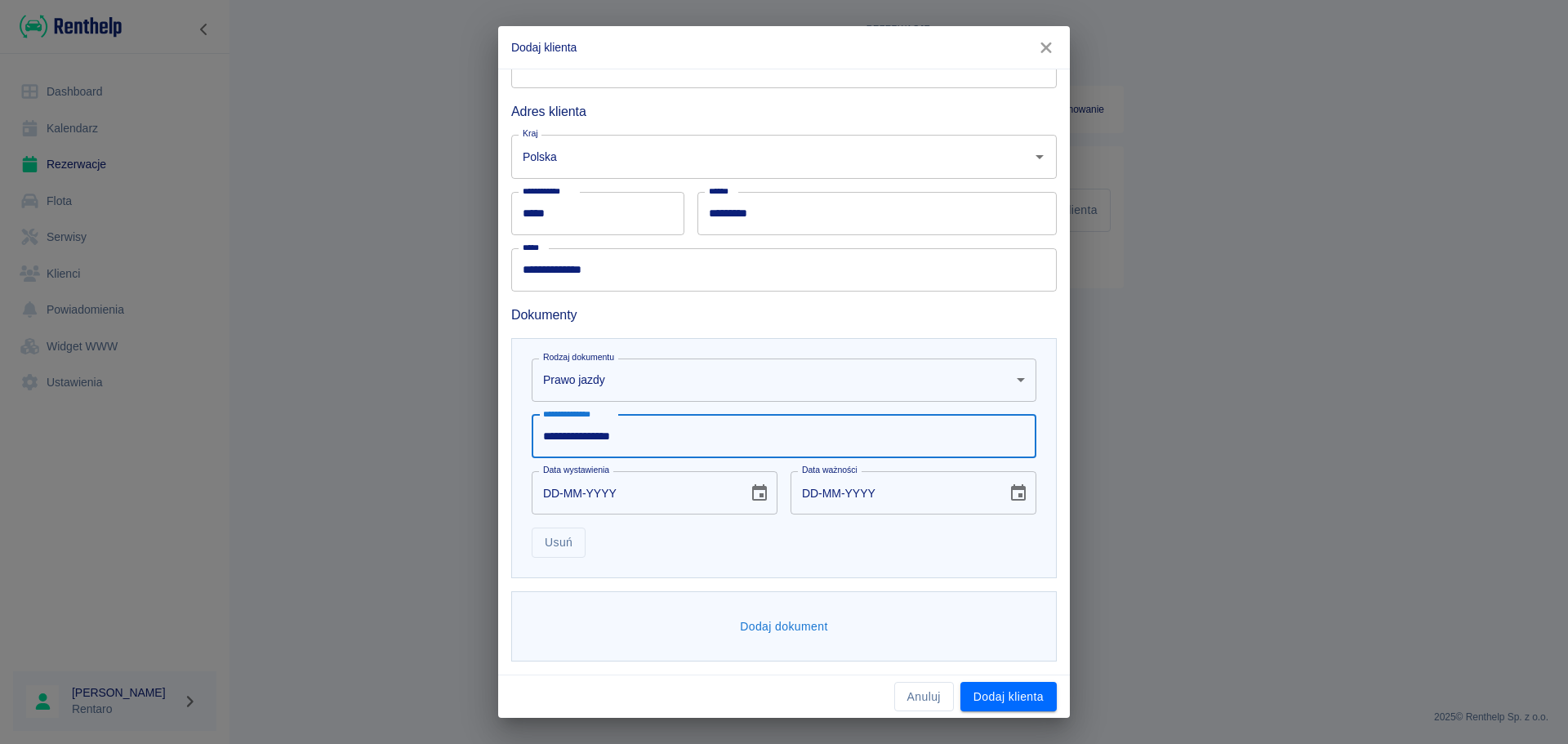
type input "**********"
click at [582, 506] on input "DD-MM-YYYY" at bounding box center [634, 493] width 205 height 43
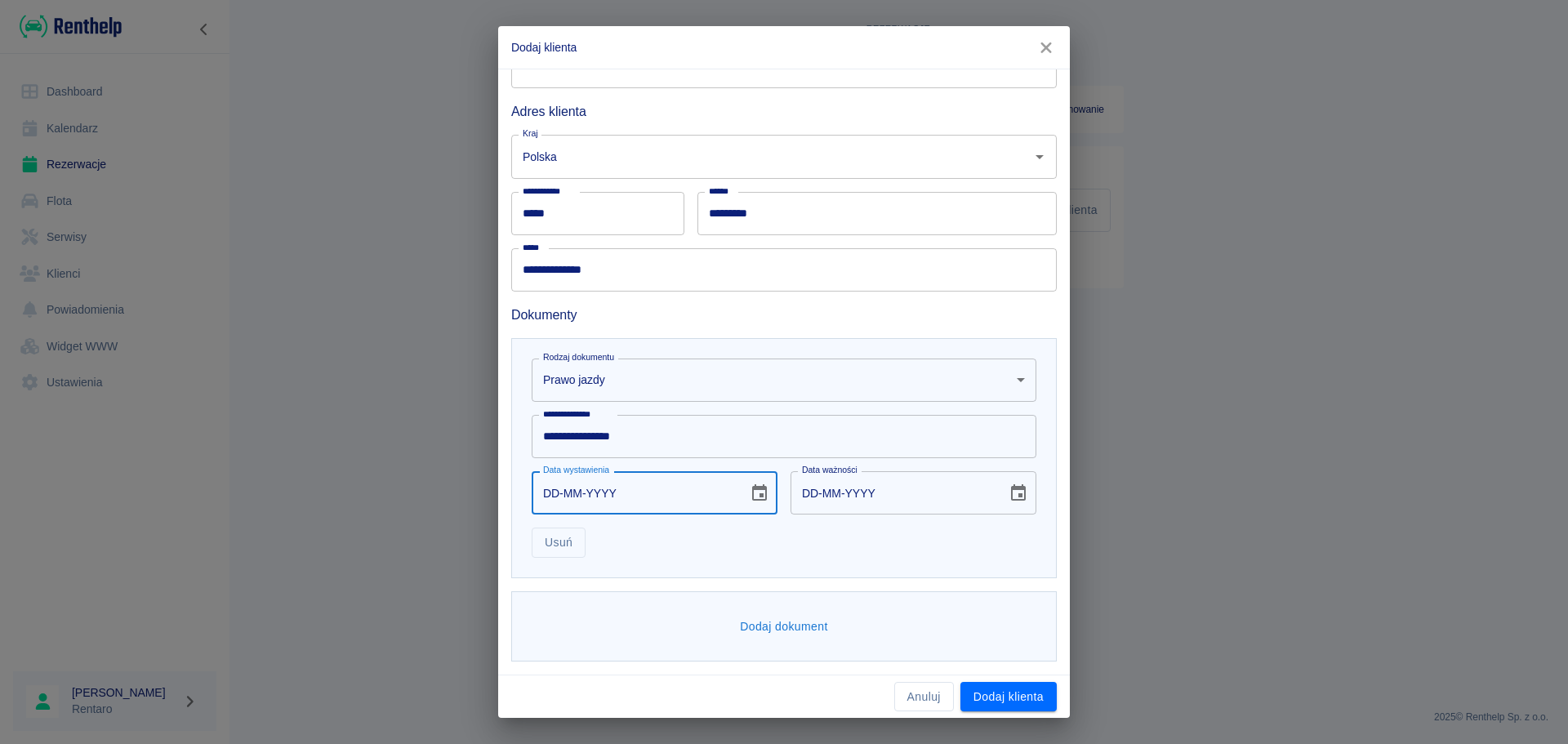
click at [560, 499] on input "DD-MM-YYYY" at bounding box center [634, 493] width 205 height 43
type input "20-09-0002"
type input "20-09-0012"
type input "20-09-0020"
type input "20-09-0030"
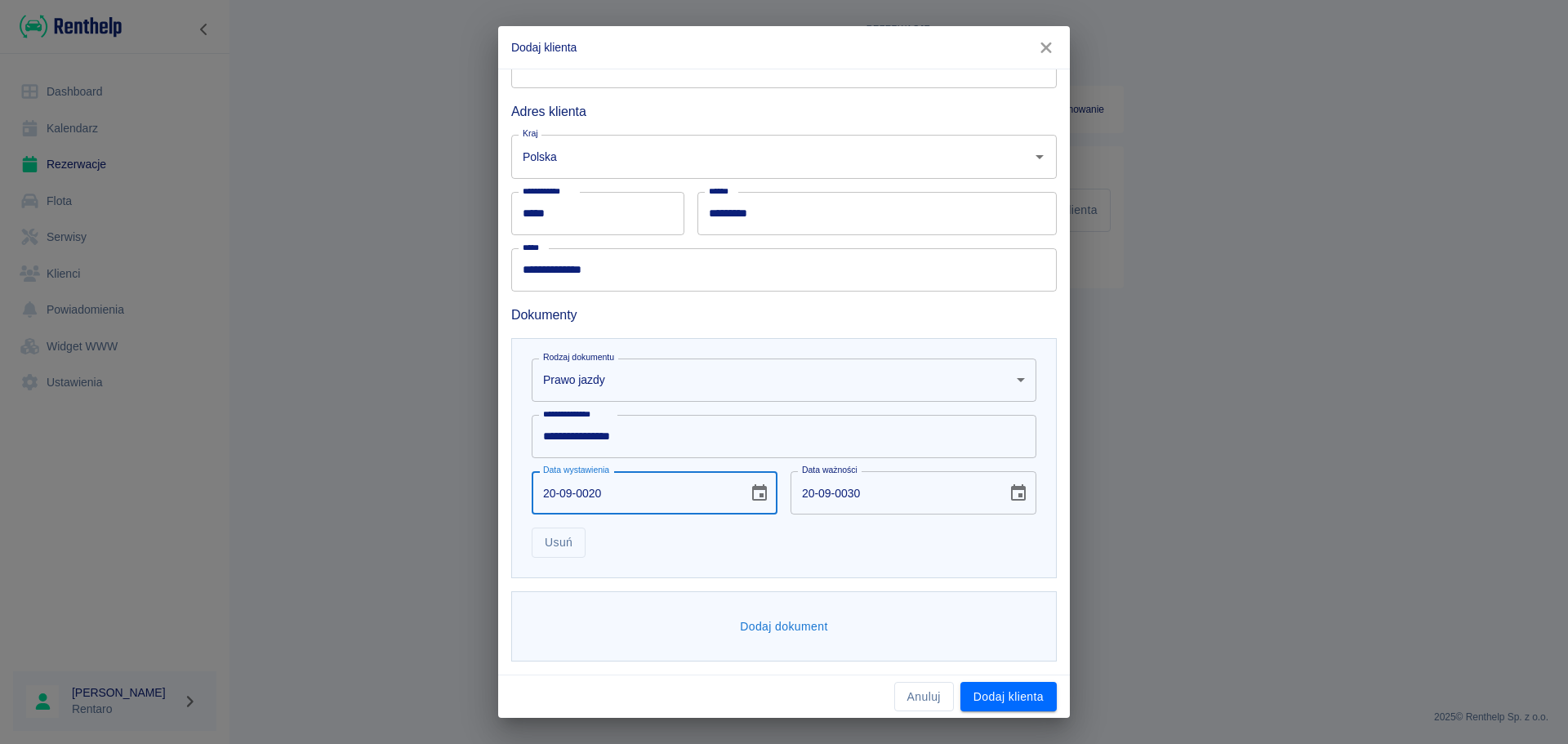
type input "20-09-0201"
type input "20-09-0211"
type input "20-09-2016"
type input "20-09-2026"
type input "20-09-2016"
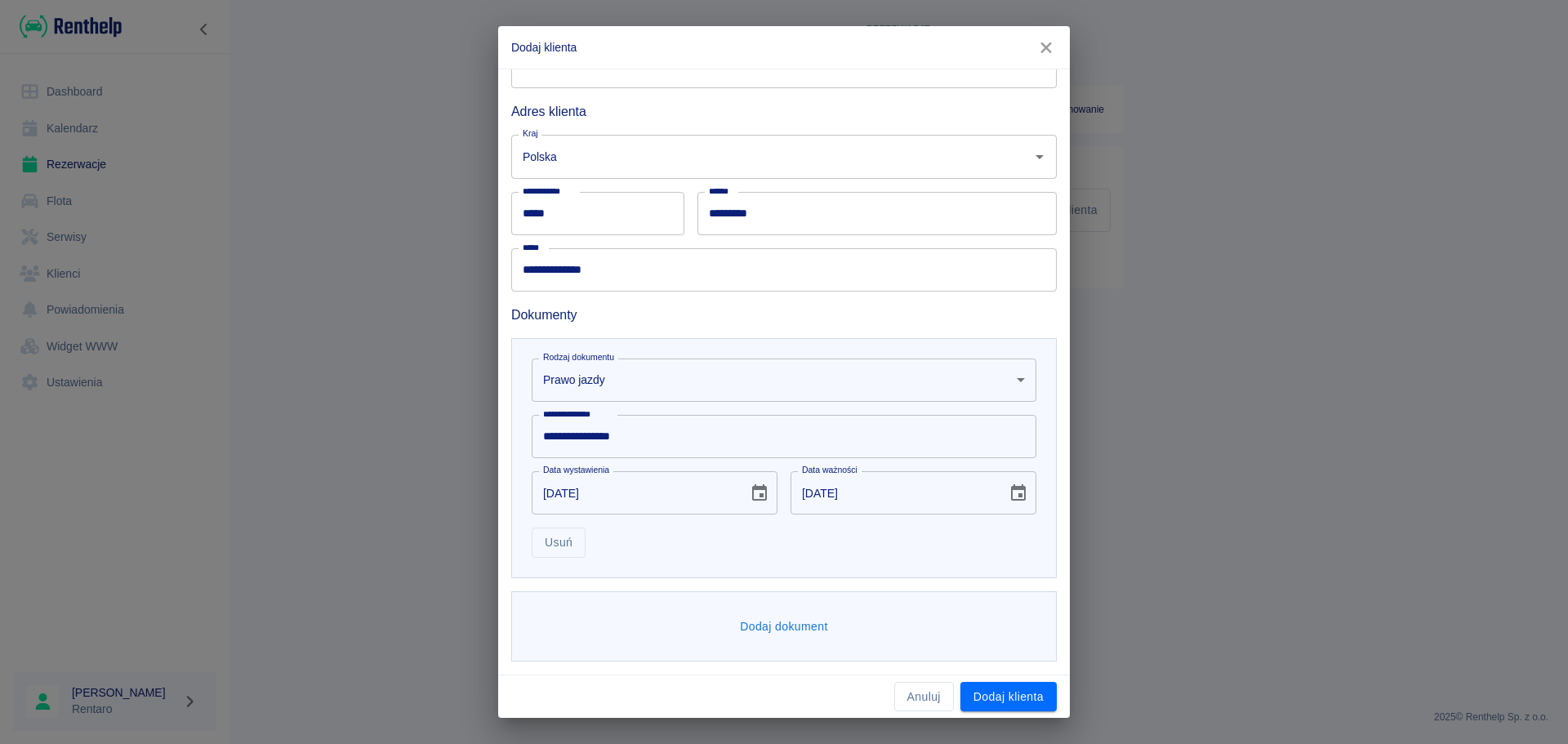
click at [689, 564] on div "**********" at bounding box center [783, 458] width 546 height 240
click at [804, 624] on button "Dodaj dokument" at bounding box center [783, 627] width 101 height 30
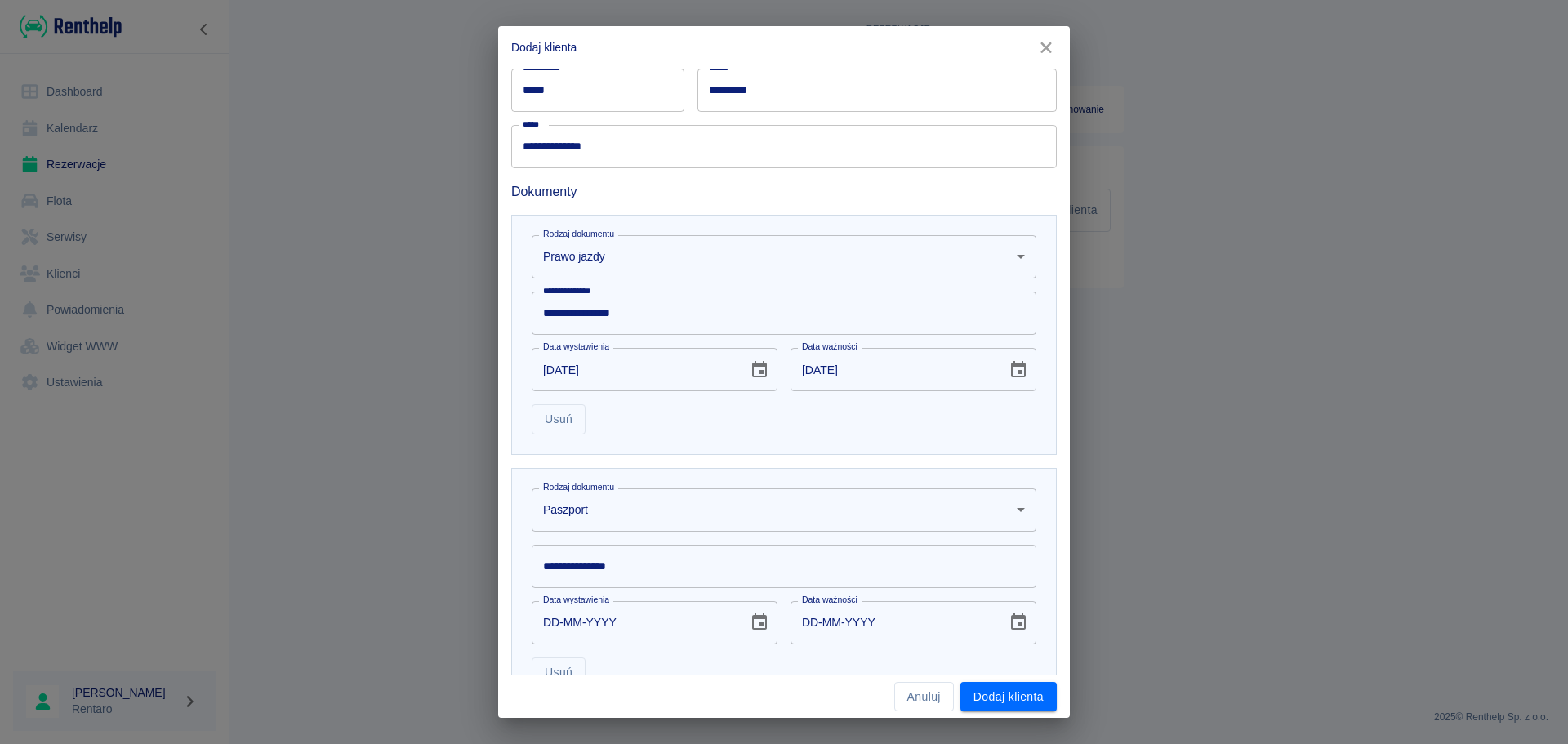
scroll to position [482, 0]
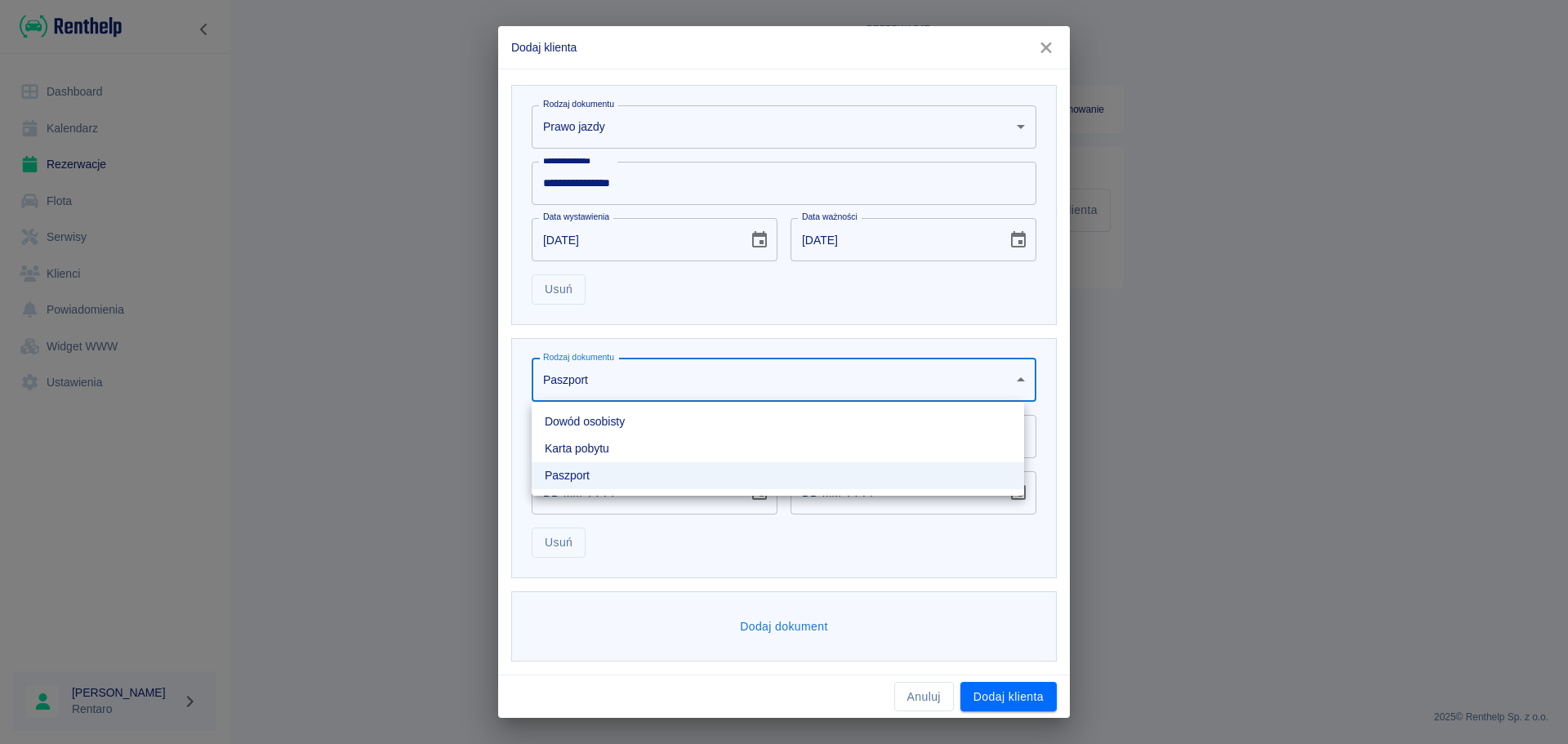
click at [652, 380] on body "**********" at bounding box center [784, 372] width 1568 height 744
click at [635, 419] on li "Dowód osobisty" at bounding box center [777, 422] width 492 height 27
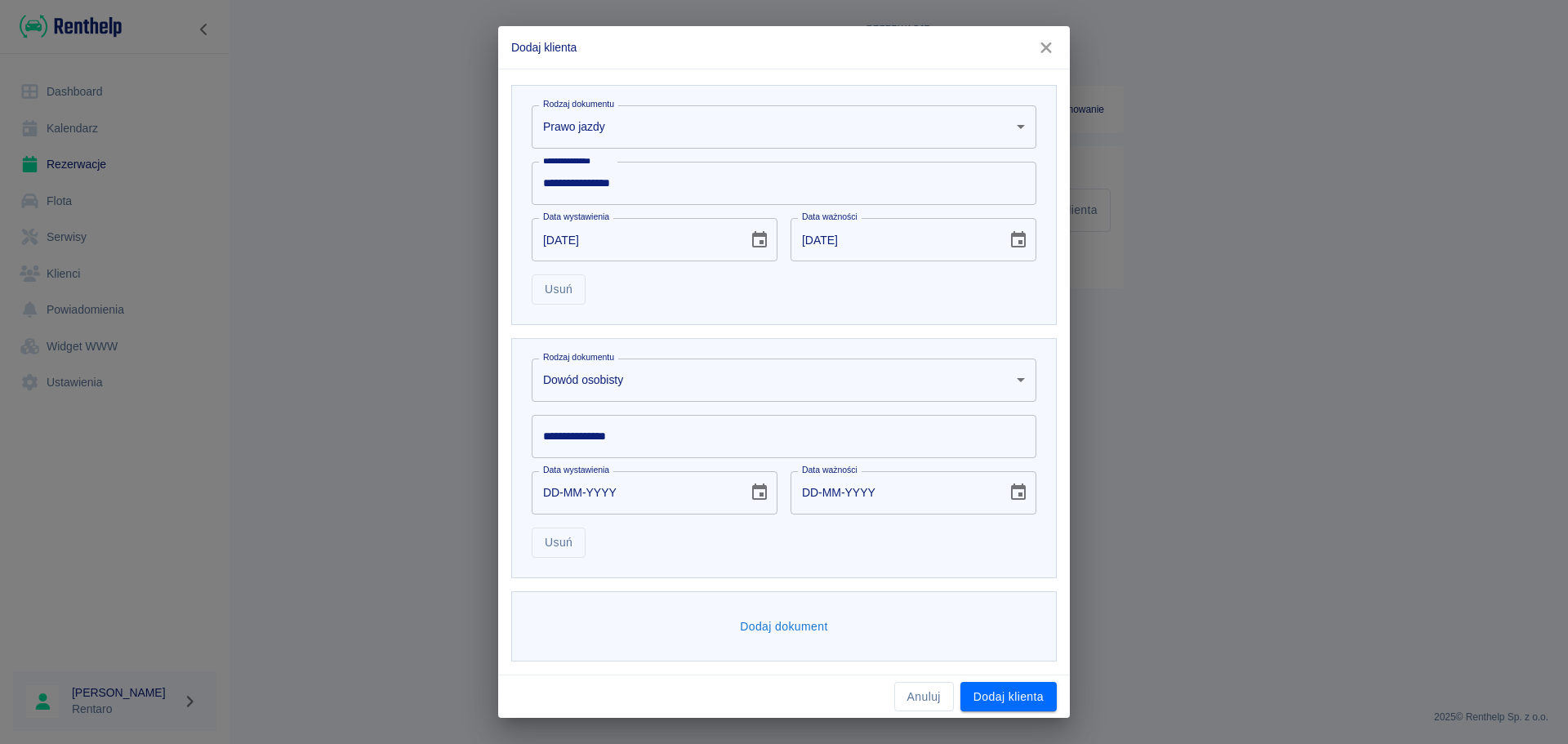
click at [633, 434] on input "**********" at bounding box center [783, 437] width 505 height 43
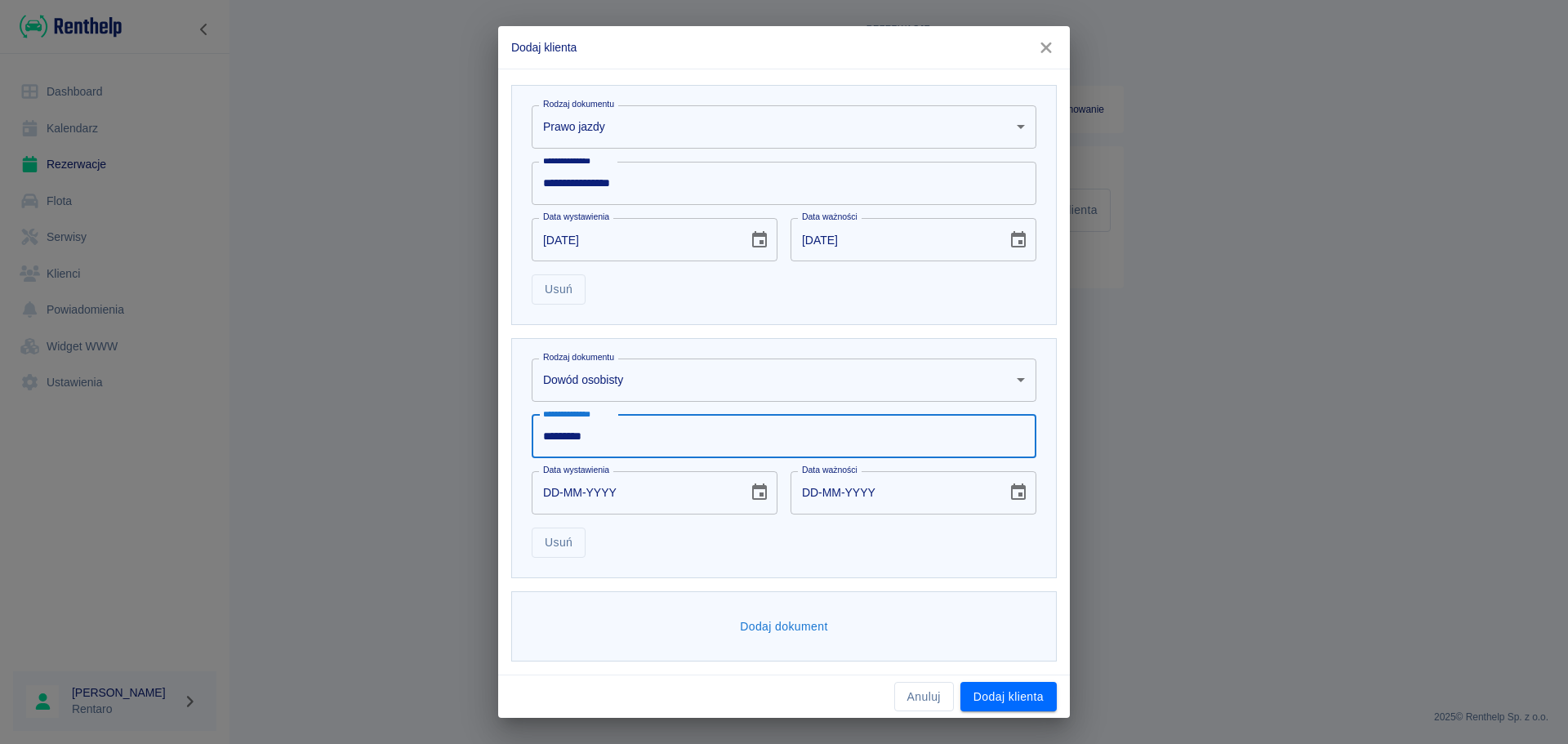
type input "*********"
click at [737, 562] on div "**********" at bounding box center [783, 458] width 546 height 240
click at [555, 501] on input "DD-MM-YYYY" at bounding box center [634, 493] width 205 height 43
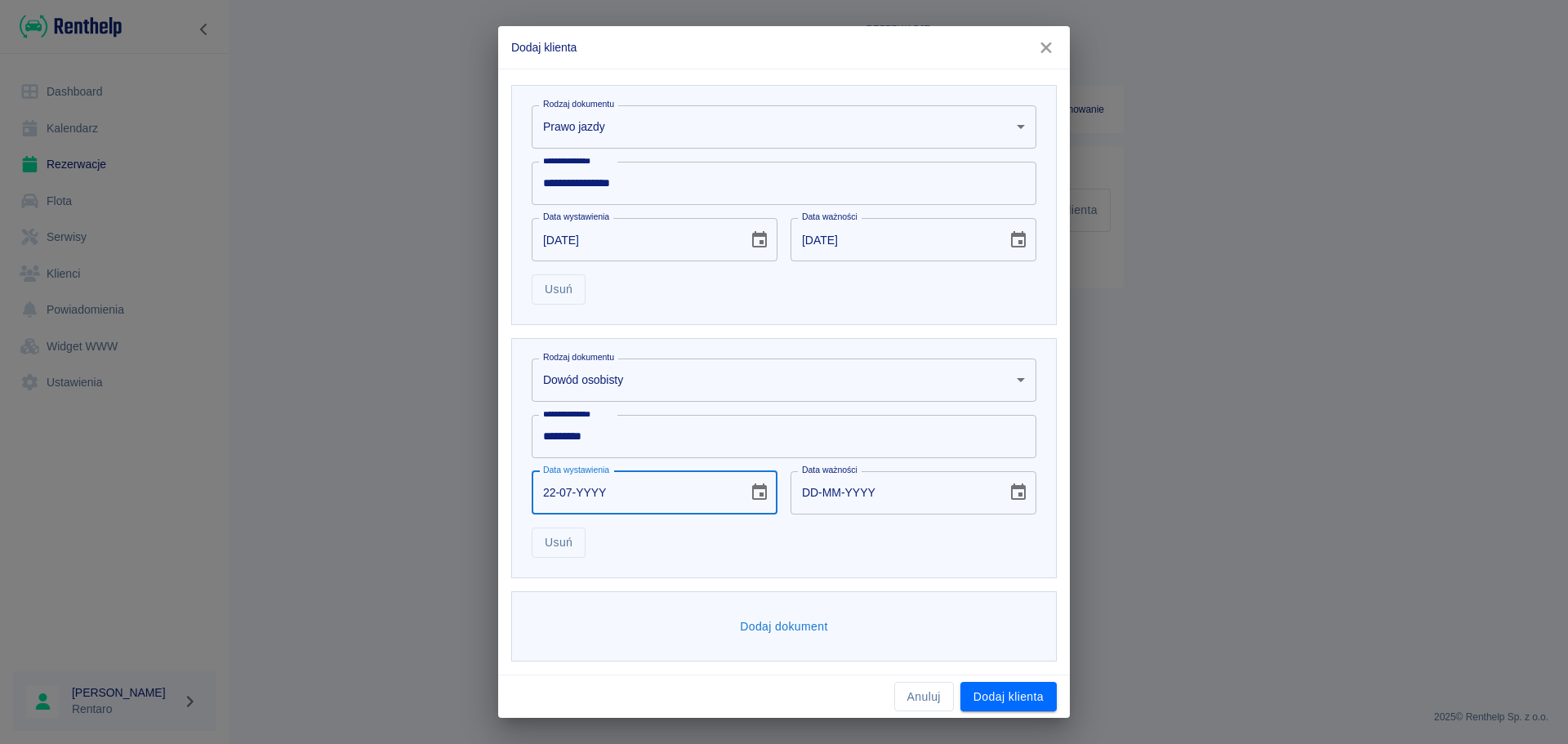
type input "22-07-0002"
type input "22-07-0012"
type input "22-07-0020"
type input "22-07-0030"
type input "22-07-0201"
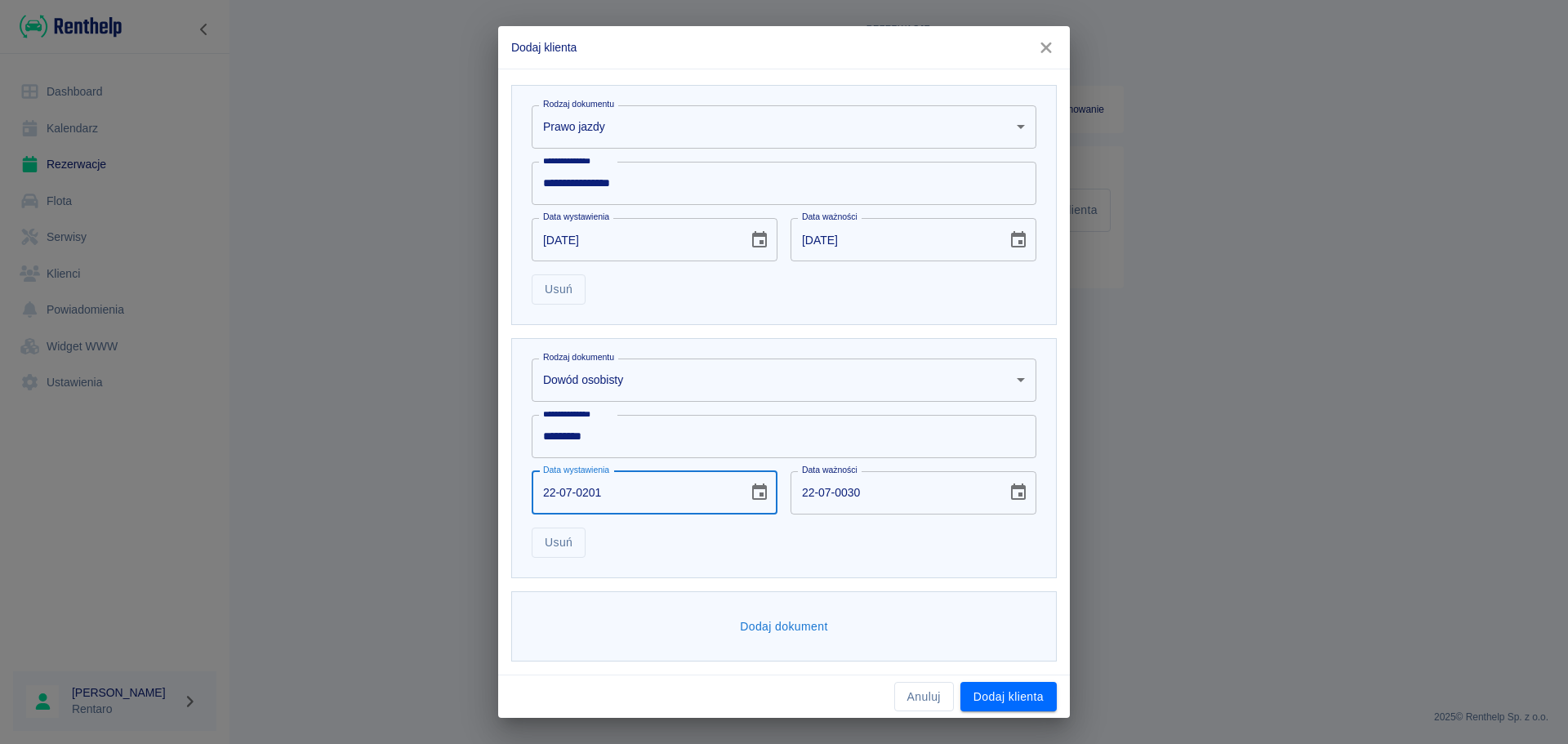
type input "22-07-0211"
type input "22-07-2016"
type input "22-07-2026"
type input "22-07-2016"
click at [746, 542] on div "Usuń" at bounding box center [778, 536] width 518 height 43
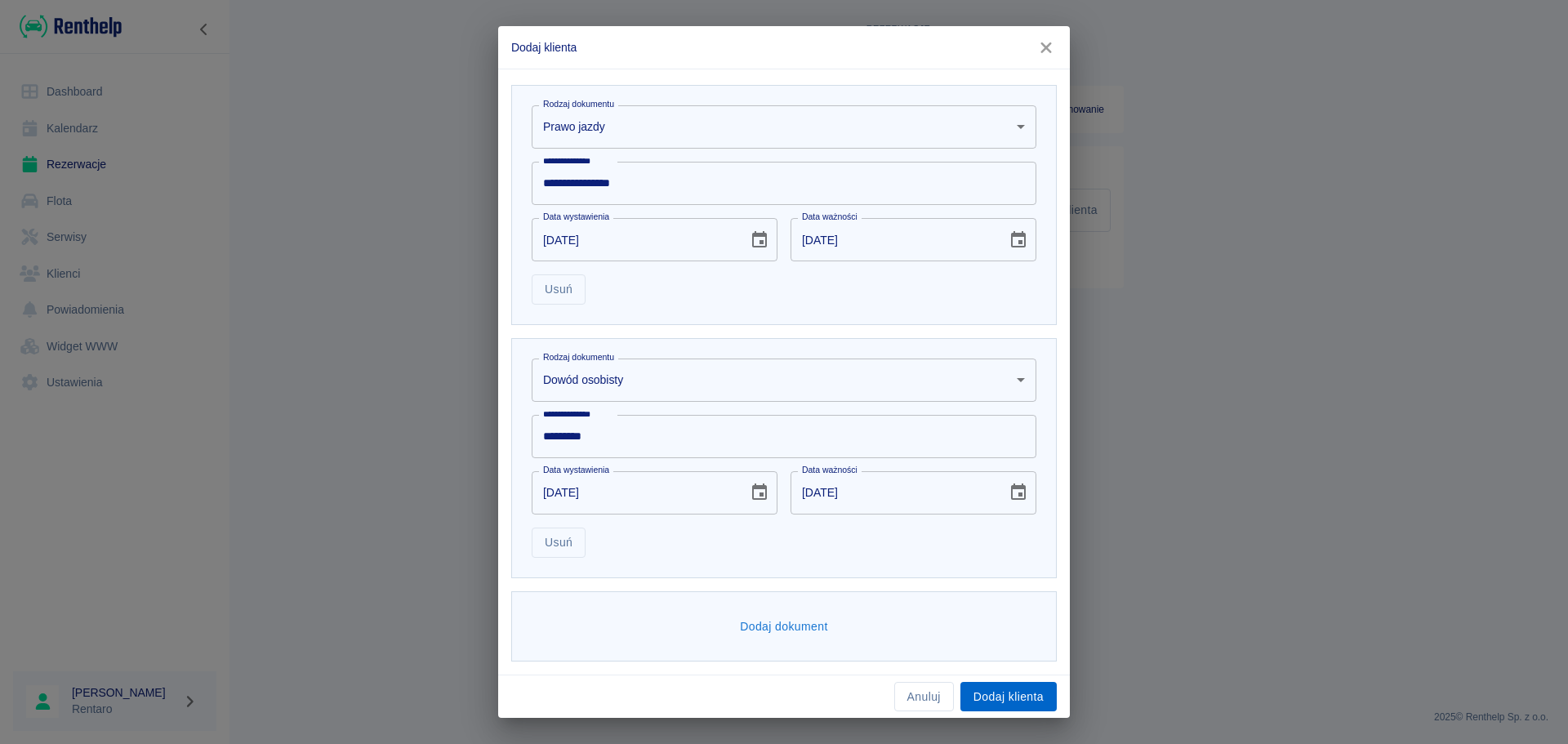
click at [1018, 690] on button "Dodaj klienta" at bounding box center [1008, 698] width 96 height 30
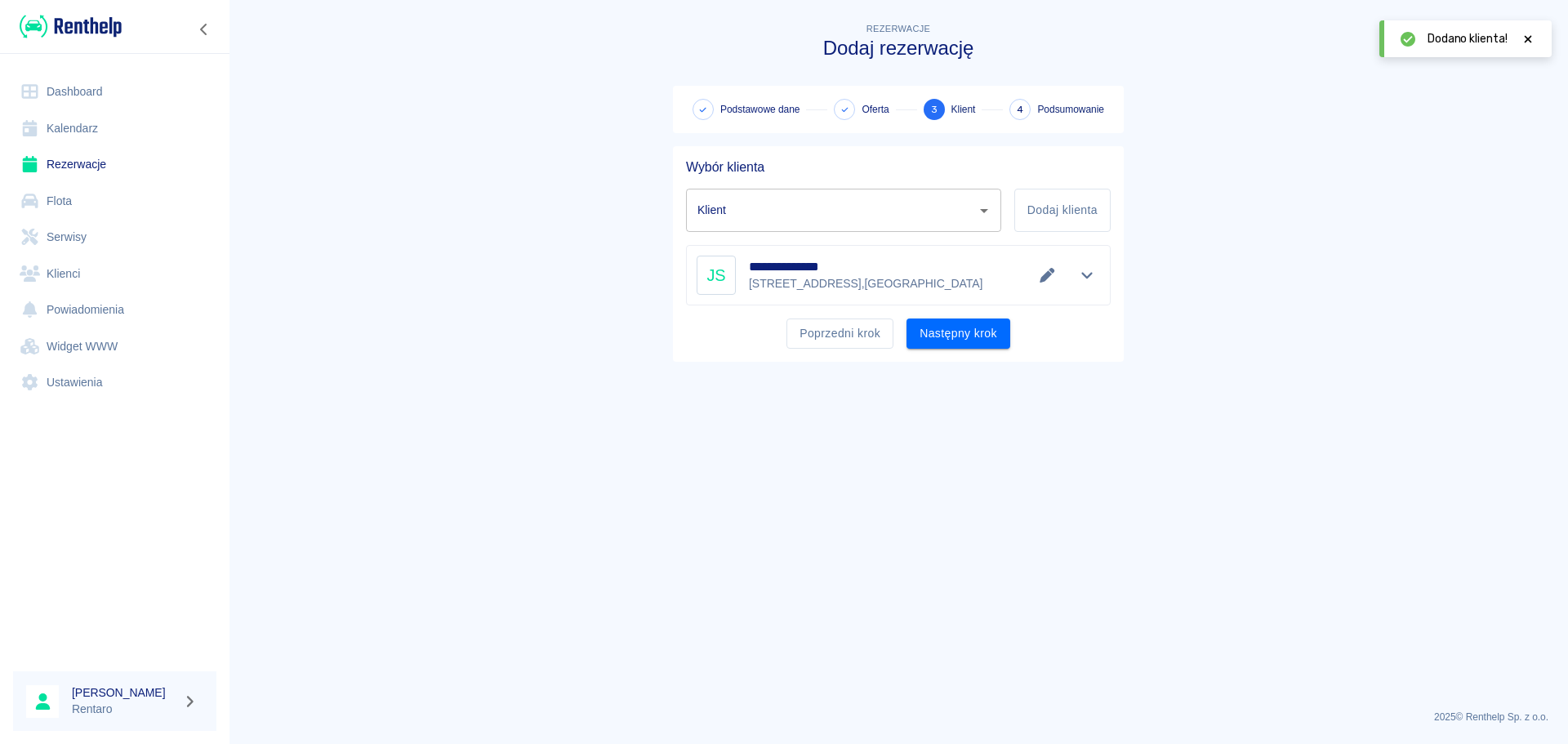
type input "Jan Strómiłło (+48789092517)"
drag, startPoint x: 956, startPoint y: 330, endPoint x: 1063, endPoint y: 363, distance: 112.0
click at [955, 330] on button "Następny krok" at bounding box center [958, 334] width 104 height 30
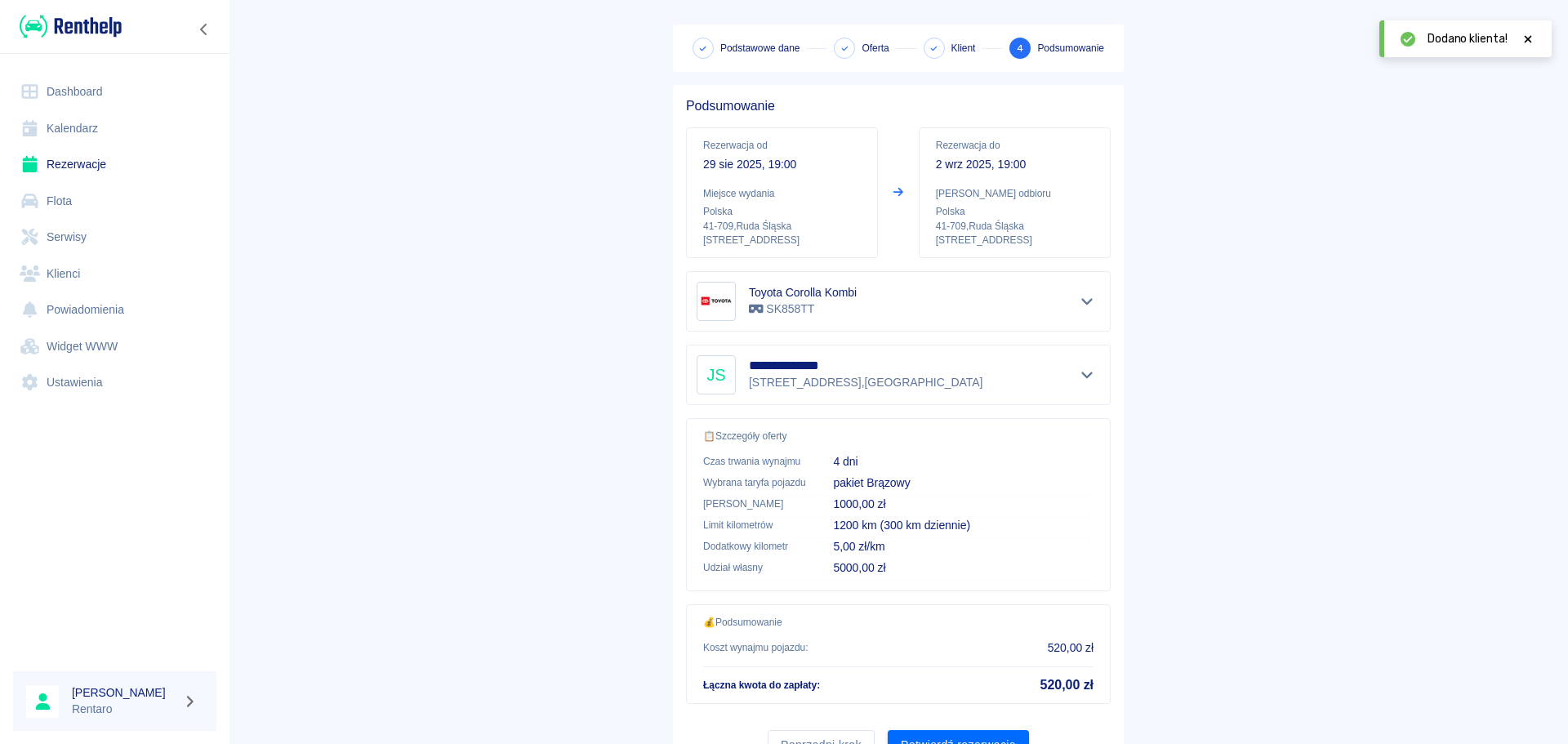
scroll to position [138, 0]
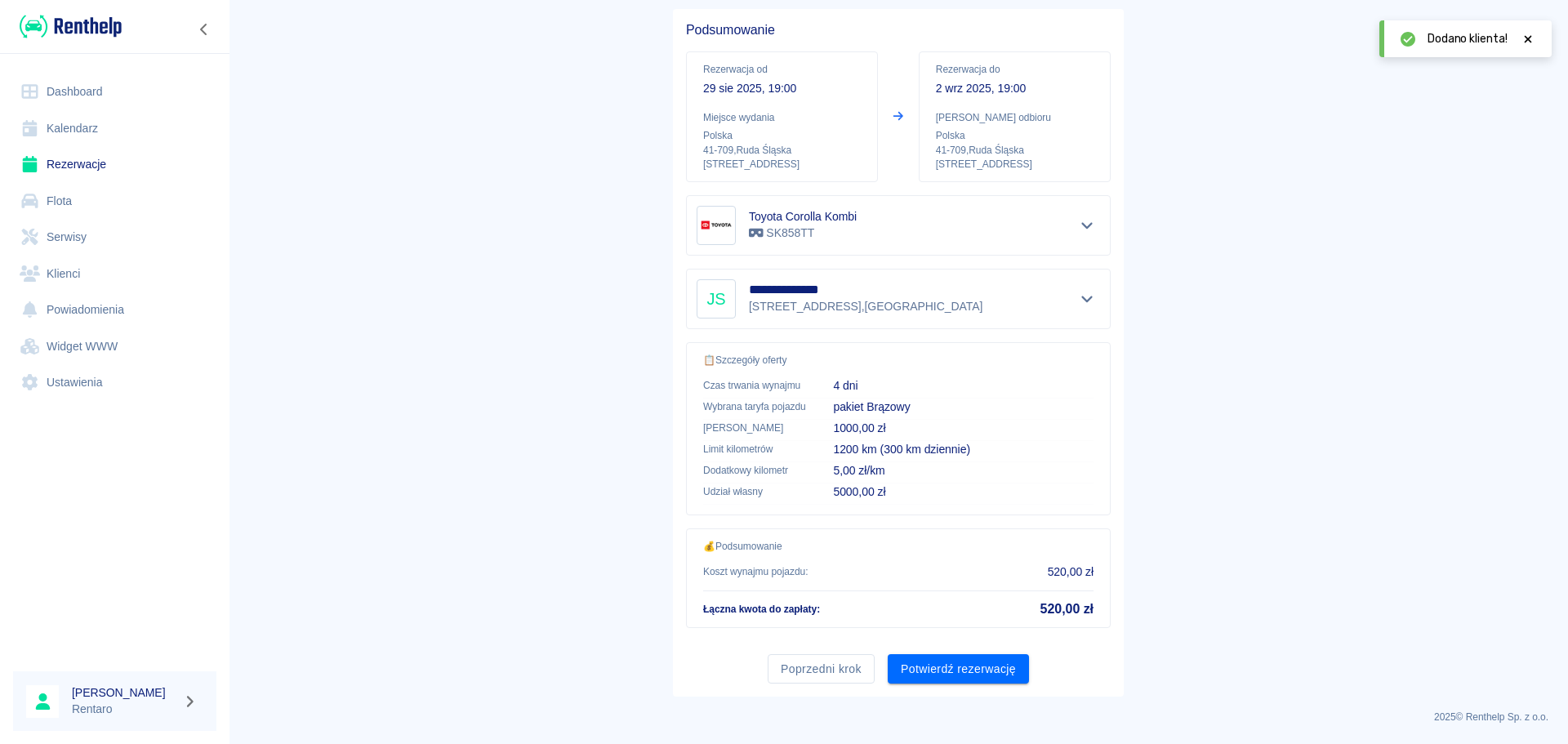
click at [1012, 652] on div "Poprzedni krok Potwierdź rezerwację" at bounding box center [891, 663] width 438 height 43
click at [983, 664] on button "Potwierdź rezerwację" at bounding box center [958, 669] width 141 height 30
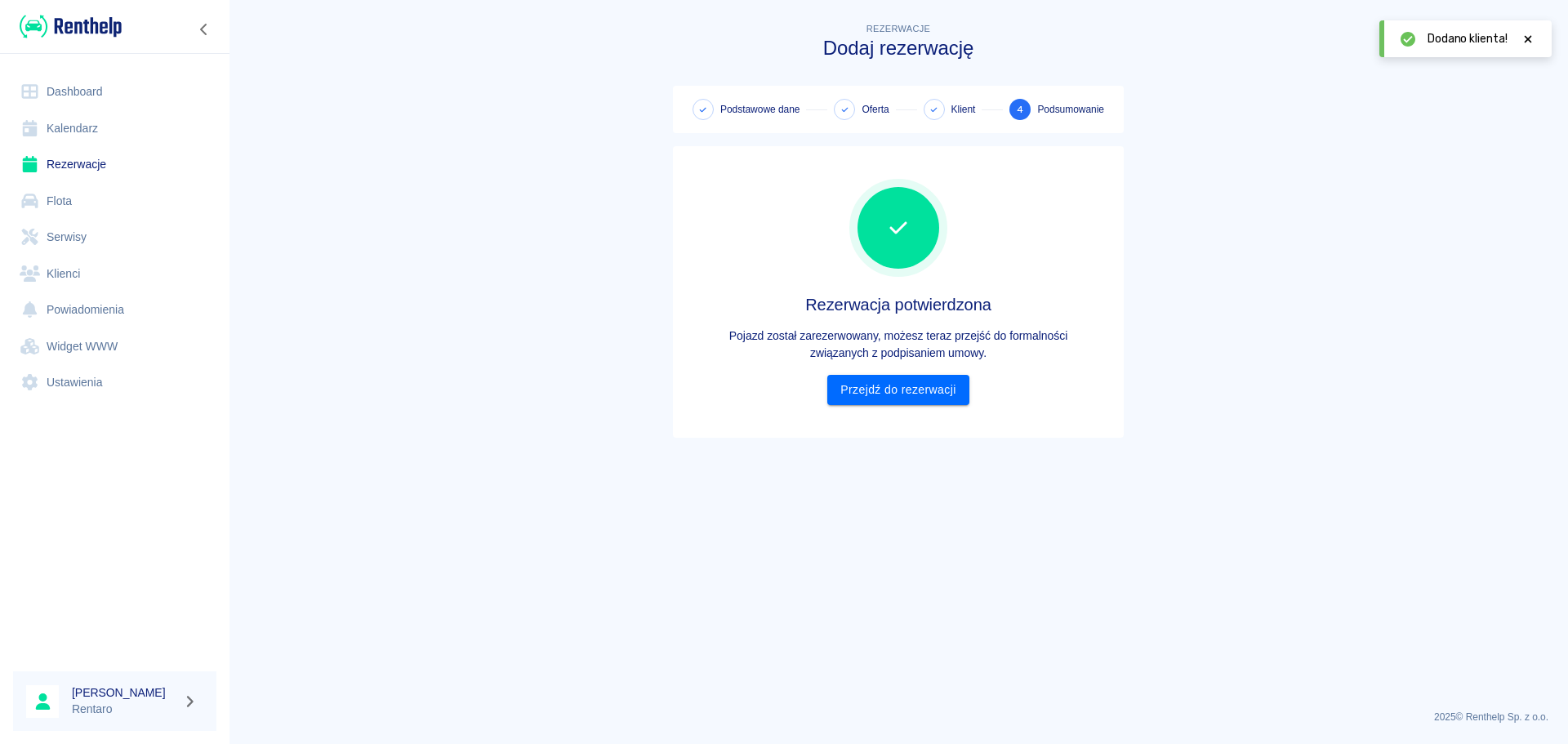
scroll to position [0, 0]
click at [908, 364] on div "Rezerwacja potwierdzona Pojazd został zarezerwowany, możesz teraz przejść do fo…" at bounding box center [898, 291] width 425 height 226
click at [905, 391] on link "Przejdź do rezerwacji" at bounding box center [897, 390] width 141 height 30
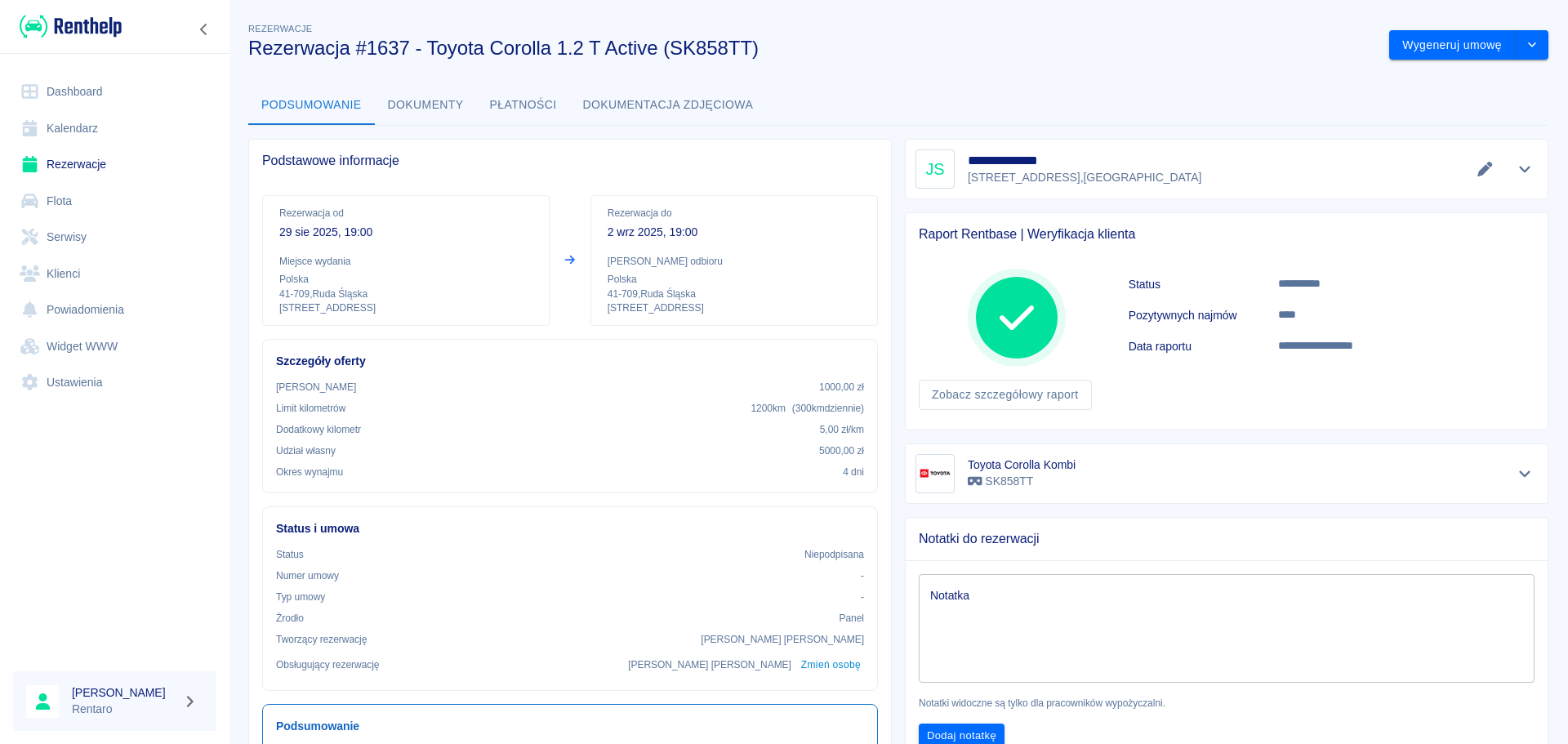
drag, startPoint x: 1278, startPoint y: 353, endPoint x: 1285, endPoint y: 339, distance: 15.7
click at [1278, 351] on h6 "Data raportu" at bounding box center [1203, 347] width 149 height 16
click at [1416, 44] on button "Wygeneruj umowę" at bounding box center [1452, 46] width 127 height 30
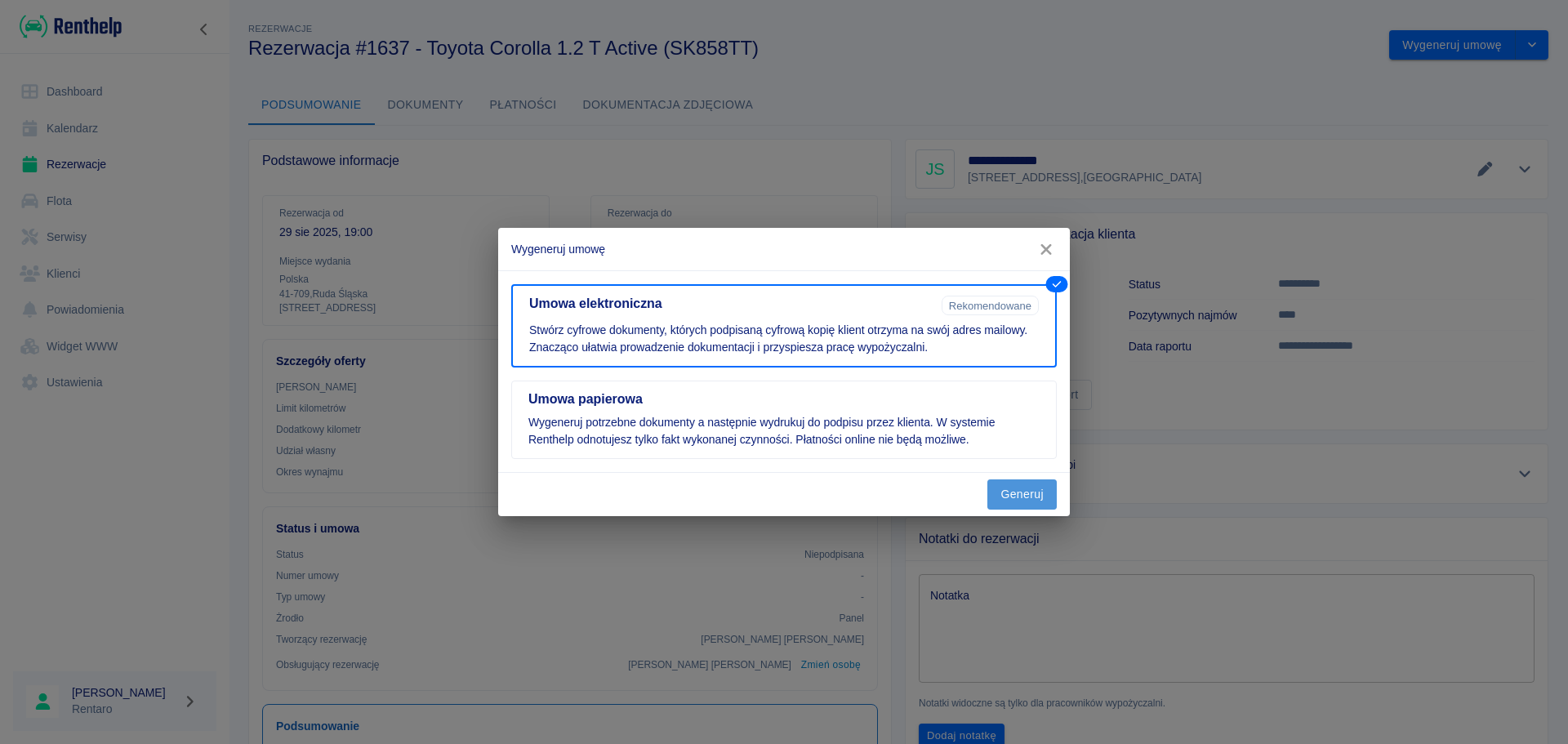
click at [1001, 489] on button "Generuj" at bounding box center [1022, 495] width 70 height 30
